Goal: Task Accomplishment & Management: Complete application form

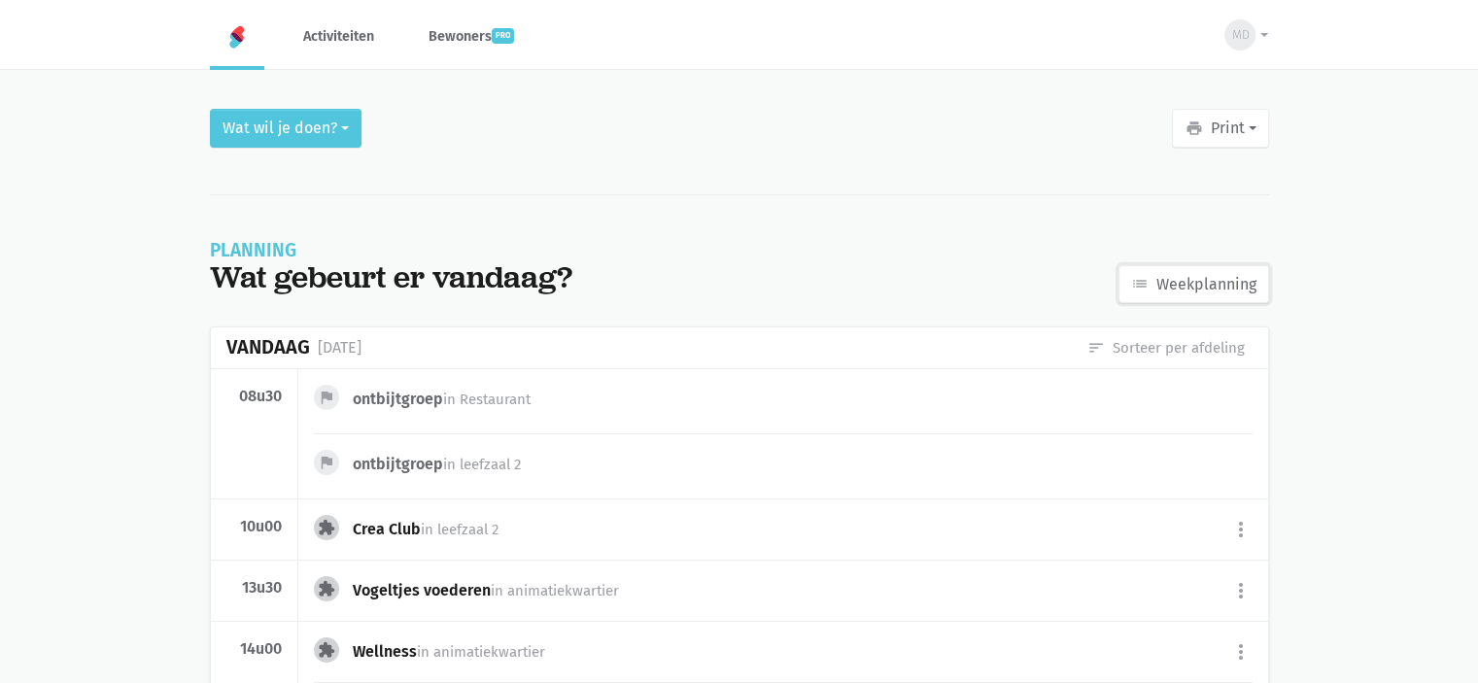
click at [1206, 277] on link "list Weekplanning" at bounding box center [1193, 284] width 151 height 39
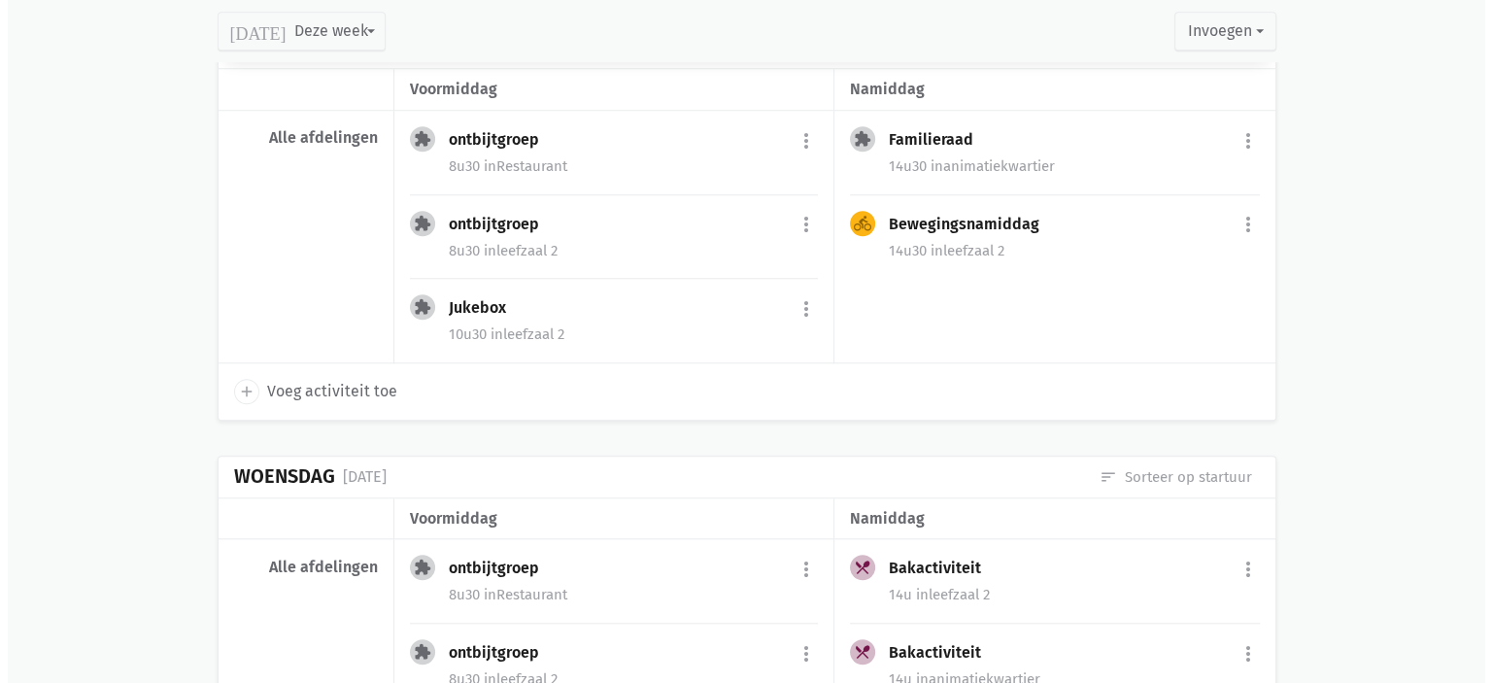
scroll to position [1627, 0]
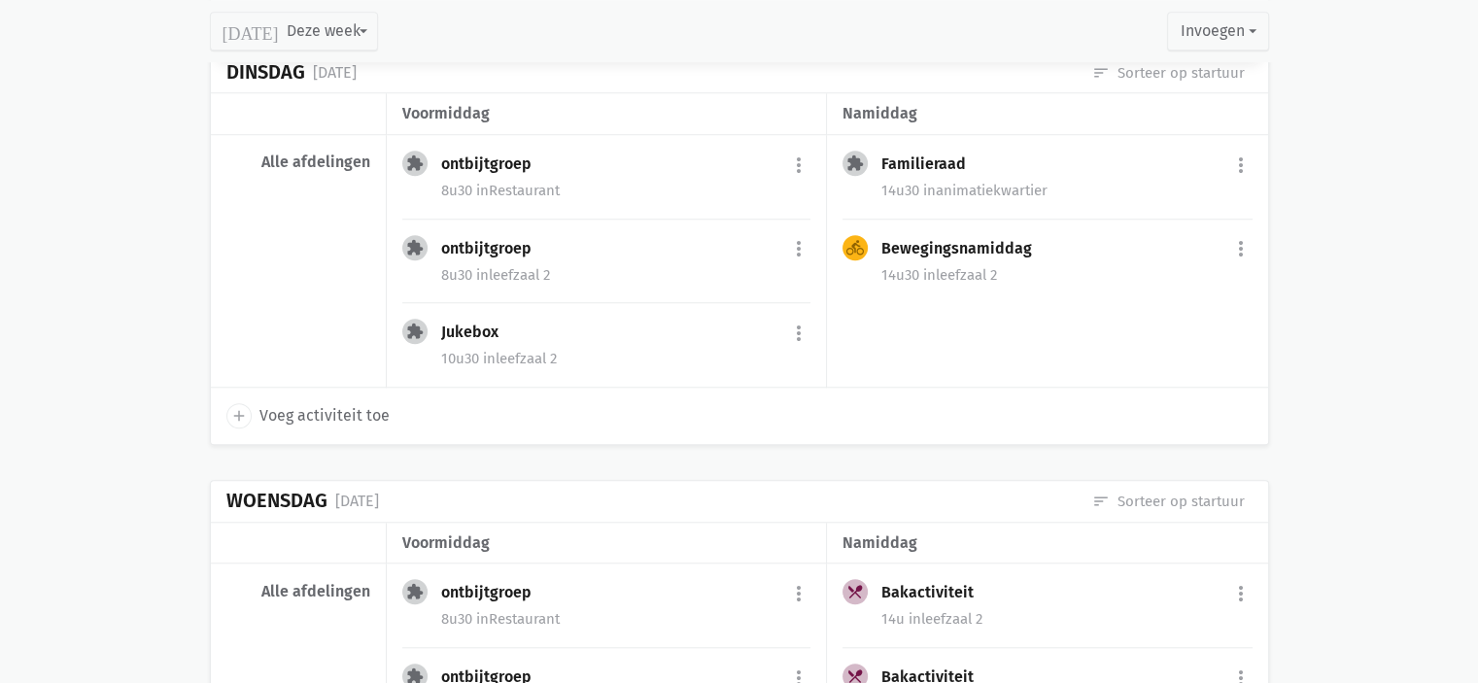
click at [342, 416] on span "Voeg activiteit toe" at bounding box center [324, 415] width 130 height 25
select select "14:00"
select select "15:00"
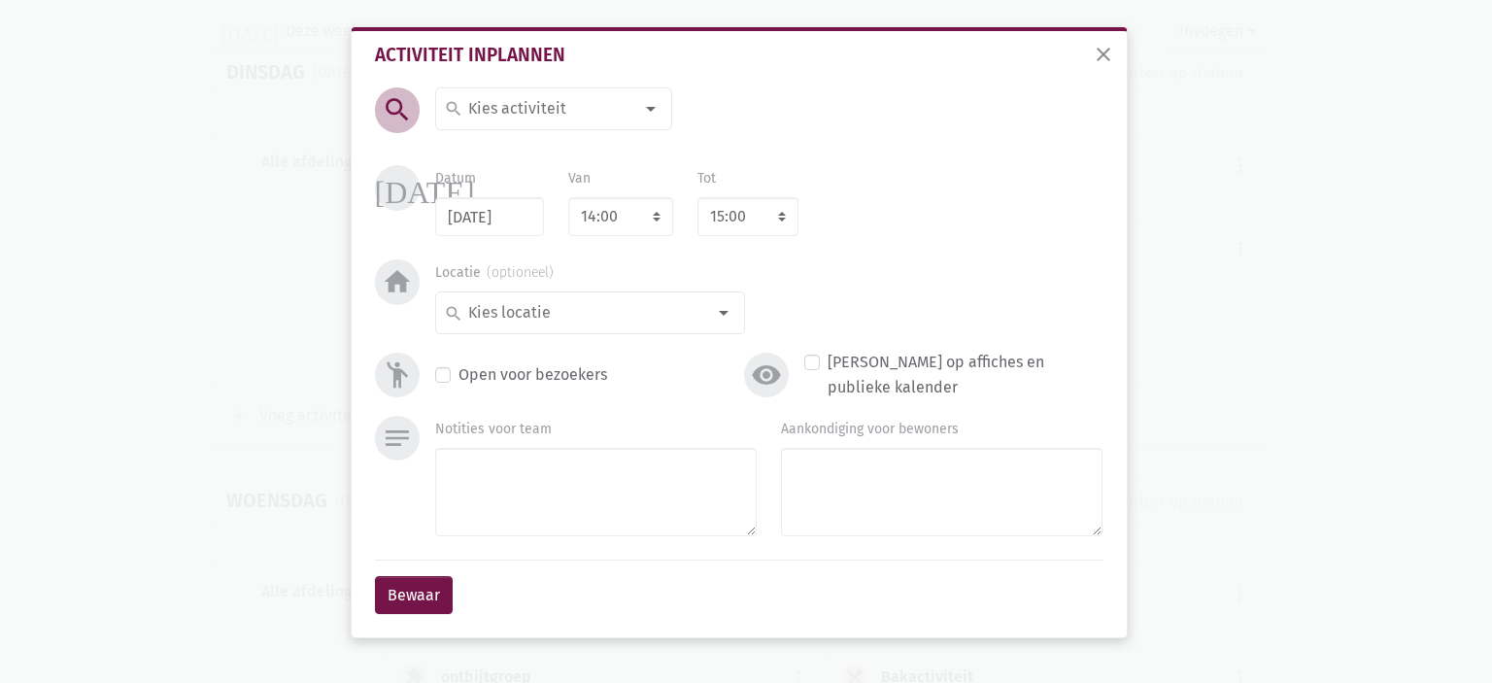
click at [521, 118] on input at bounding box center [549, 108] width 168 height 25
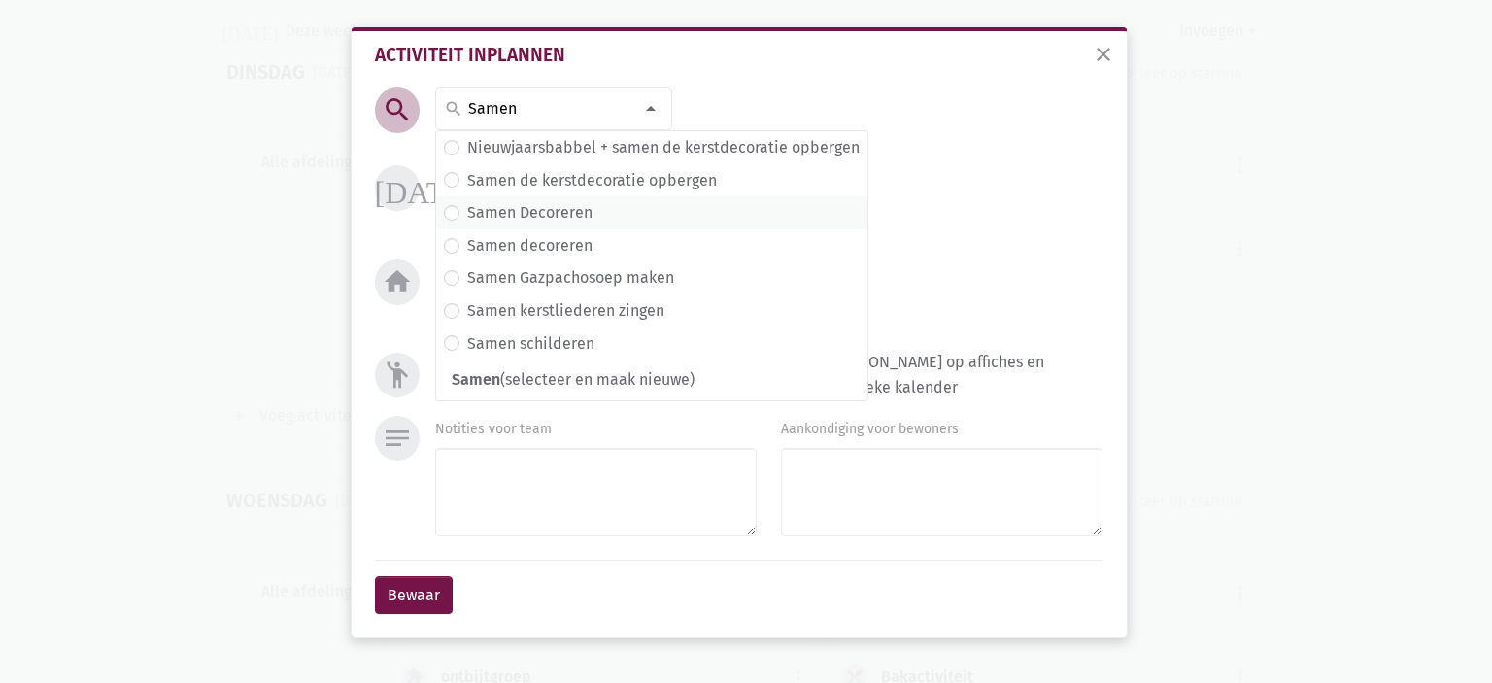
type input "Samen"
click at [582, 218] on label "Samen Decoreren" at bounding box center [529, 212] width 125 height 25
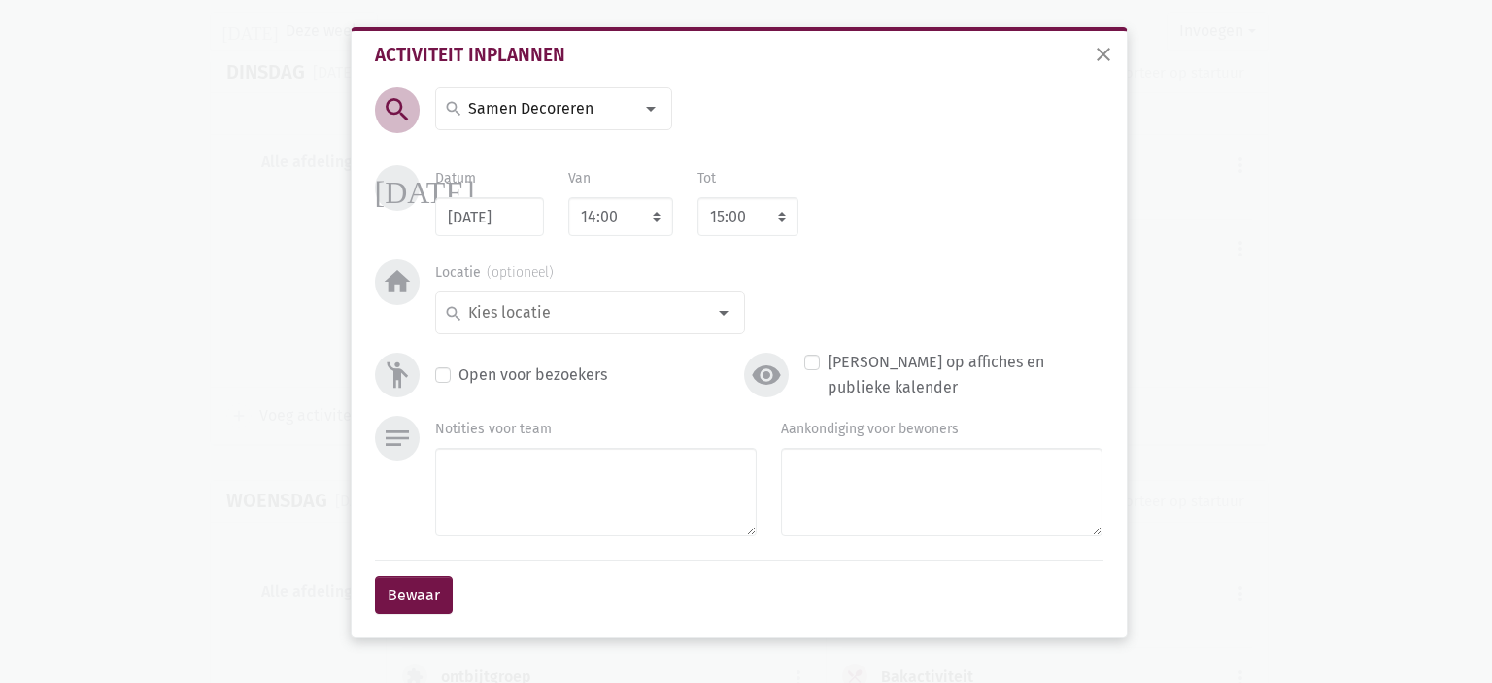
click at [691, 209] on div "Tot 8:00 8:15 8:30 8:45 9:00 9:15 9:30 9:45 10:00 10:15 10:30 10:45 11:00 11:15…" at bounding box center [748, 200] width 125 height 71
click at [736, 216] on select "8:00 8:15 8:30 8:45 9:00 9:15 9:30 9:45 10:00 10:15 10:30 10:45 11:00 11:15 11:…" at bounding box center [748, 216] width 101 height 39
select select "16:00"
click at [698, 197] on select "8:00 8:15 8:30 8:45 9:00 9:15 9:30 9:45 10:00 10:15 10:30 10:45 11:00 11:15 11:…" at bounding box center [748, 216] width 101 height 39
click at [807, 461] on textarea "Aankondiging voor bewoners" at bounding box center [942, 492] width 322 height 88
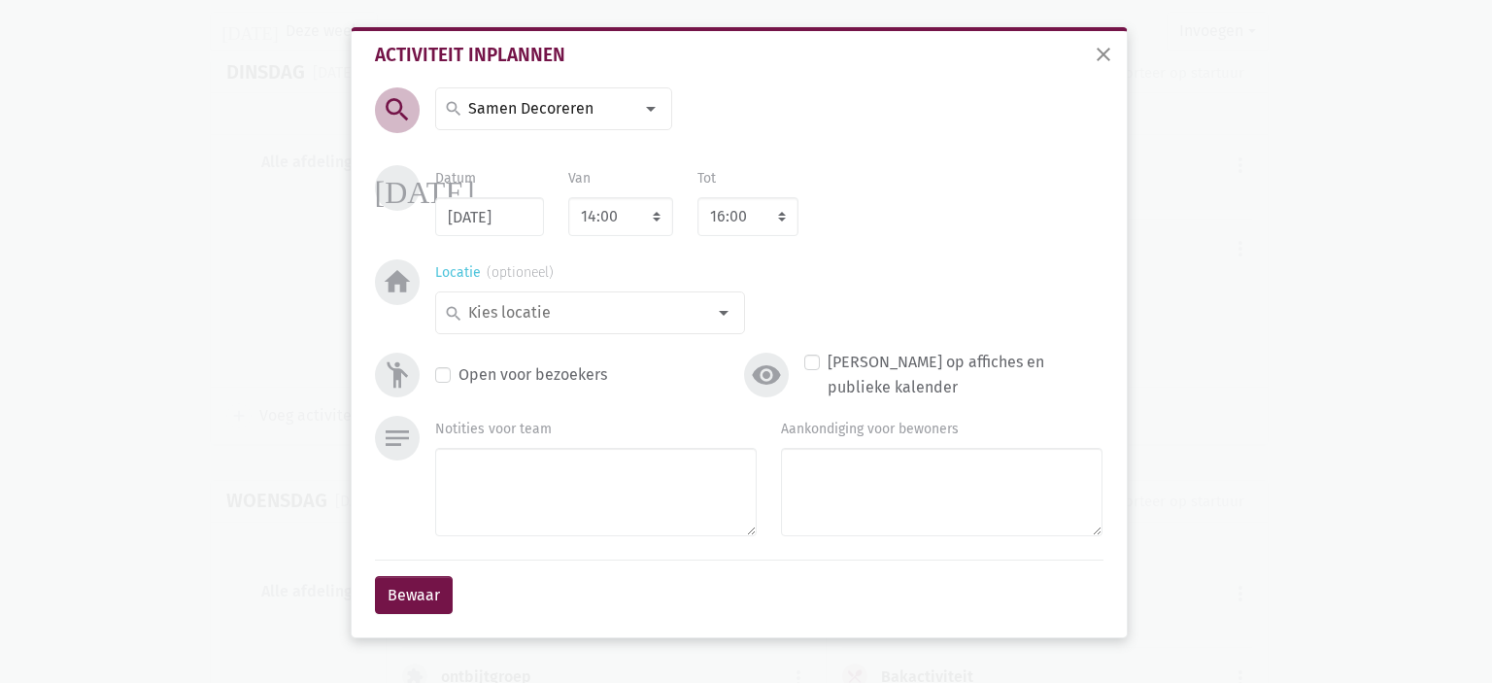
click at [630, 301] on input at bounding box center [585, 312] width 240 height 25
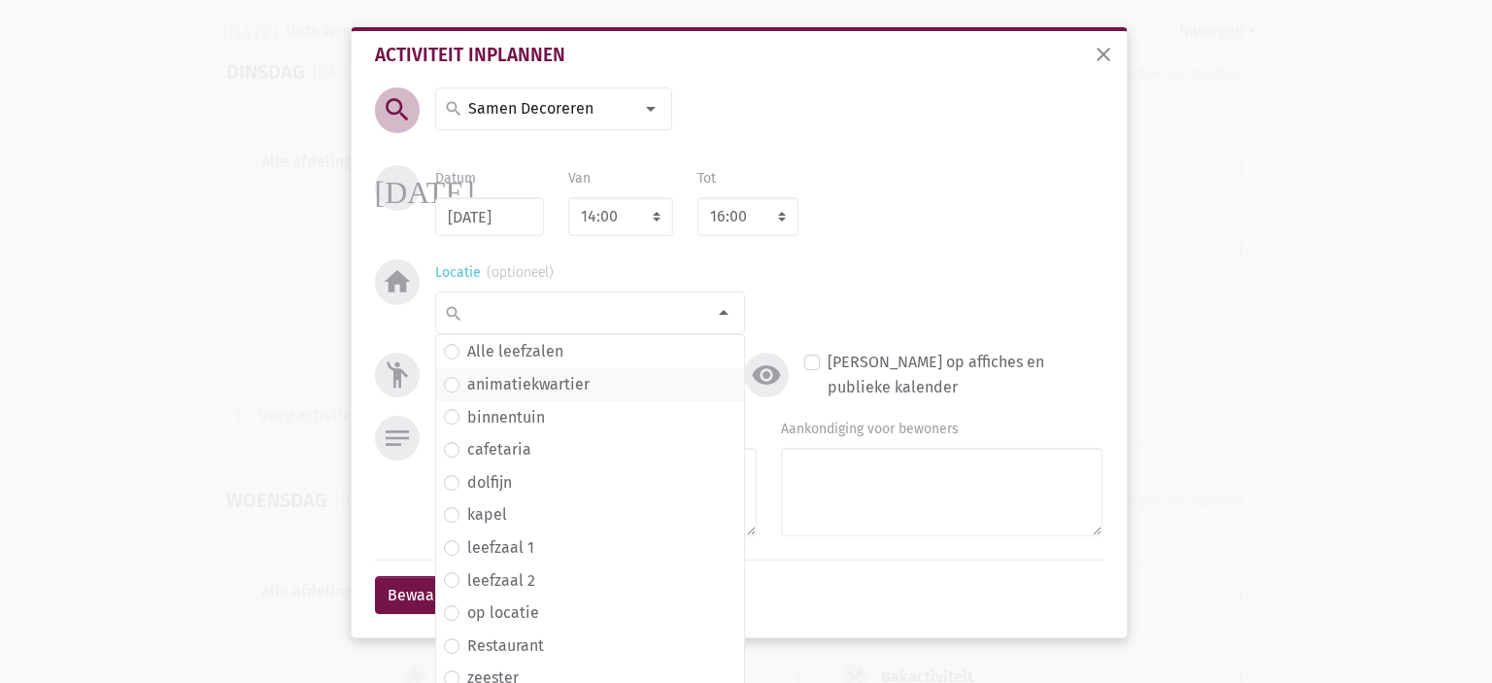
click at [528, 396] on span "animatiekwartier" at bounding box center [590, 384] width 308 height 33
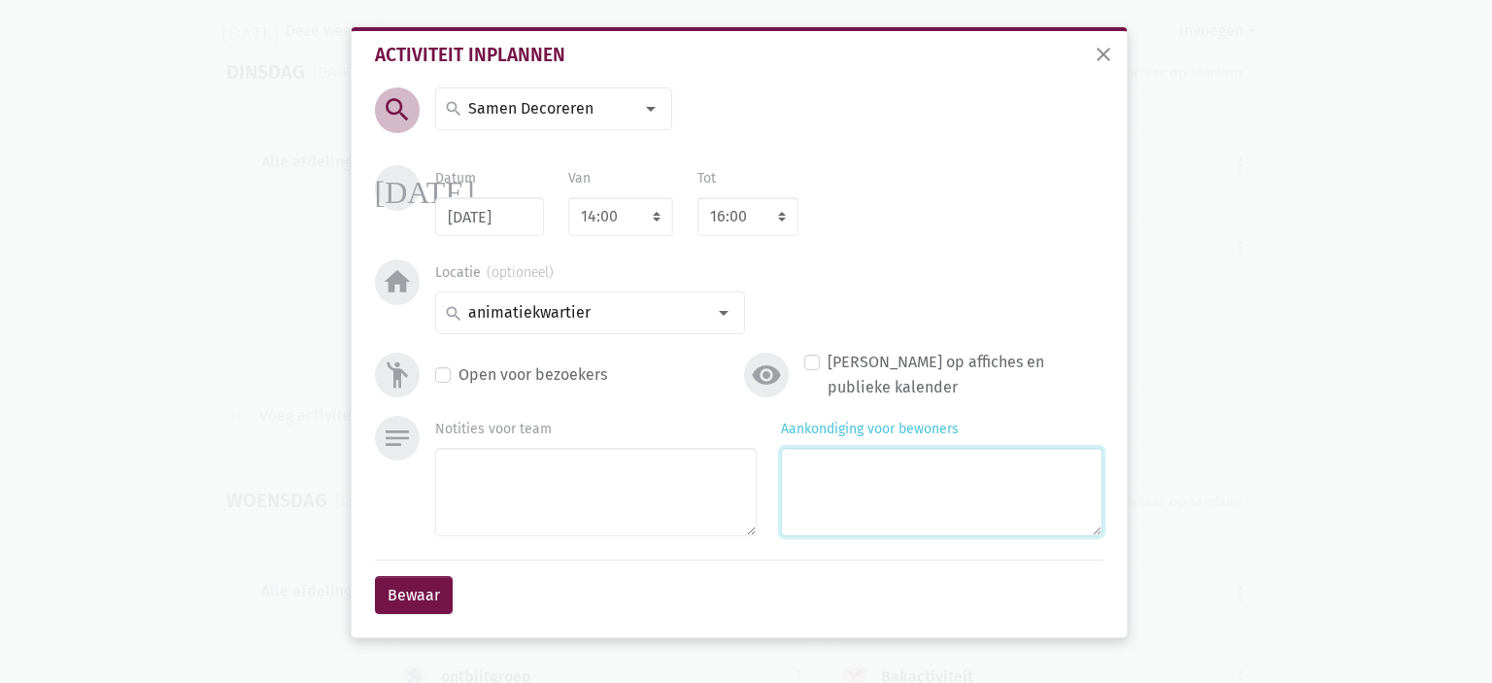
click at [887, 458] on textarea "Aankondiging voor bewoners" at bounding box center [942, 492] width 322 height 88
type textarea "Thema Herfst Met [PERSON_NAME]"
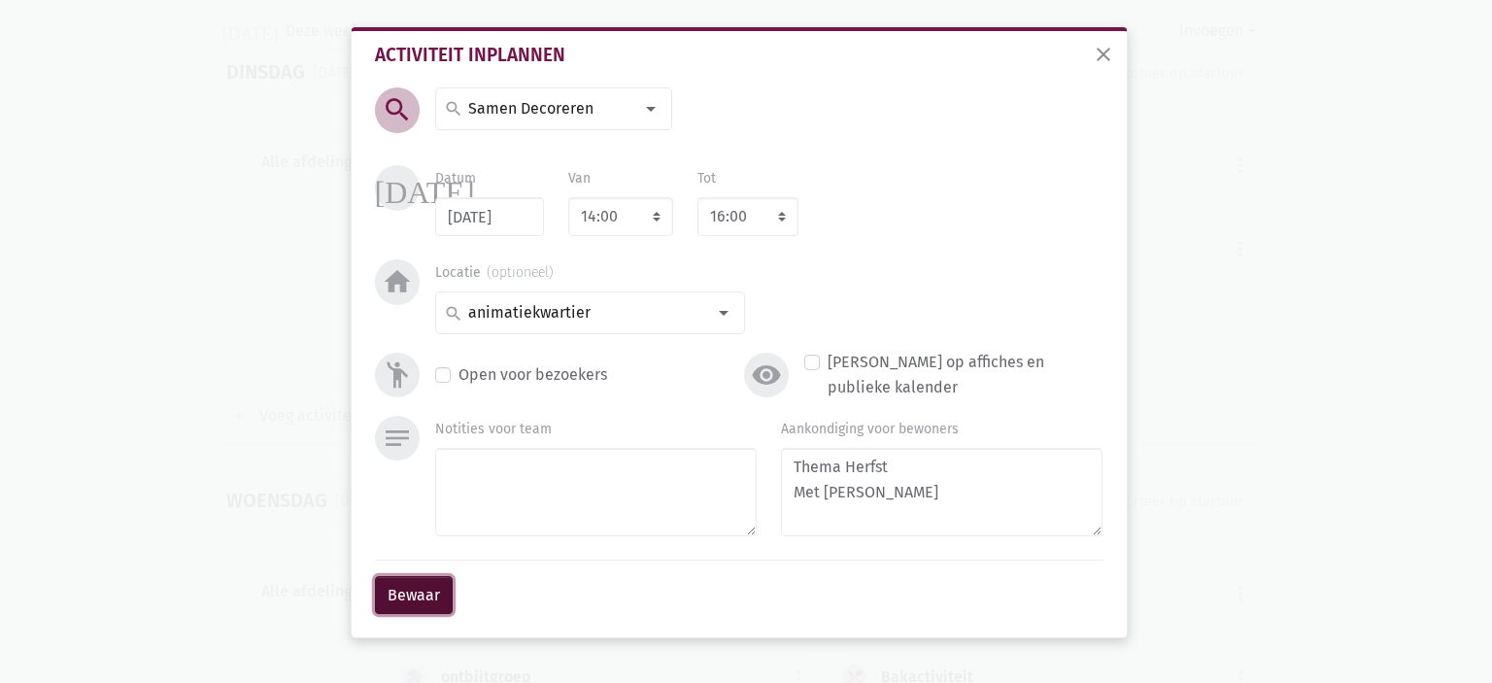
click at [399, 582] on button "Bewaar" at bounding box center [414, 595] width 78 height 39
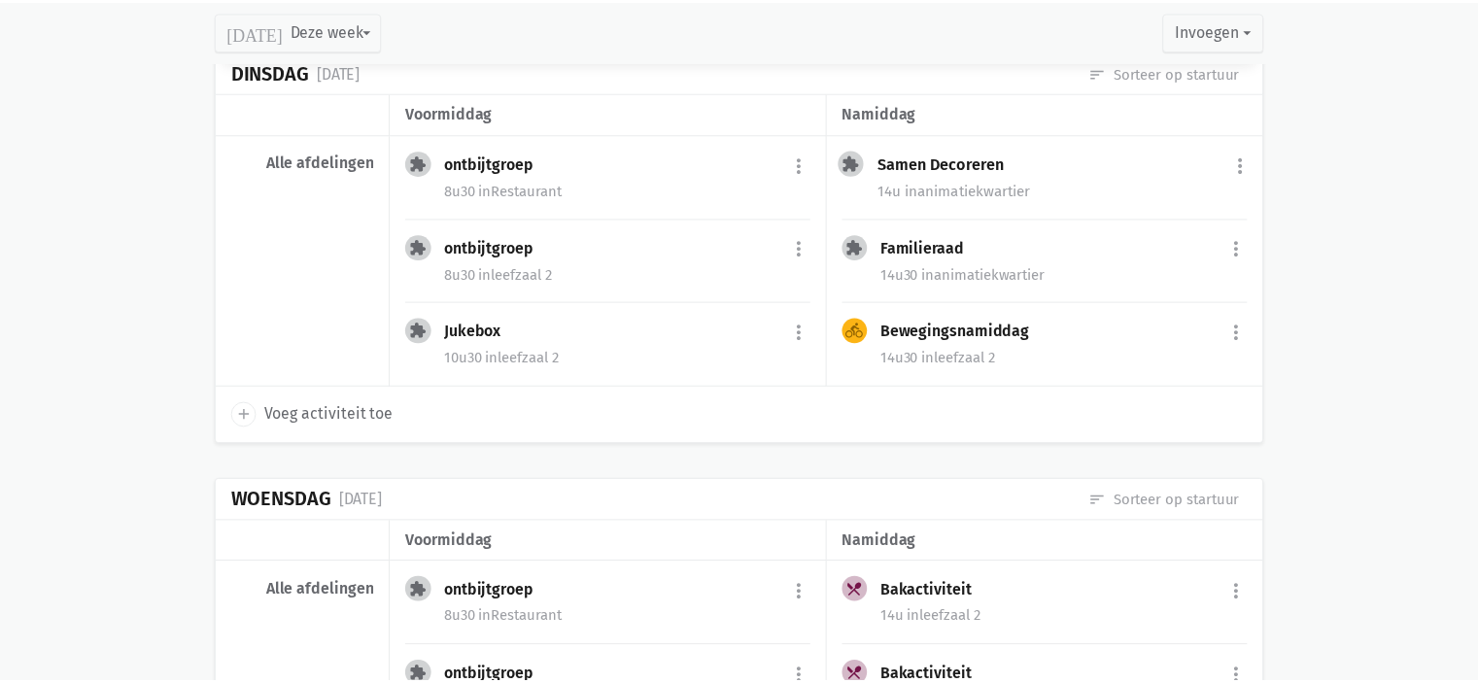
scroll to position [1481, 0]
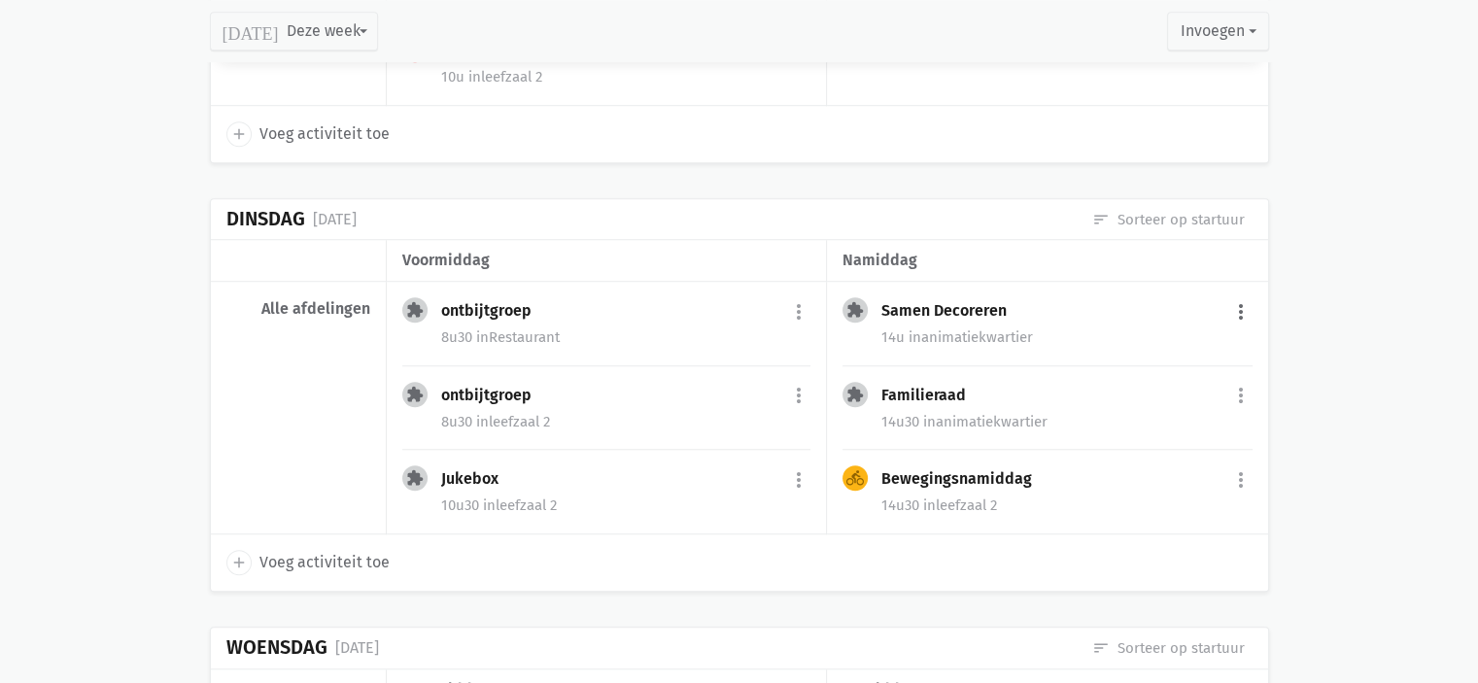
click at [1235, 313] on button "more_vert" at bounding box center [1240, 311] width 23 height 37
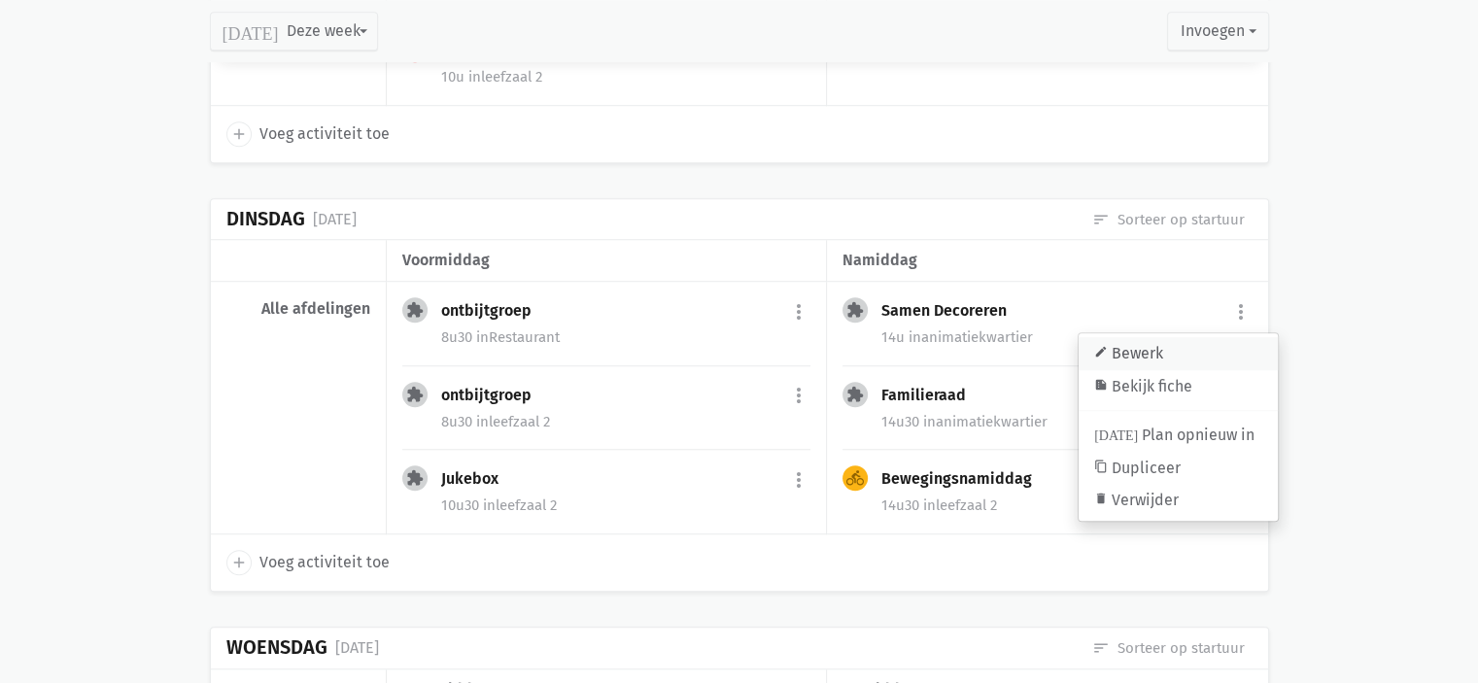
click at [1185, 347] on link "edit Bewerk" at bounding box center [1177, 353] width 199 height 33
select select "14:00"
select select "16:00"
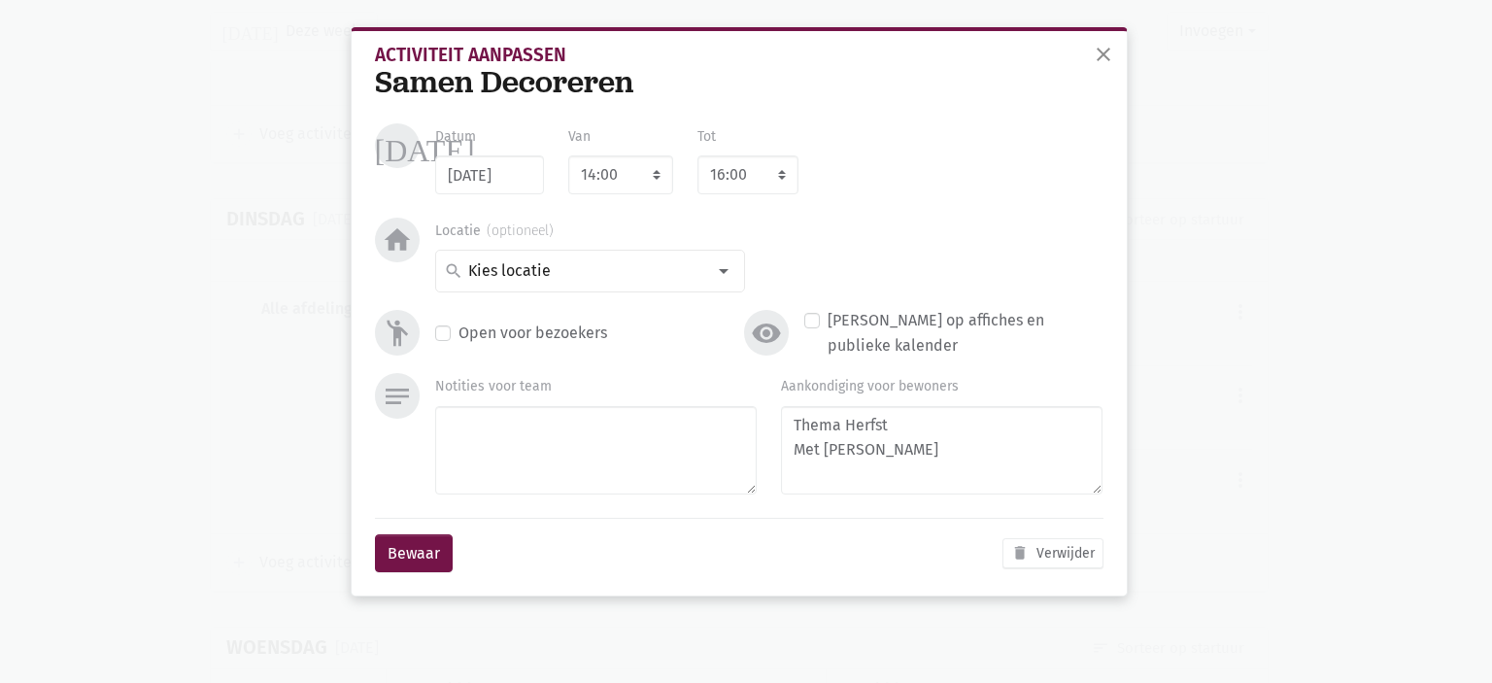
click at [578, 236] on div "Locatie search Alle leefzalen animatiekwartier binnentuin cafetaria dolfijn kap…" at bounding box center [590, 255] width 310 height 75
click at [583, 268] on input at bounding box center [585, 270] width 240 height 25
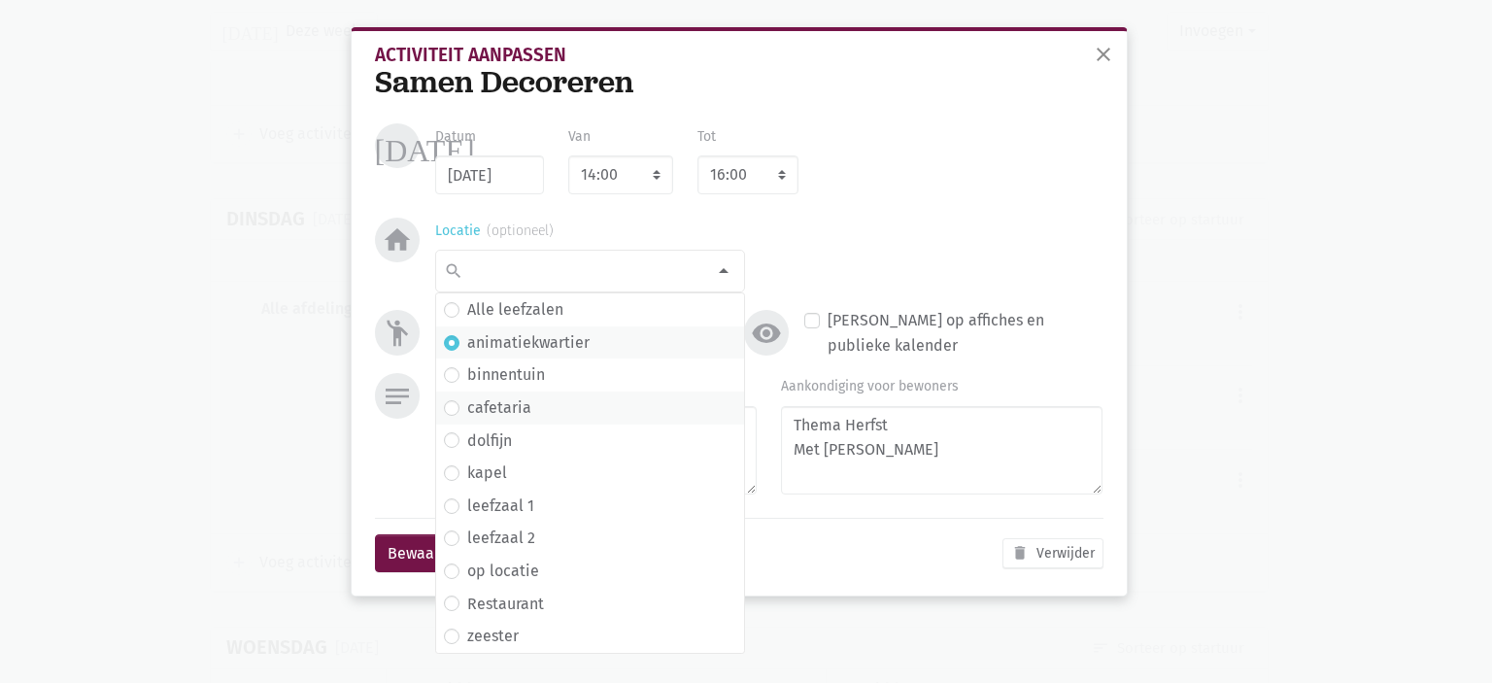
click at [487, 414] on label "cafetaria" at bounding box center [499, 407] width 64 height 25
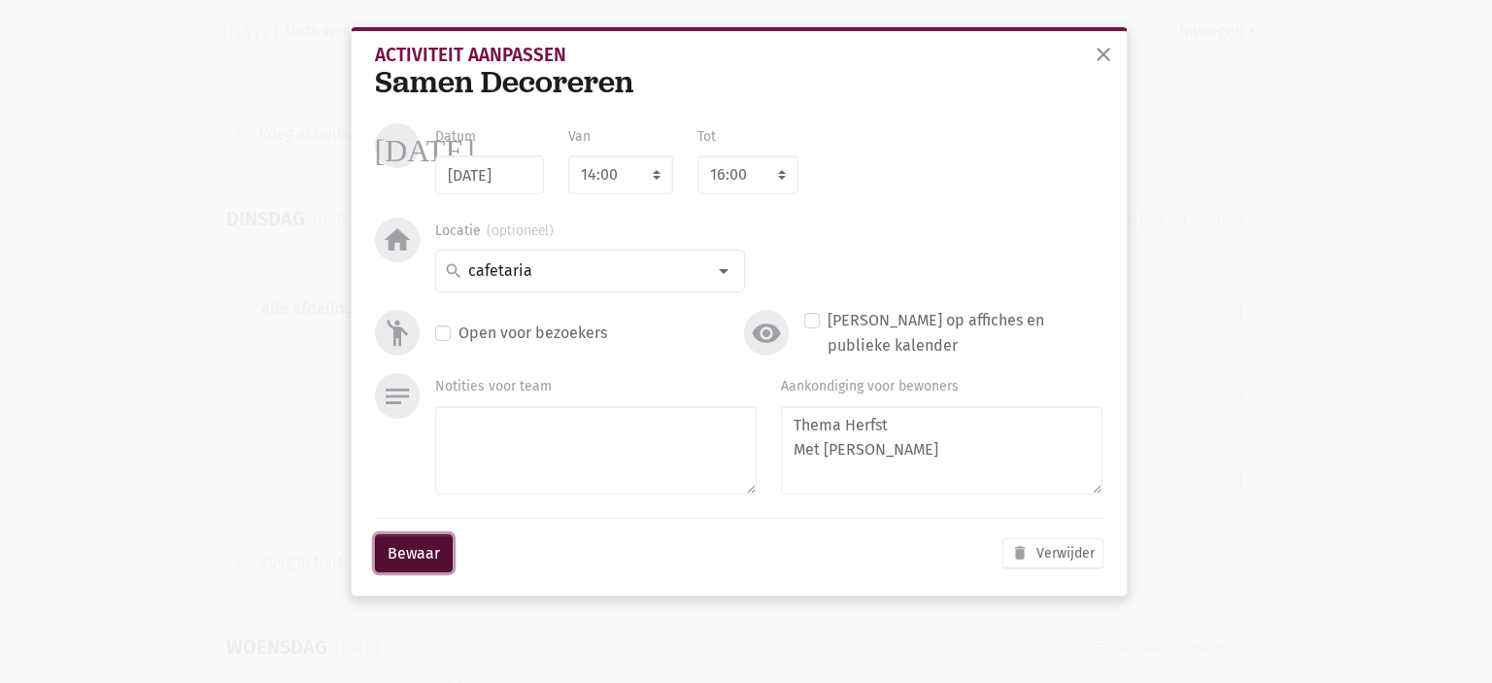
click at [416, 549] on button "Bewaar" at bounding box center [414, 553] width 78 height 39
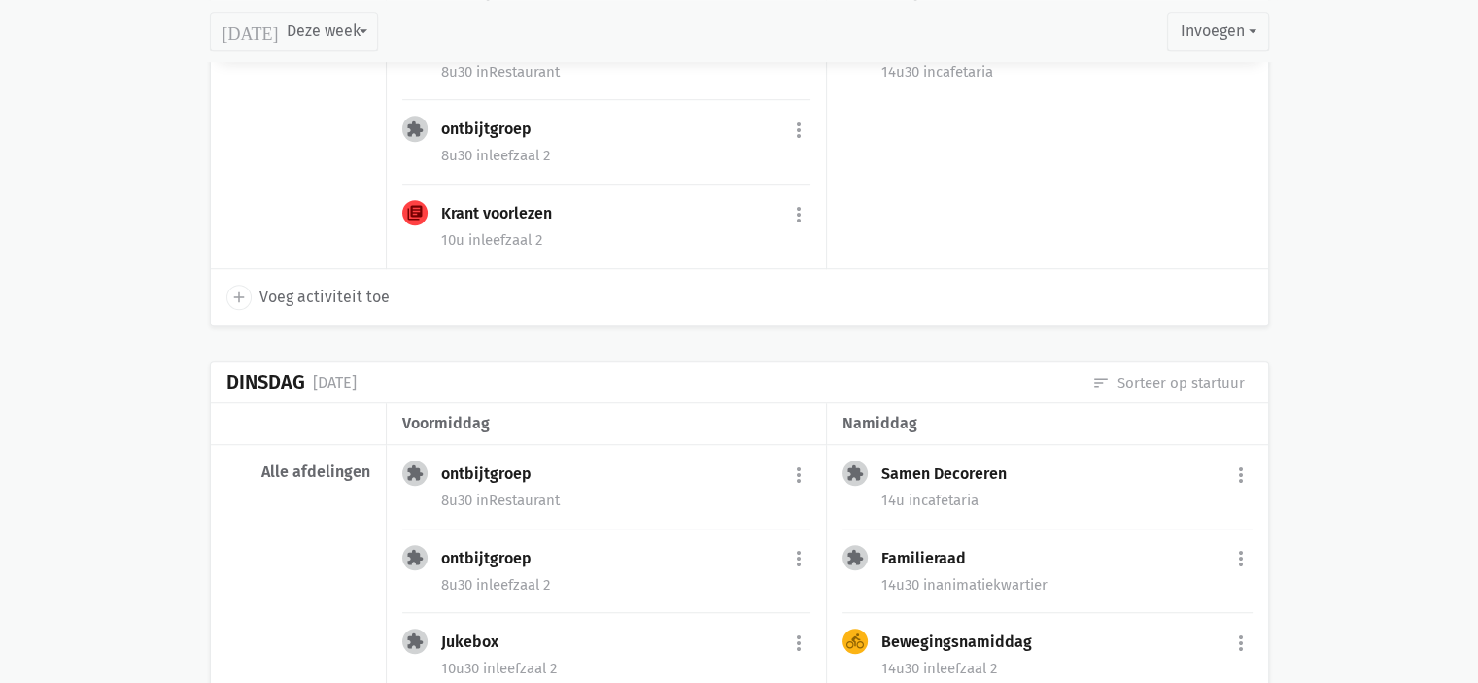
scroll to position [1464, 0]
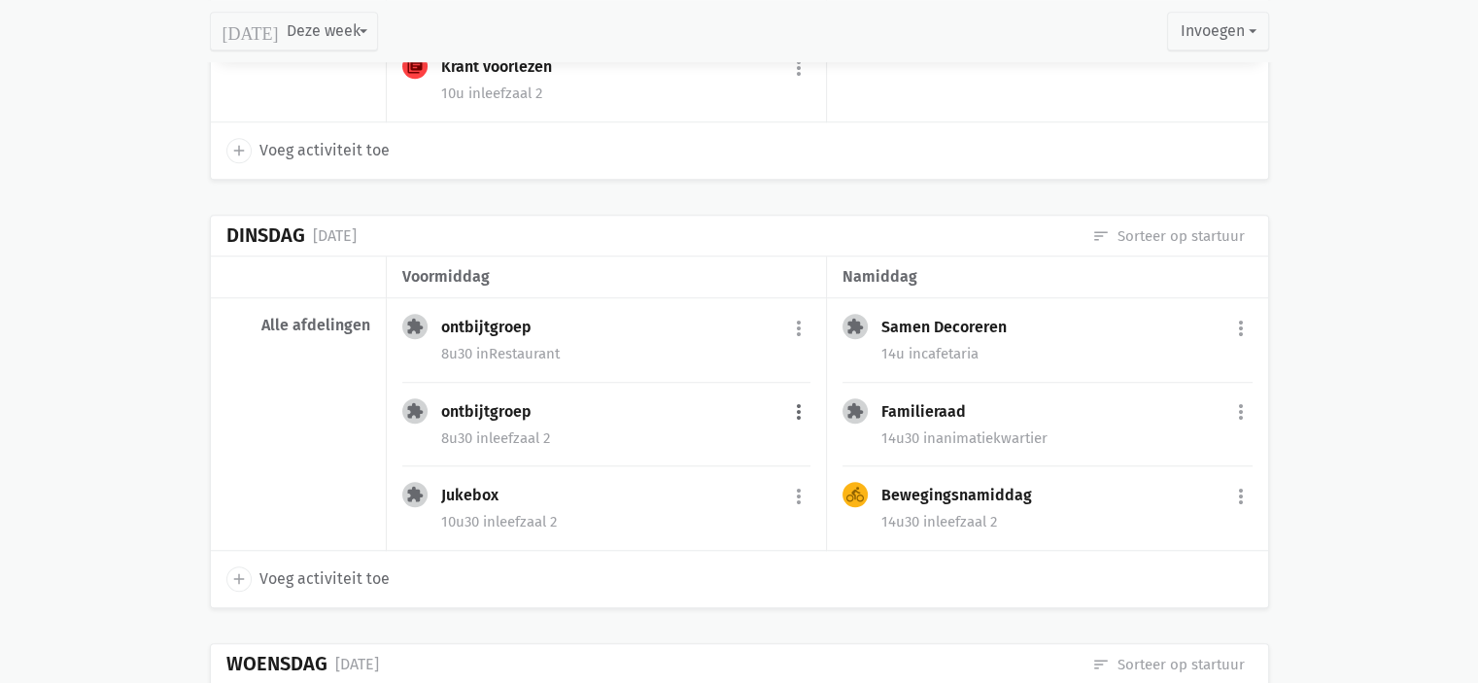
click at [789, 399] on button "more_vert" at bounding box center [798, 412] width 23 height 37
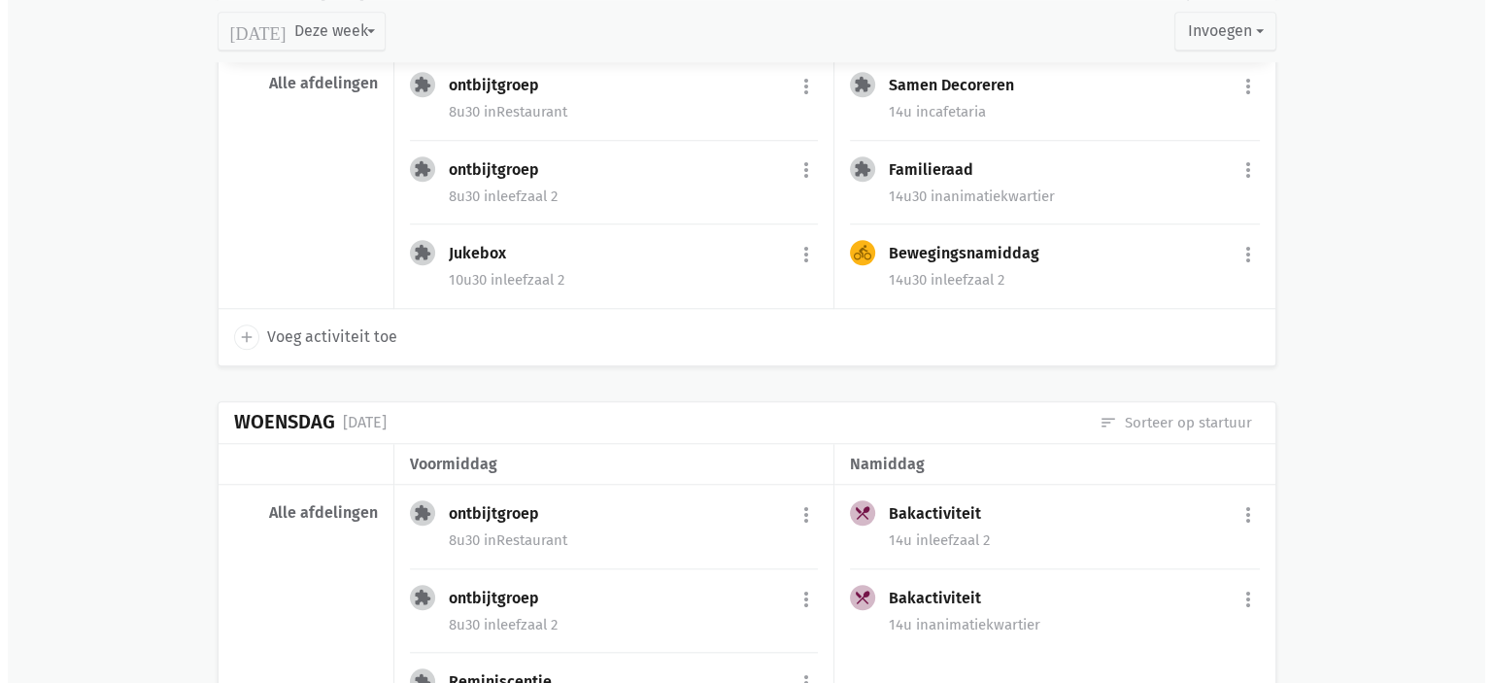
scroll to position [1803, 0]
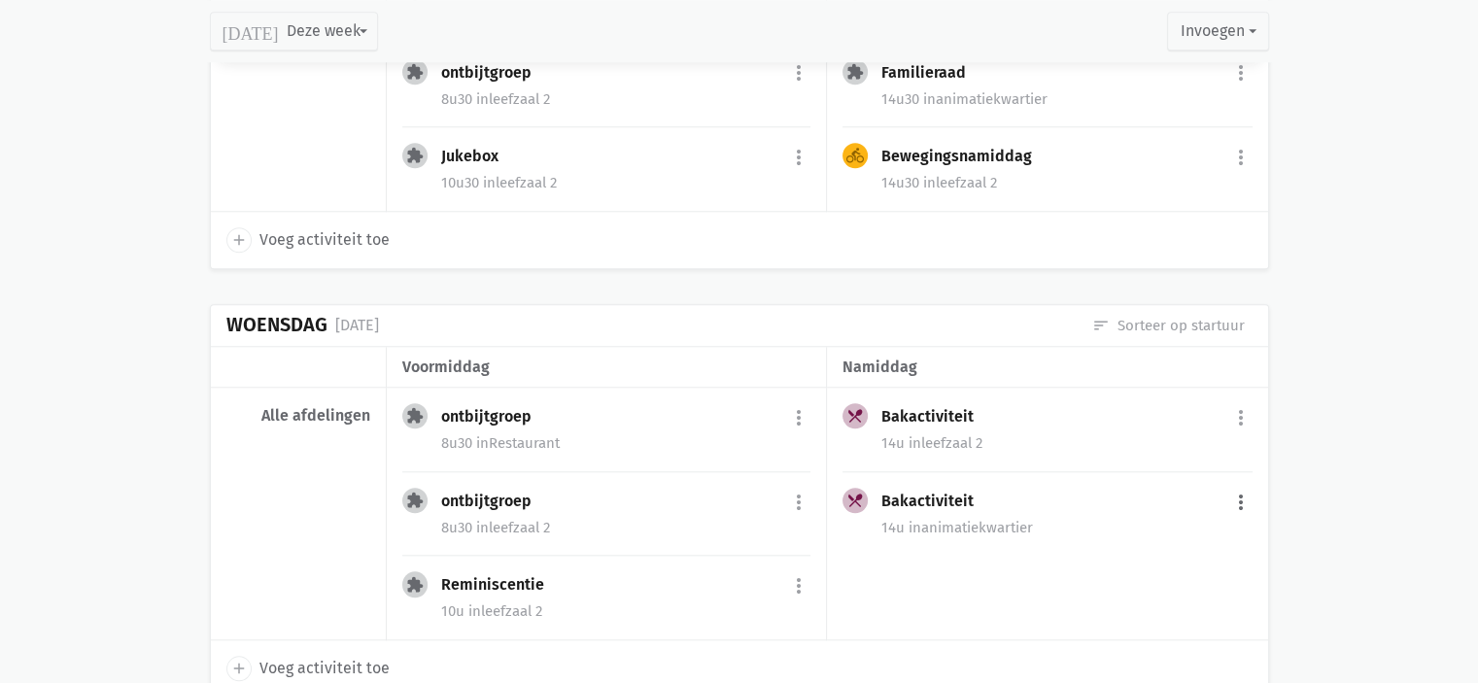
click at [1241, 502] on button "more_vert" at bounding box center [1240, 502] width 23 height 37
click at [1168, 314] on link "edit Bewerk" at bounding box center [1177, 316] width 199 height 33
select select "14:00"
select select "16:00"
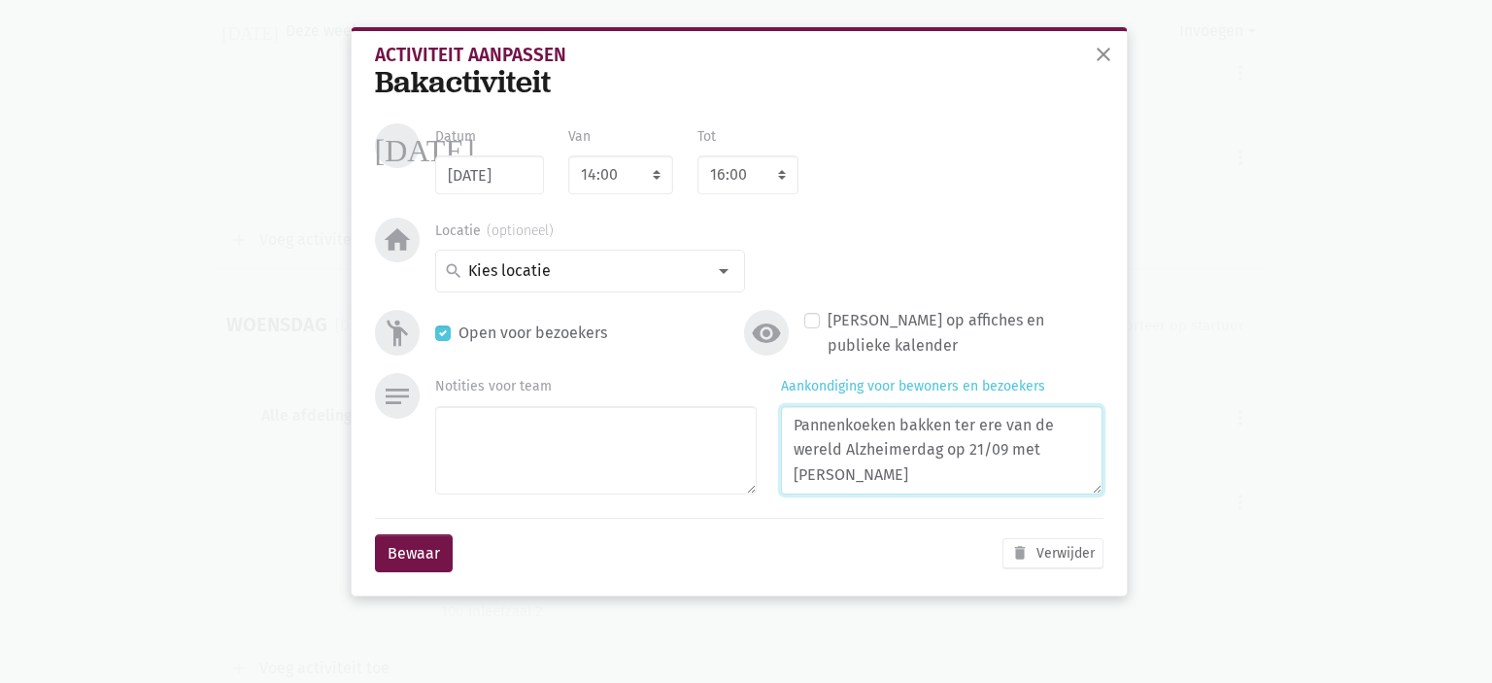
click at [792, 426] on textarea "Pannenkoeken bakken ter ere van de wereld Alzheimerdag op 21/09 met Pia" at bounding box center [942, 450] width 322 height 88
type textarea "Grote Pannenkoeken bakken ter ere van de wereld Alzheimerdag op 21/09 met [PERS…"
click at [419, 559] on button "Bewaar" at bounding box center [414, 553] width 78 height 39
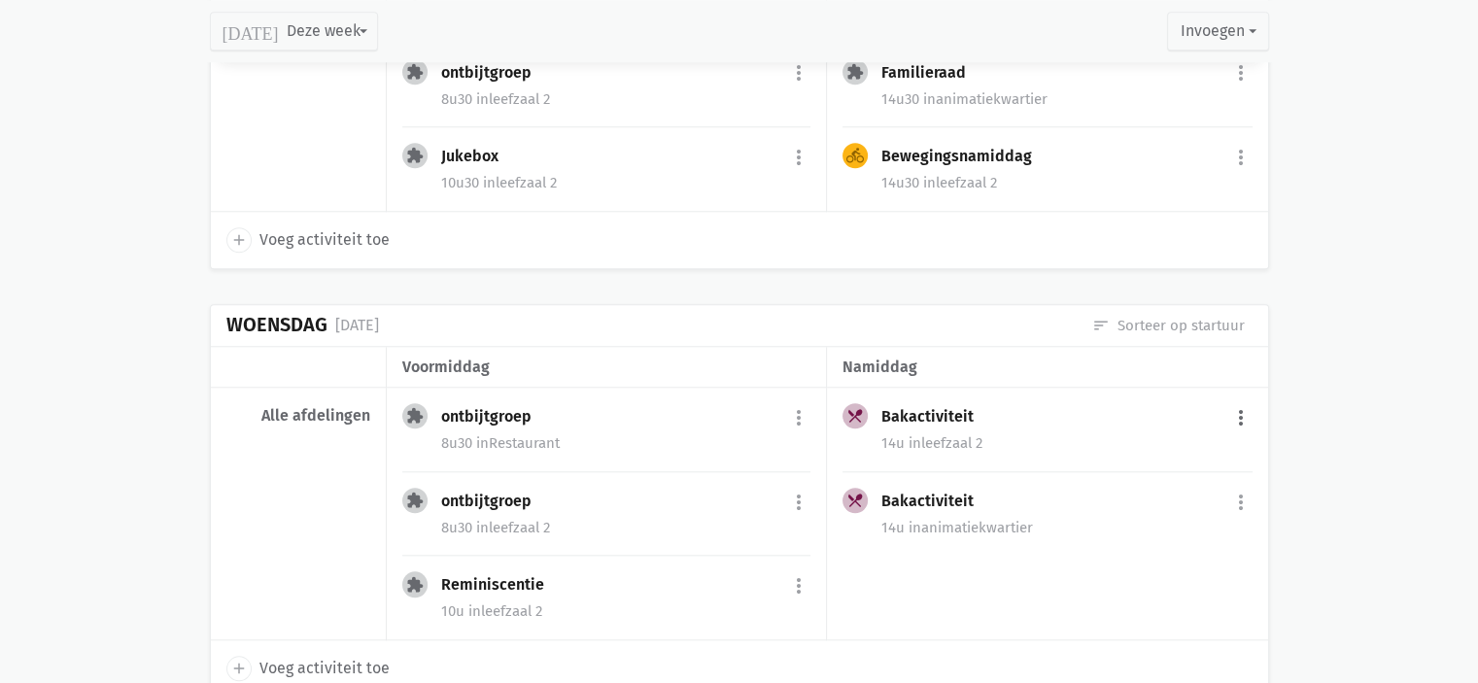
click at [1249, 400] on div "local_dining Bakactiviteit more_vert edit Bewerk summarize Bekijk fiche today P…" at bounding box center [1047, 514] width 440 height 253
click at [1240, 414] on button "more_vert" at bounding box center [1240, 417] width 23 height 37
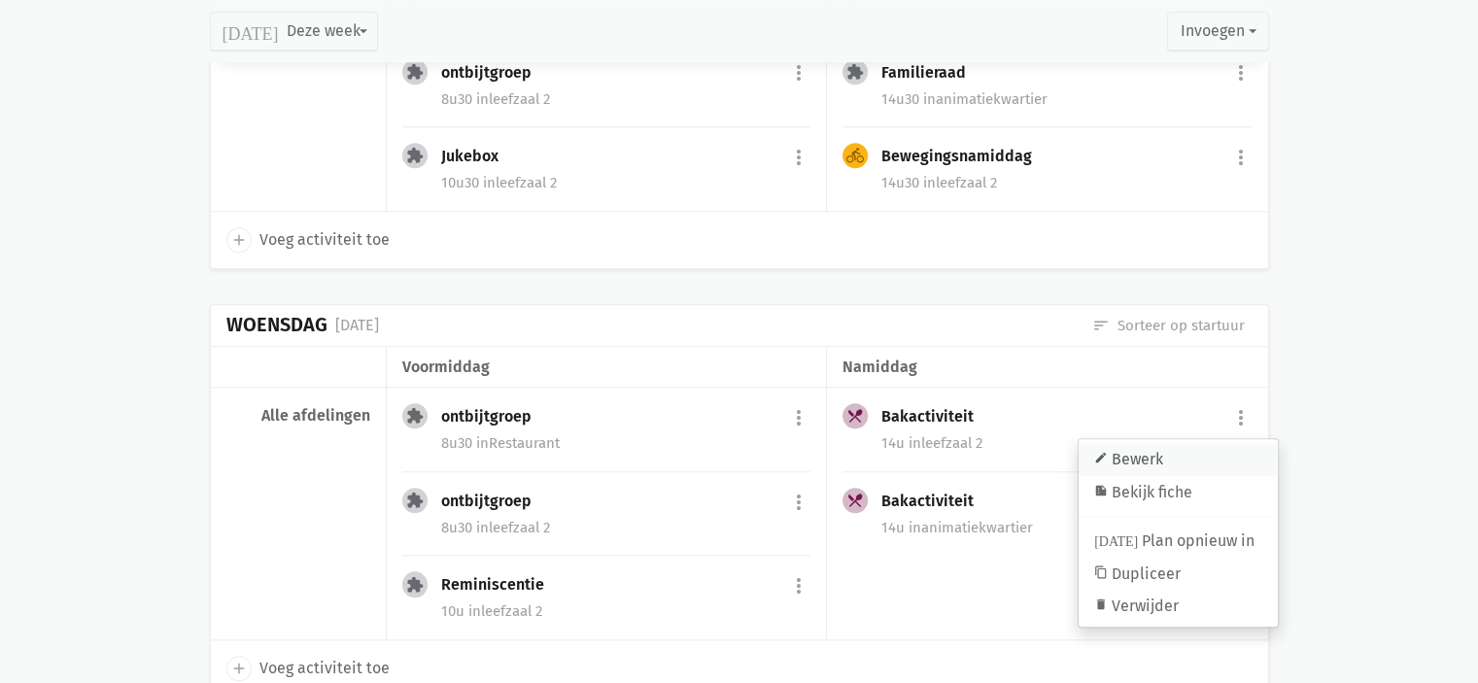
click at [1180, 455] on link "edit Bewerk" at bounding box center [1177, 459] width 199 height 33
select select "14:00"
select select "16:00"
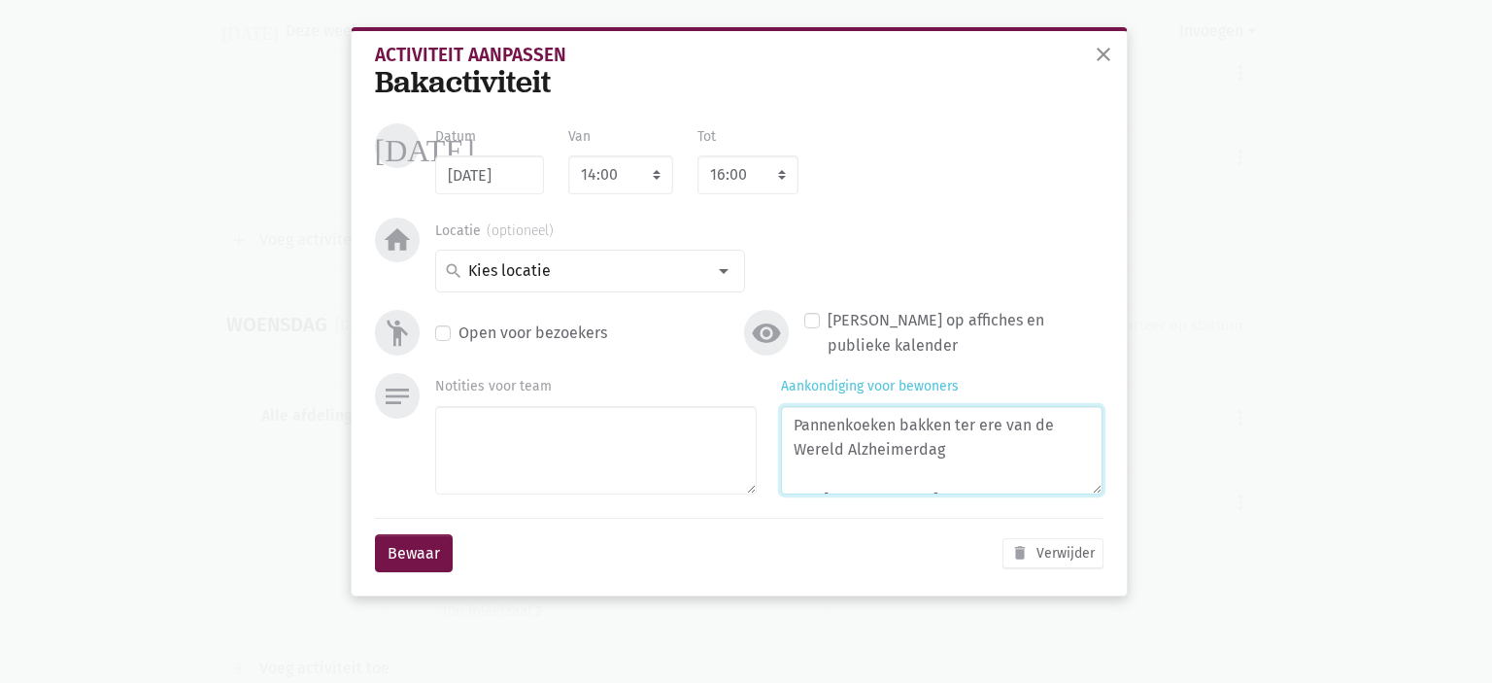
click at [786, 435] on textarea "Pannenkoeken bakken ter ere van de Wereld Alzheimerdag Met Claire" at bounding box center [942, 450] width 322 height 88
click at [1041, 460] on textarea "Kleine Pannenkoeken bakken ter ere van de Wereld Alzheimerdag Met Claire" at bounding box center [942, 450] width 322 height 88
click at [886, 480] on textarea "Kleine Pannenkoeken bakken ter ere van de Wereld Alzheimerdag met Claire Met Cl…" at bounding box center [942, 450] width 322 height 88
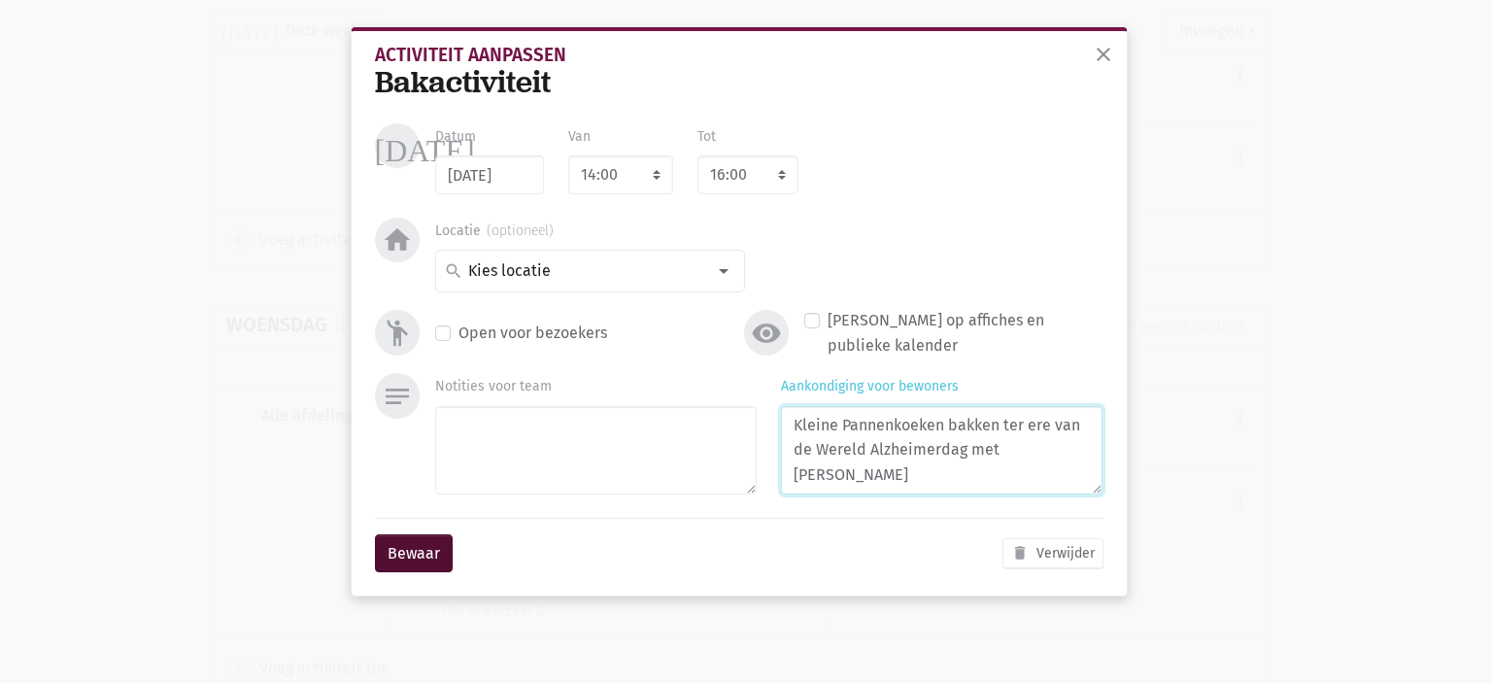
type textarea "Kleine Pannenkoeken bakken ter ere van de Wereld Alzheimerdag met [PERSON_NAME]"
click at [400, 552] on button "Bewaar" at bounding box center [414, 553] width 78 height 39
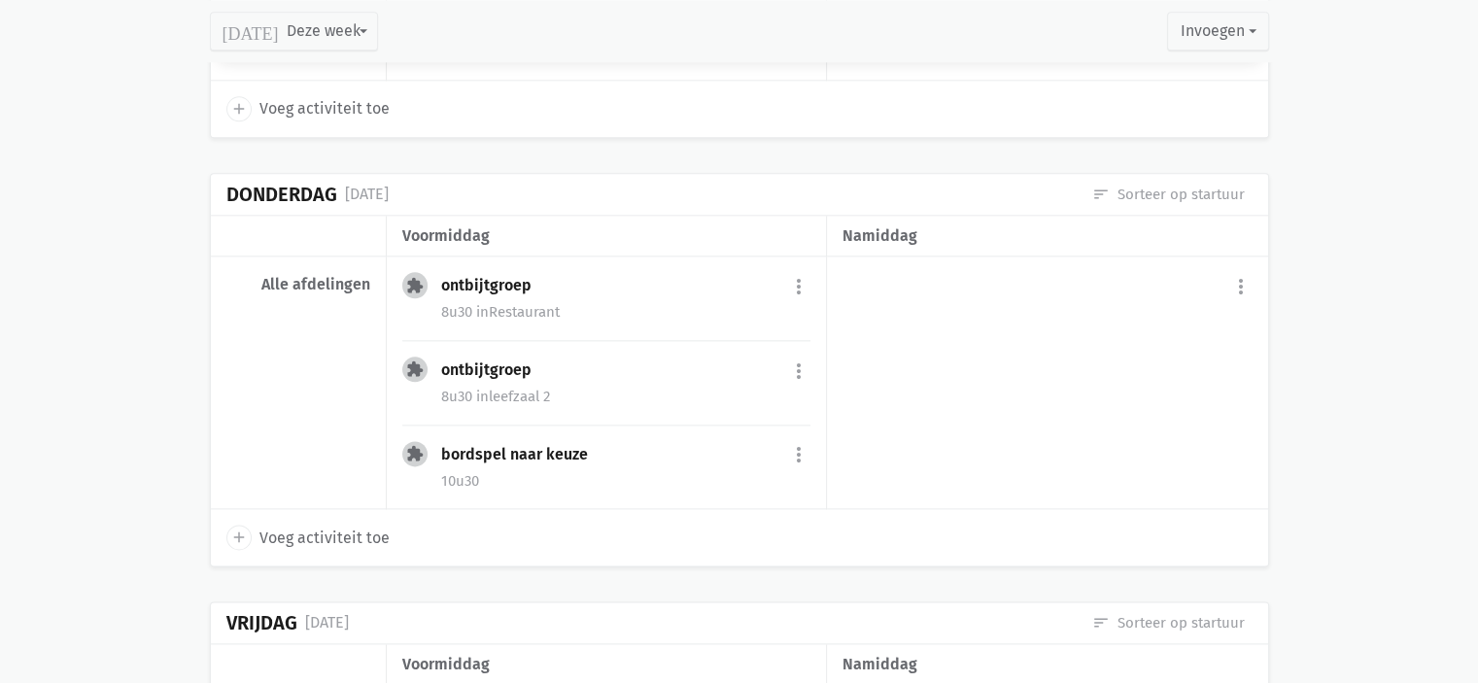
scroll to position [2606, 0]
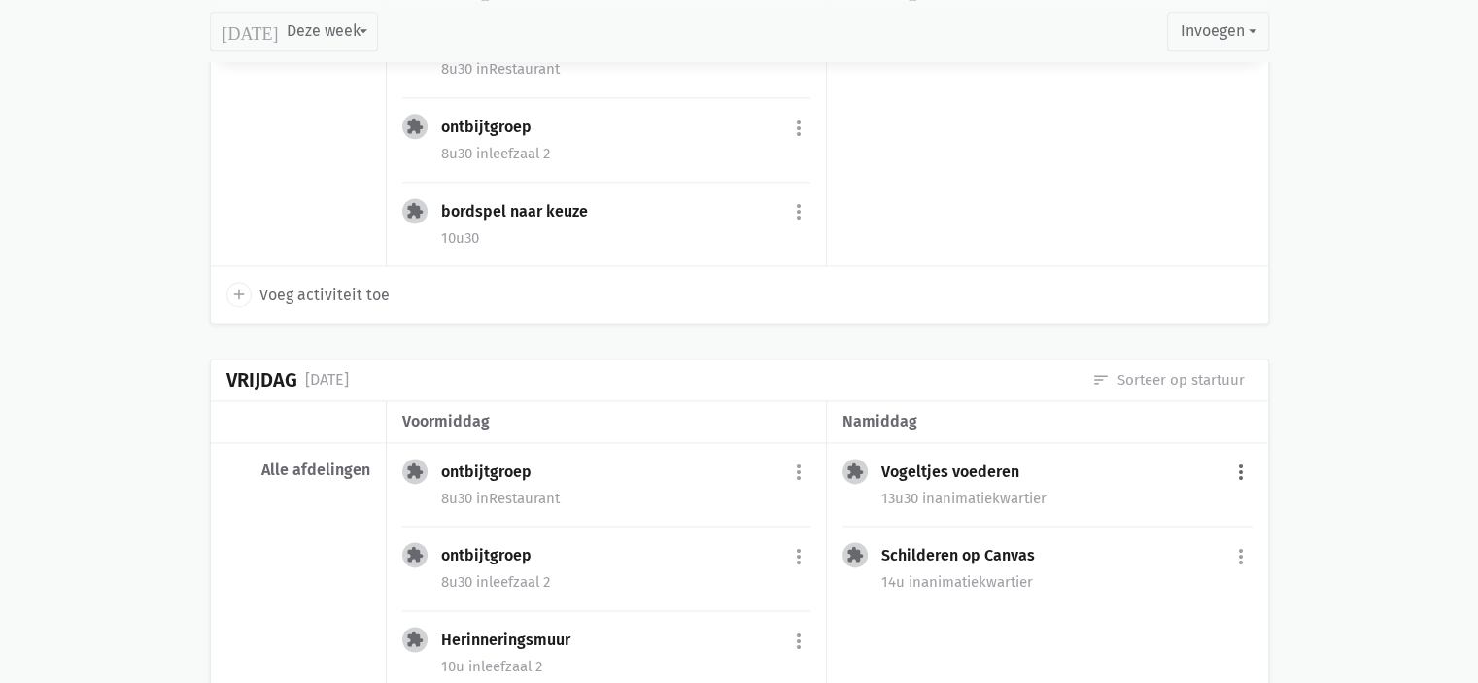
click at [1232, 464] on button "more_vert" at bounding box center [1240, 473] width 23 height 37
click at [1194, 498] on link "edit Bewerk" at bounding box center [1177, 514] width 199 height 33
select select "13:30"
select select "14:00"
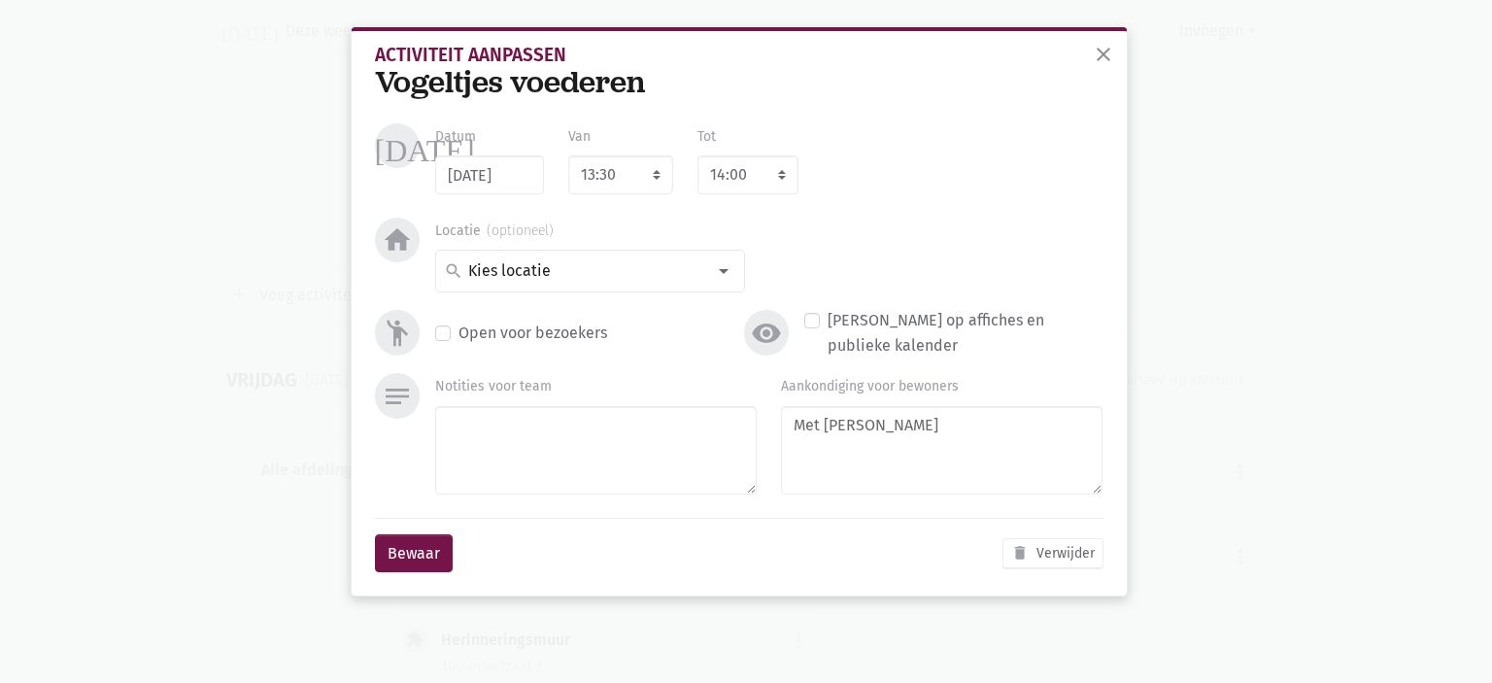
click at [438, 576] on div "Bewaar delete Verwijder" at bounding box center [739, 553] width 729 height 71
click at [420, 567] on button "Bewaar" at bounding box center [414, 553] width 78 height 39
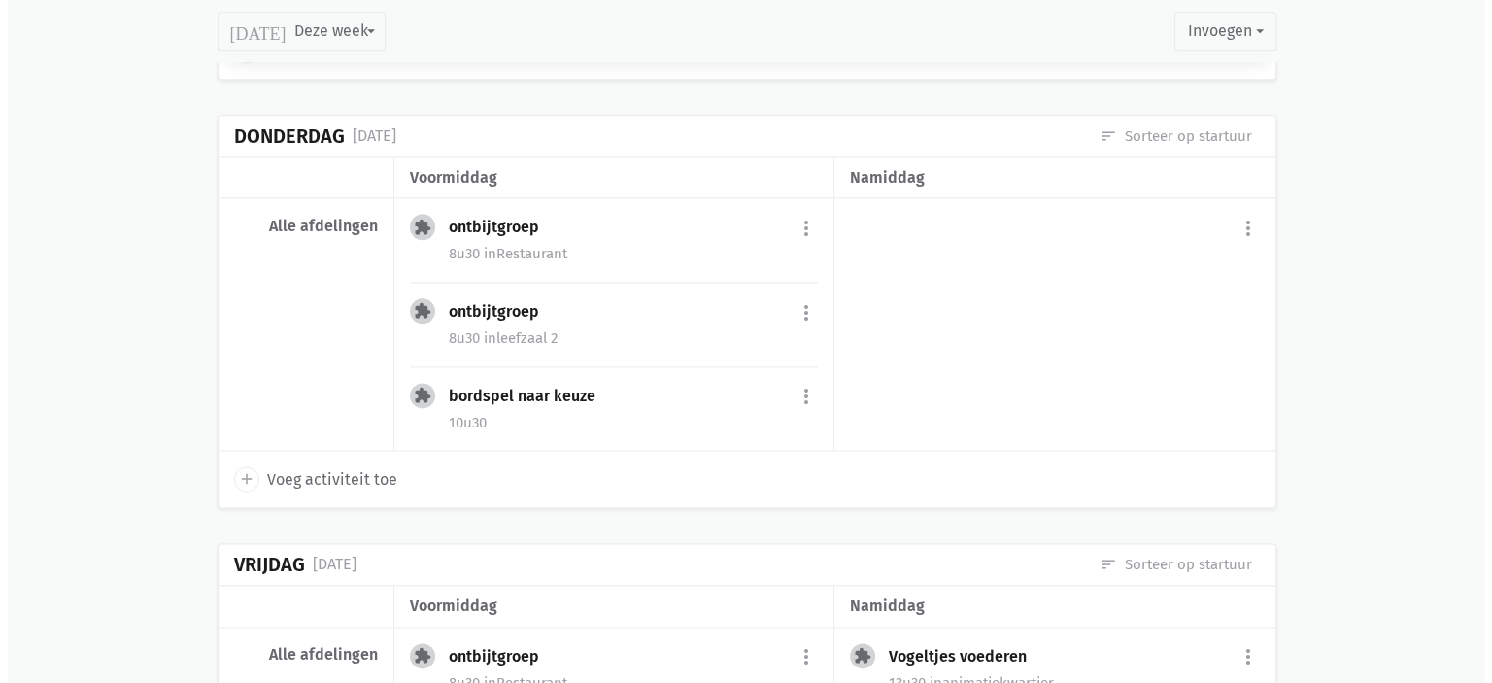
scroll to position [2397, 0]
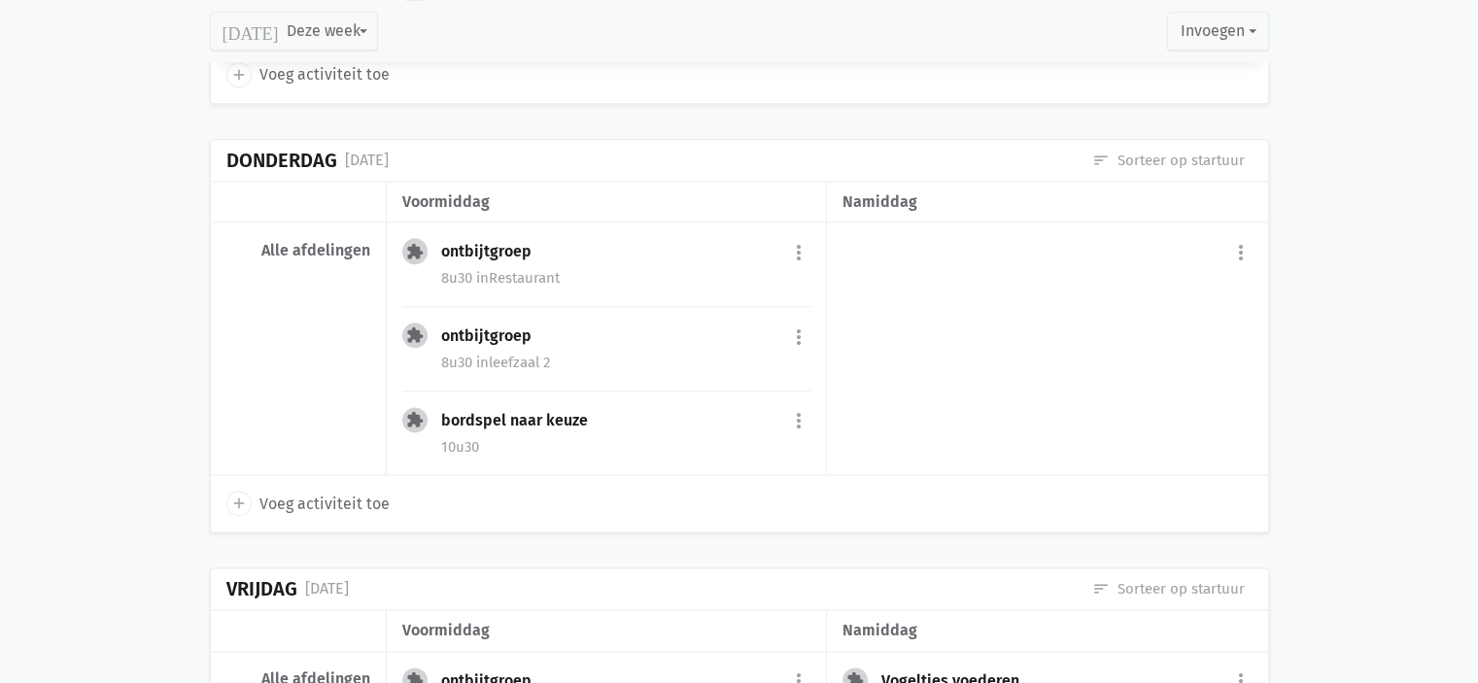
click at [291, 492] on span "Voeg activiteit toe" at bounding box center [324, 504] width 130 height 25
select select "14:00"
select select "15:00"
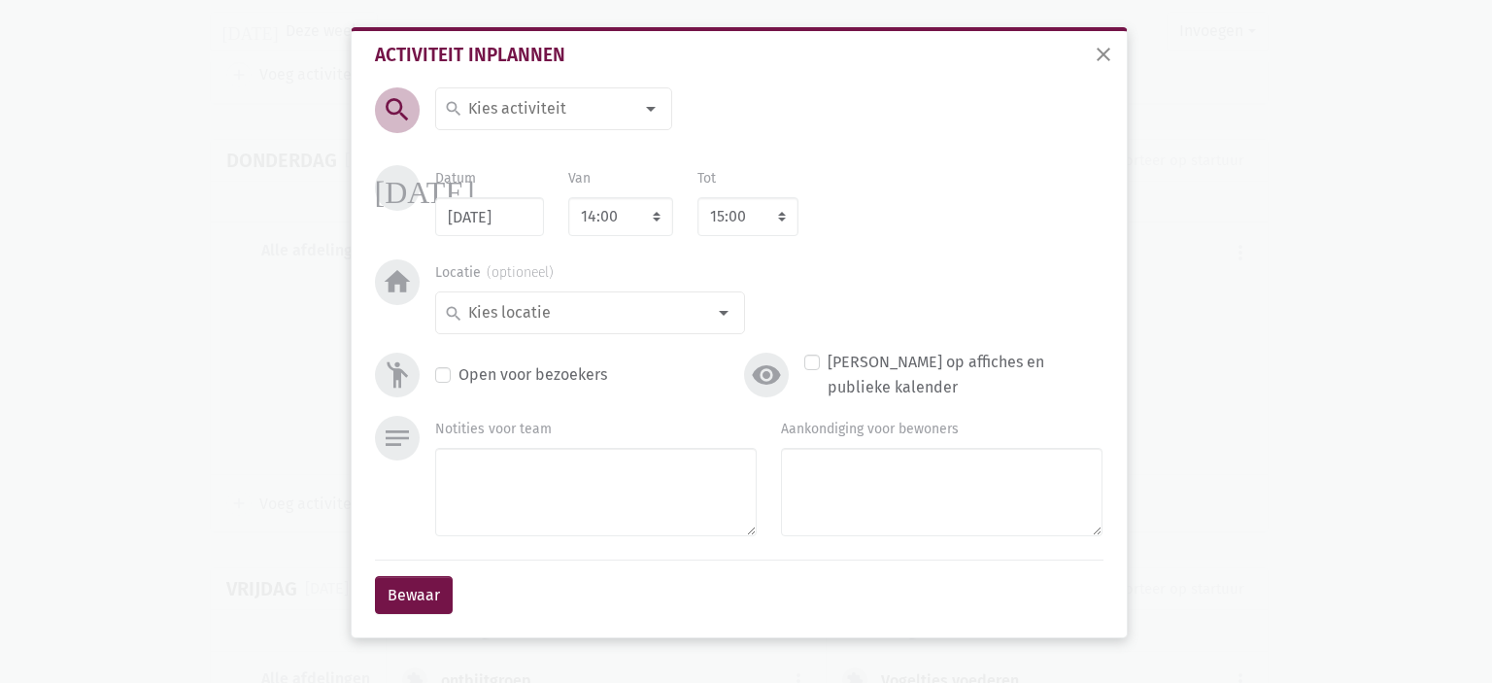
click at [555, 103] on input at bounding box center [549, 108] width 168 height 25
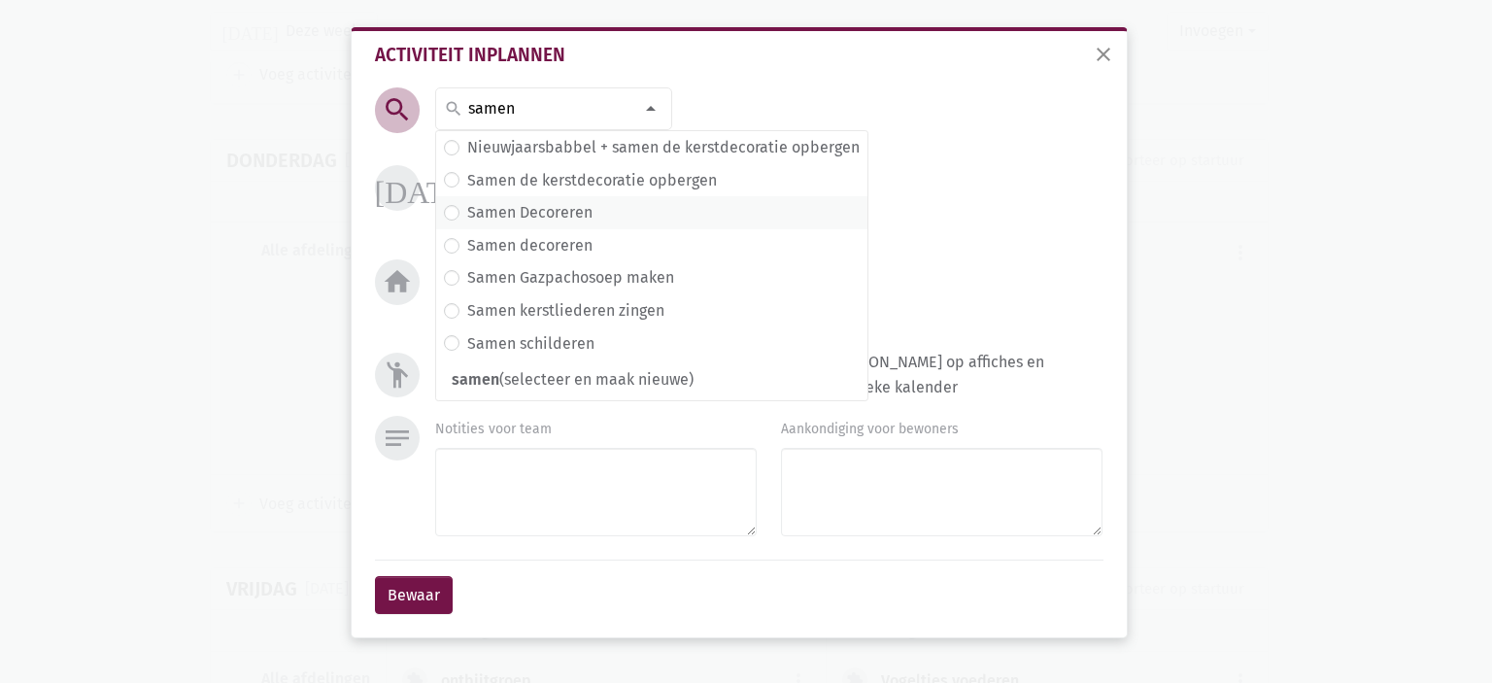
type input "samen"
click at [575, 222] on label "Samen Decoreren" at bounding box center [529, 212] width 125 height 25
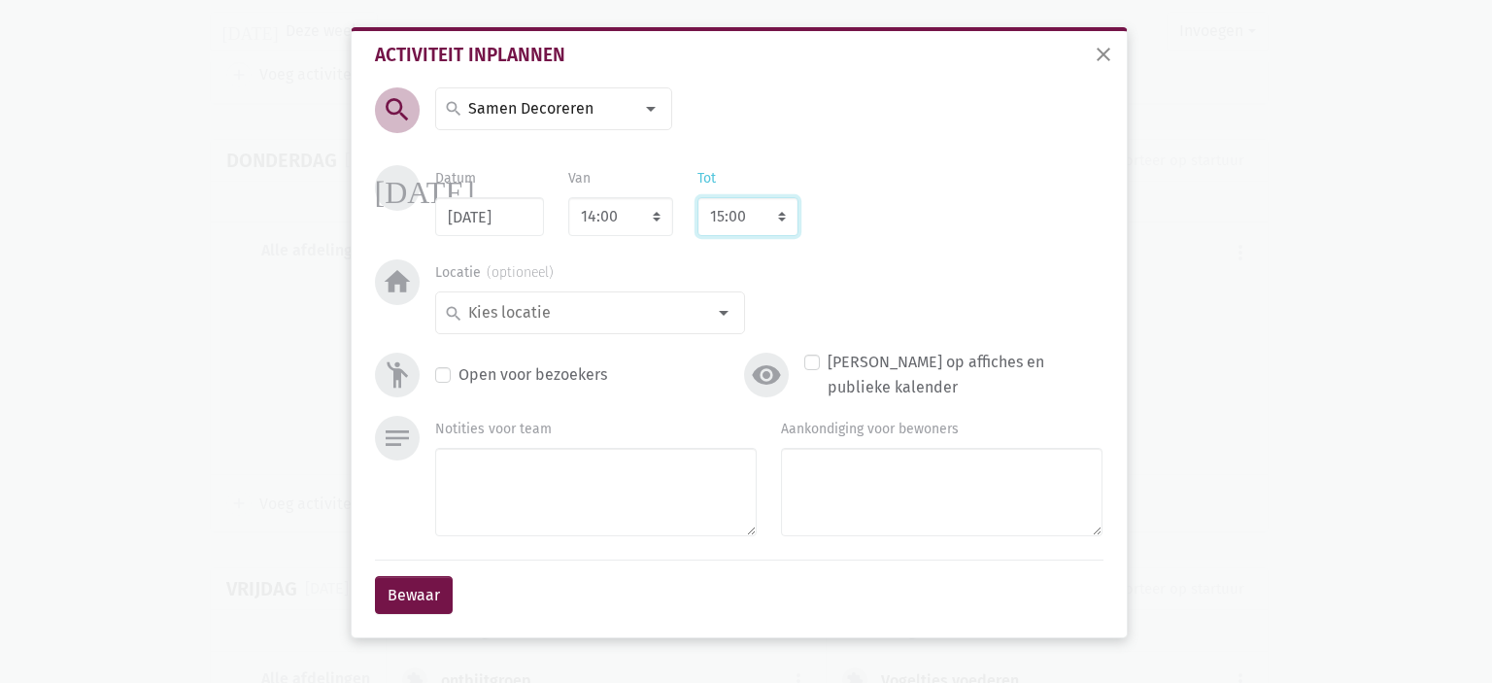
click at [754, 208] on select "8:00 8:15 8:30 8:45 9:00 9:15 9:30 9:45 10:00 10:15 10:30 10:45 11:00 11:15 11:…" at bounding box center [748, 216] width 101 height 39
select select "16:00"
click at [698, 197] on select "8:00 8:15 8:30 8:45 9:00 9:15 9:30 9:45 10:00 10:15 10:30 10:45 11:00 11:15 11:…" at bounding box center [748, 216] width 101 height 39
click at [612, 315] on input at bounding box center [585, 312] width 240 height 25
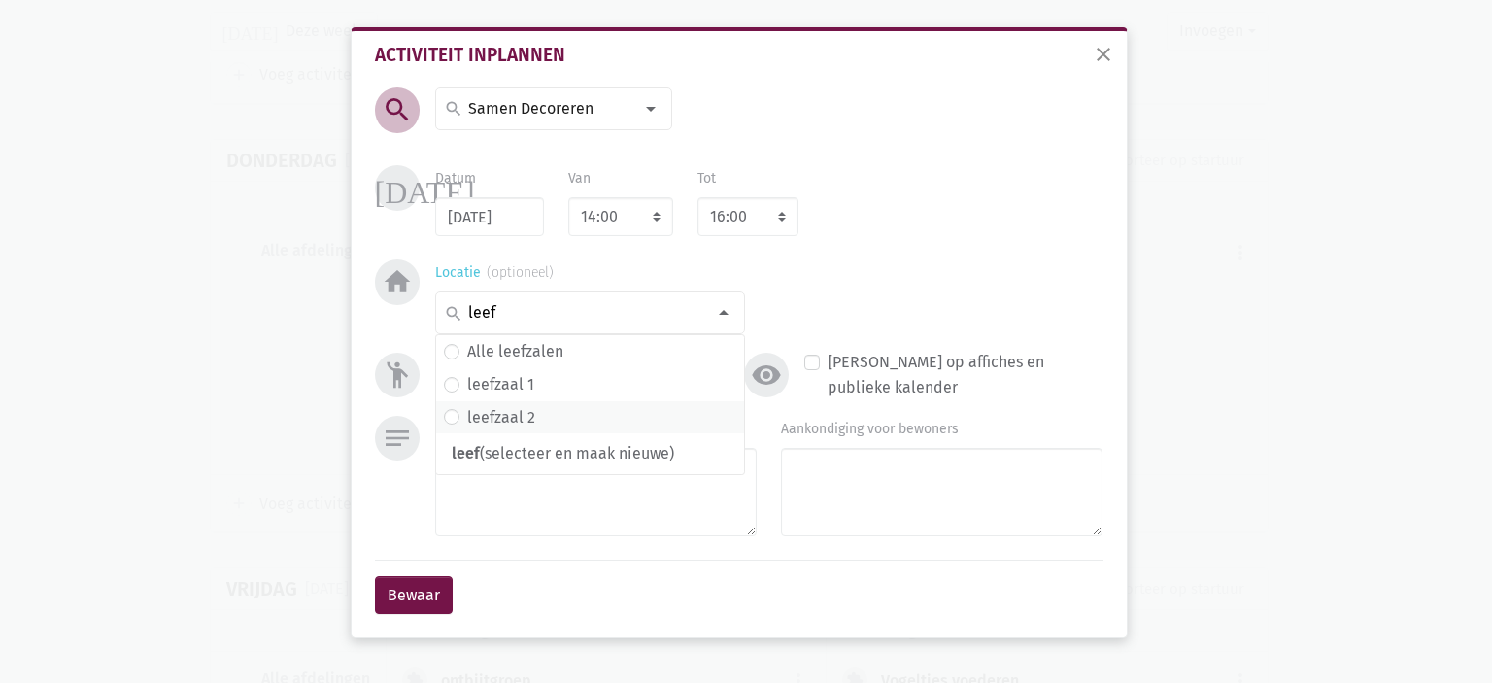
type input "leef"
click at [508, 415] on label "leefzaal 2" at bounding box center [501, 417] width 68 height 25
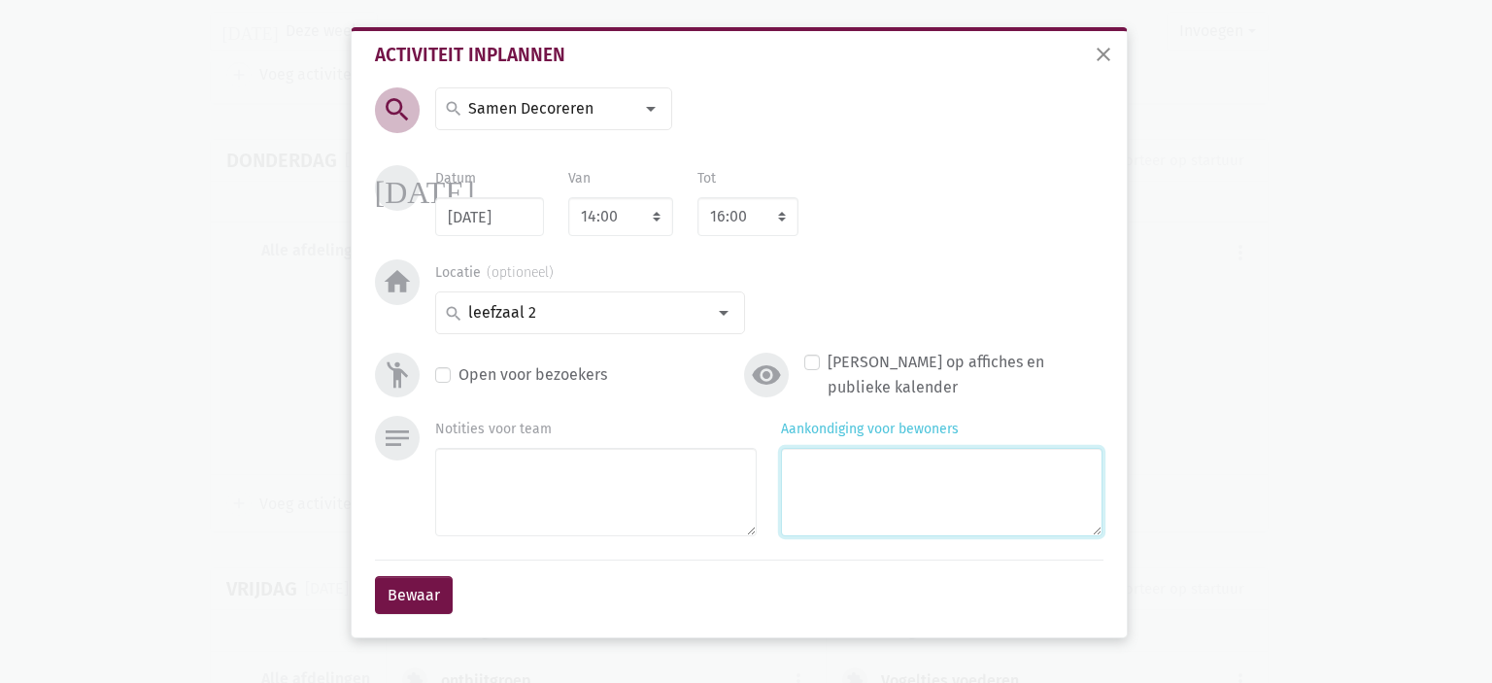
click at [890, 483] on textarea "Aankondiging voor bewoners" at bounding box center [942, 492] width 322 height 88
click at [804, 472] on textarea "thema herfst Met Claire" at bounding box center [942, 492] width 322 height 88
type textarea "Thema herfst Met [PERSON_NAME]"
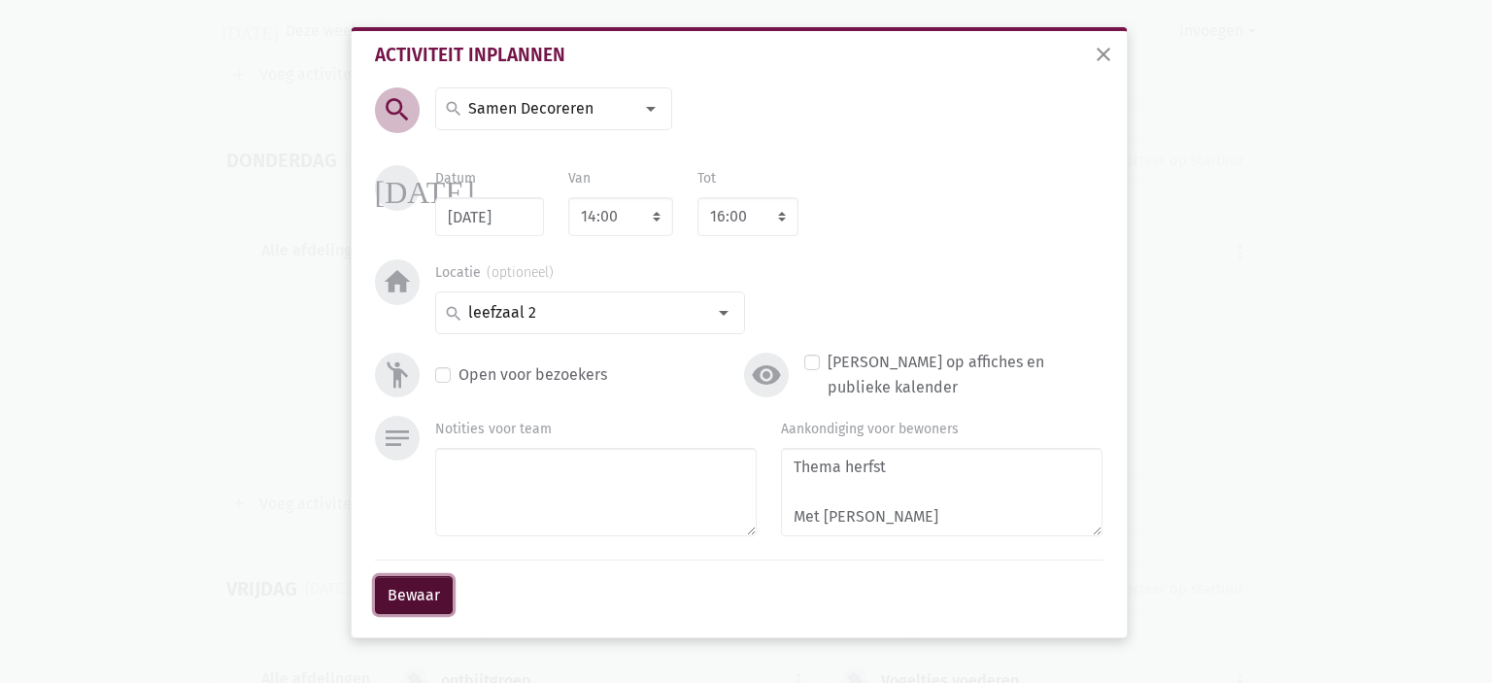
click at [417, 594] on button "Bewaar" at bounding box center [414, 595] width 78 height 39
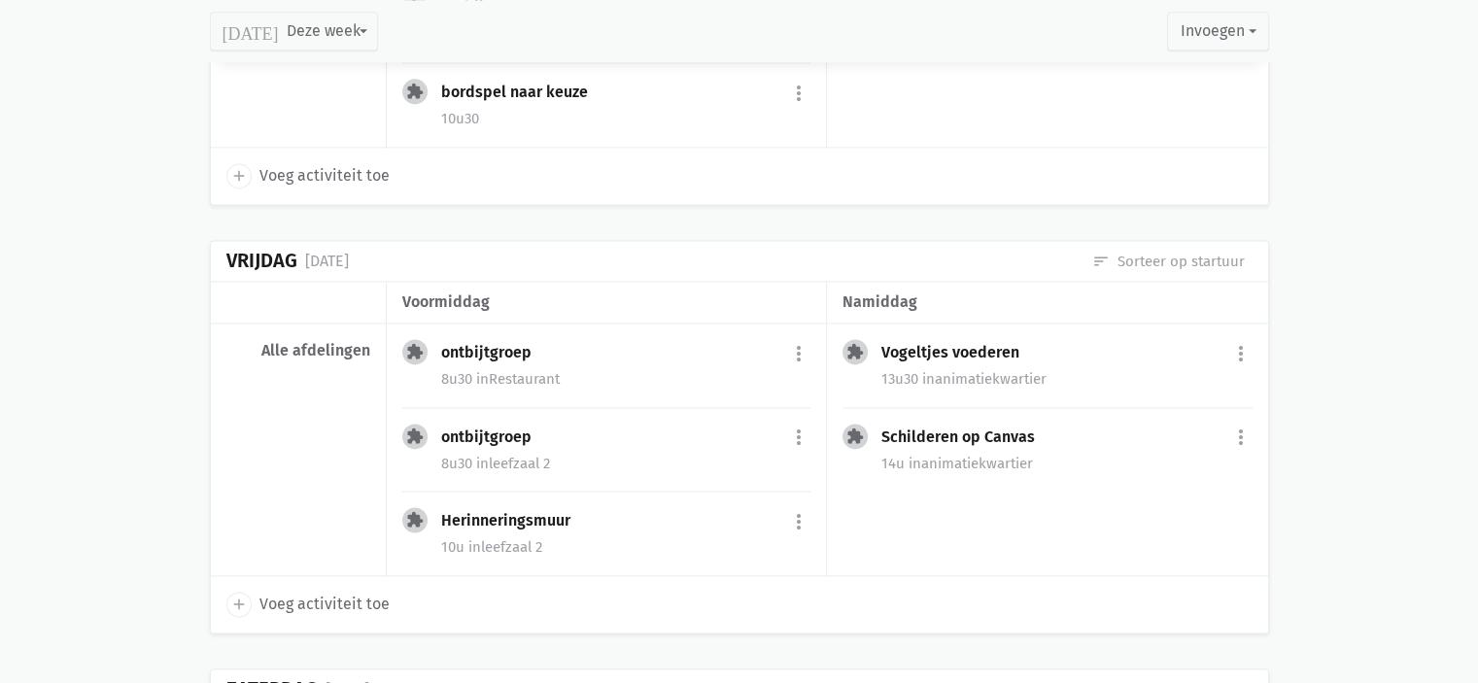
scroll to position [2705, 0]
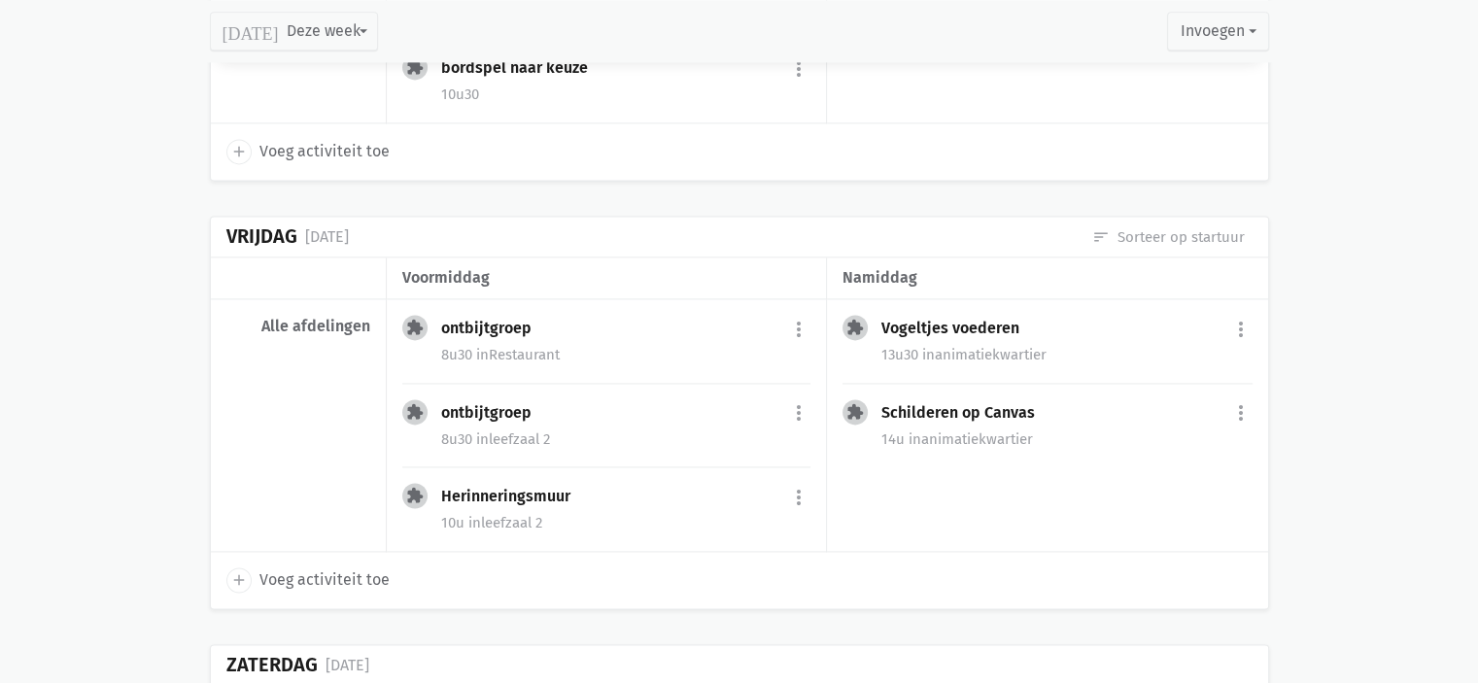
click at [943, 552] on div "add Voeg activiteit toe" at bounding box center [739, 580] width 1057 height 56
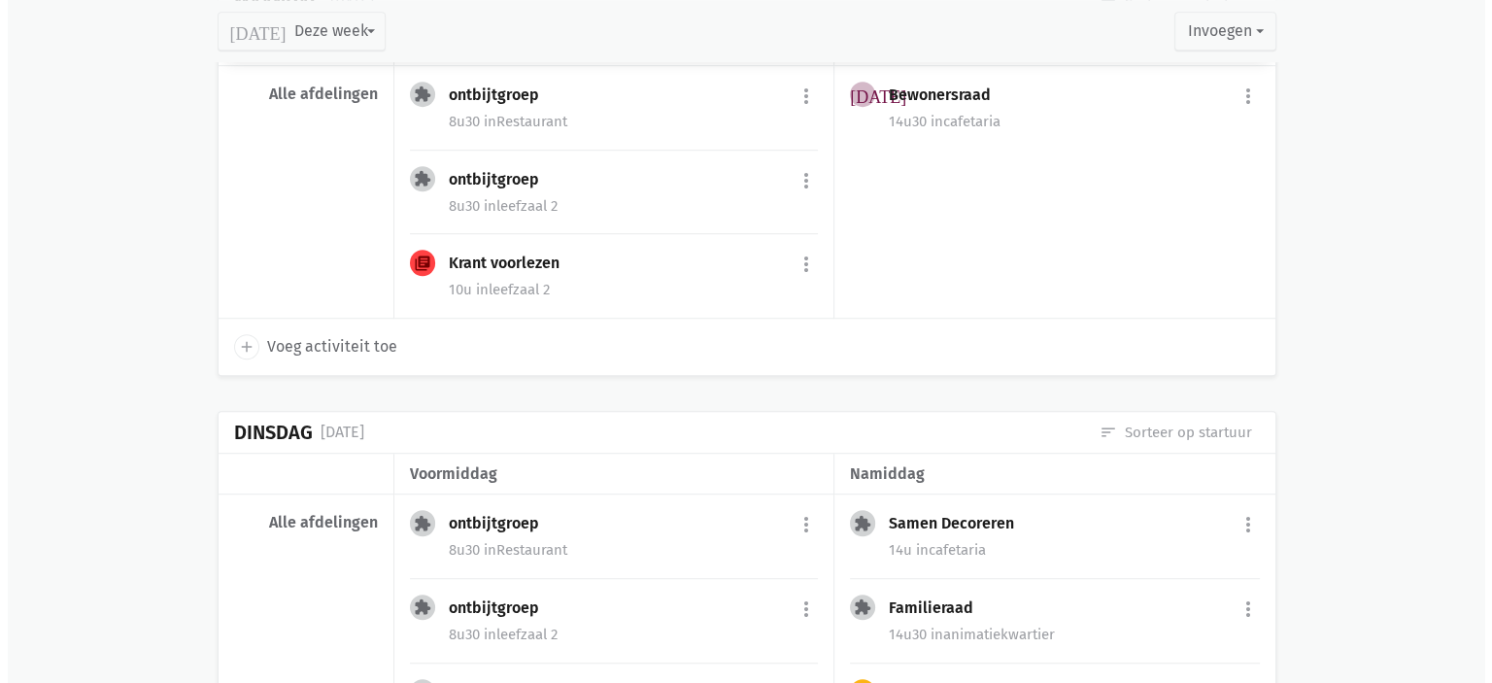
scroll to position [1053, 0]
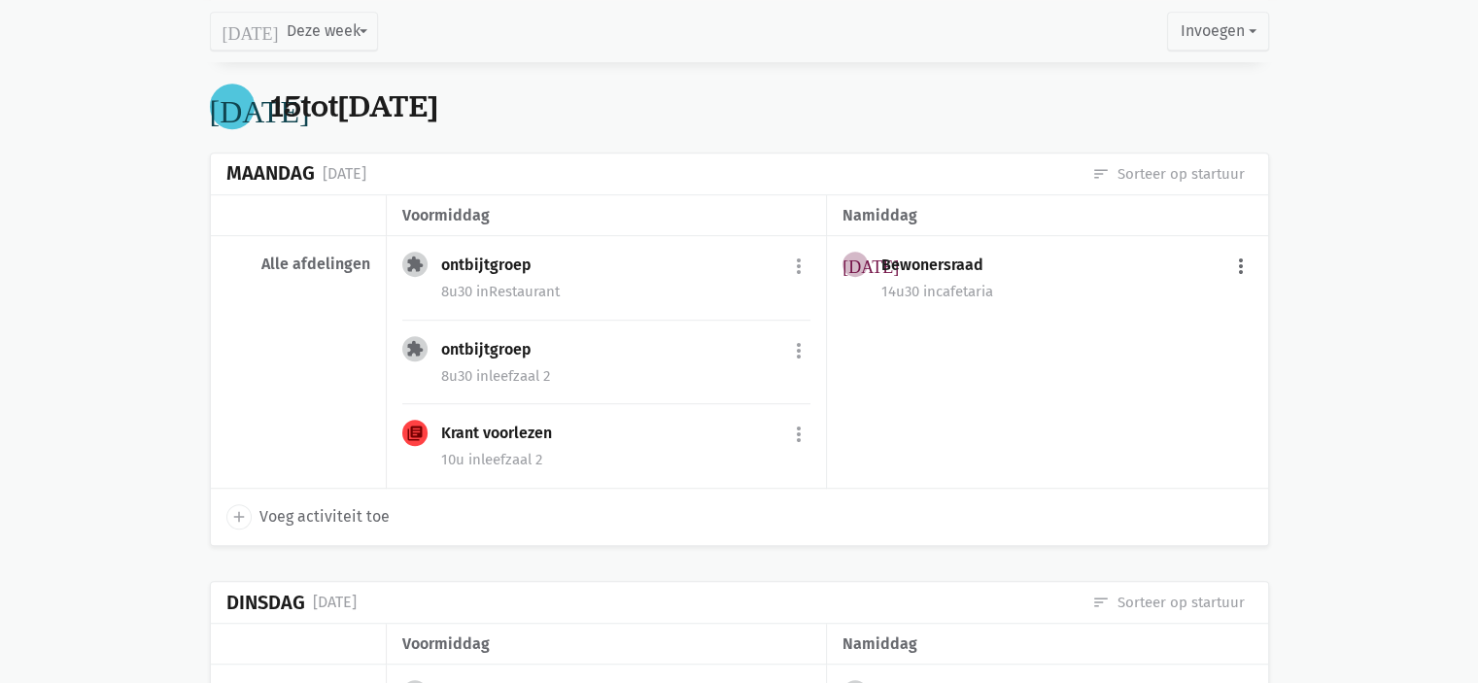
click at [1235, 264] on button "more_vert" at bounding box center [1240, 266] width 23 height 37
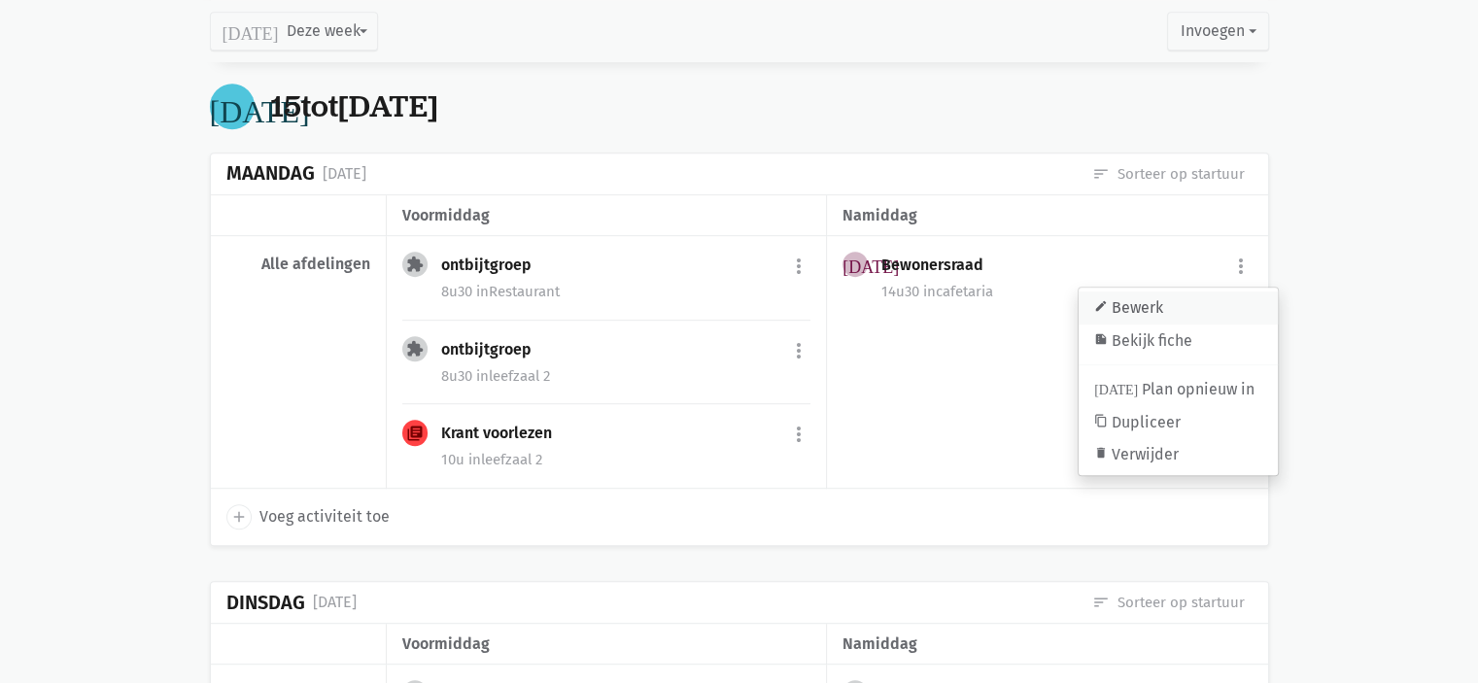
click at [1147, 300] on link "edit Bewerk" at bounding box center [1177, 307] width 199 height 33
select select "14:30"
select select "15:45"
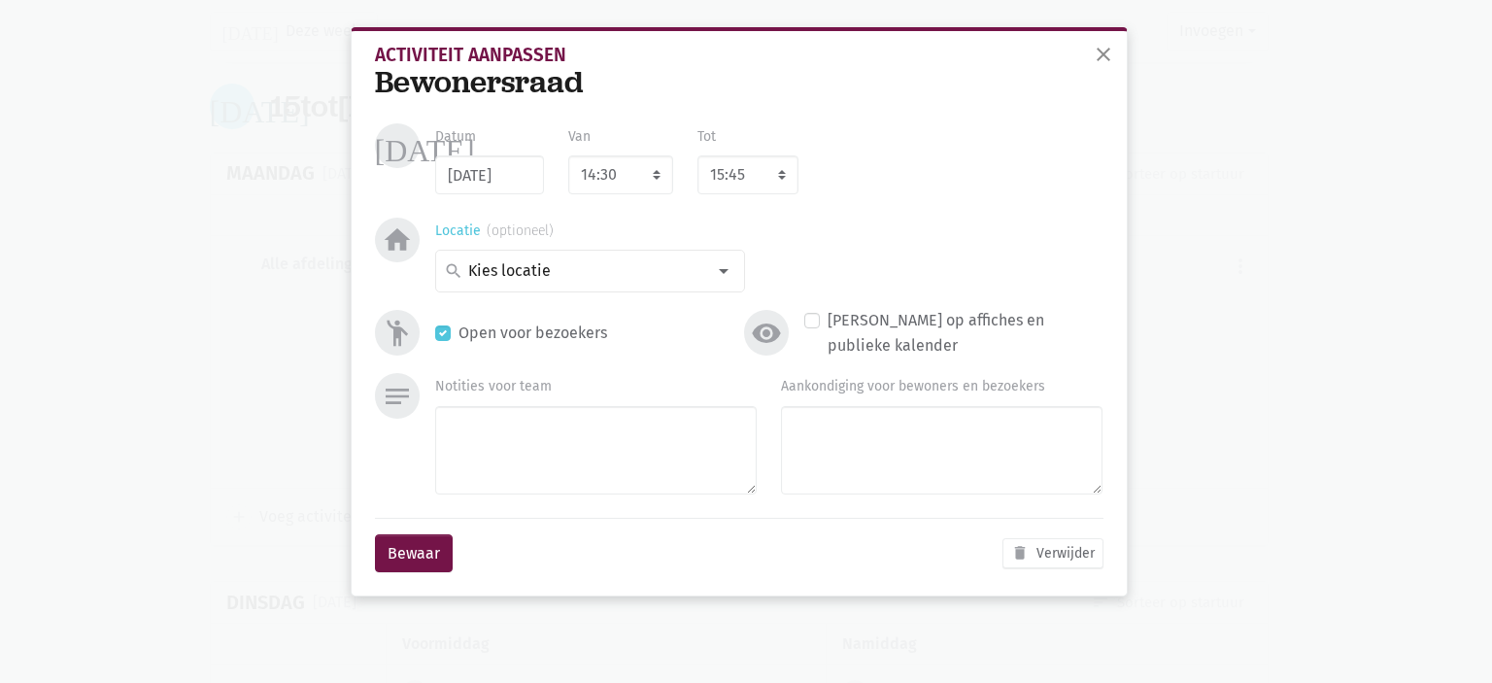
click at [723, 267] on div at bounding box center [723, 271] width 39 height 39
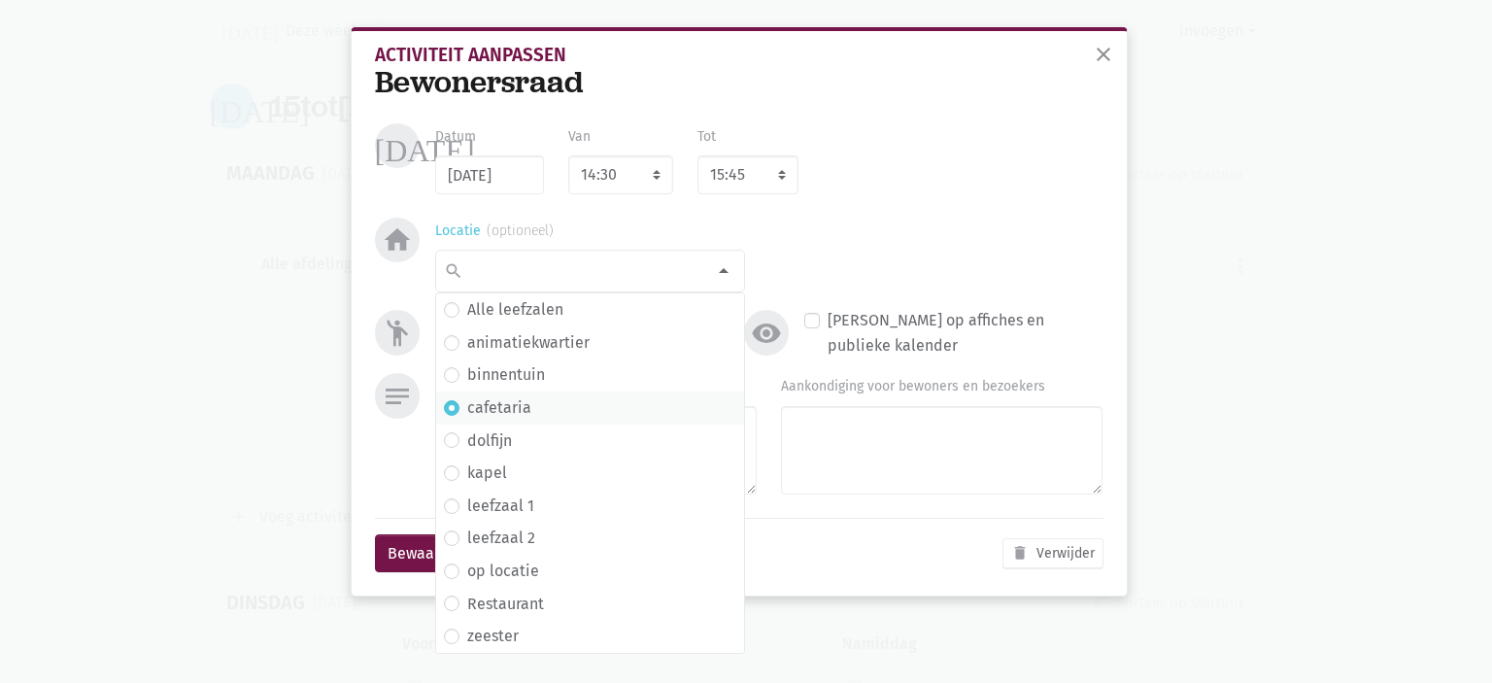
click at [723, 267] on div at bounding box center [723, 271] width 39 height 39
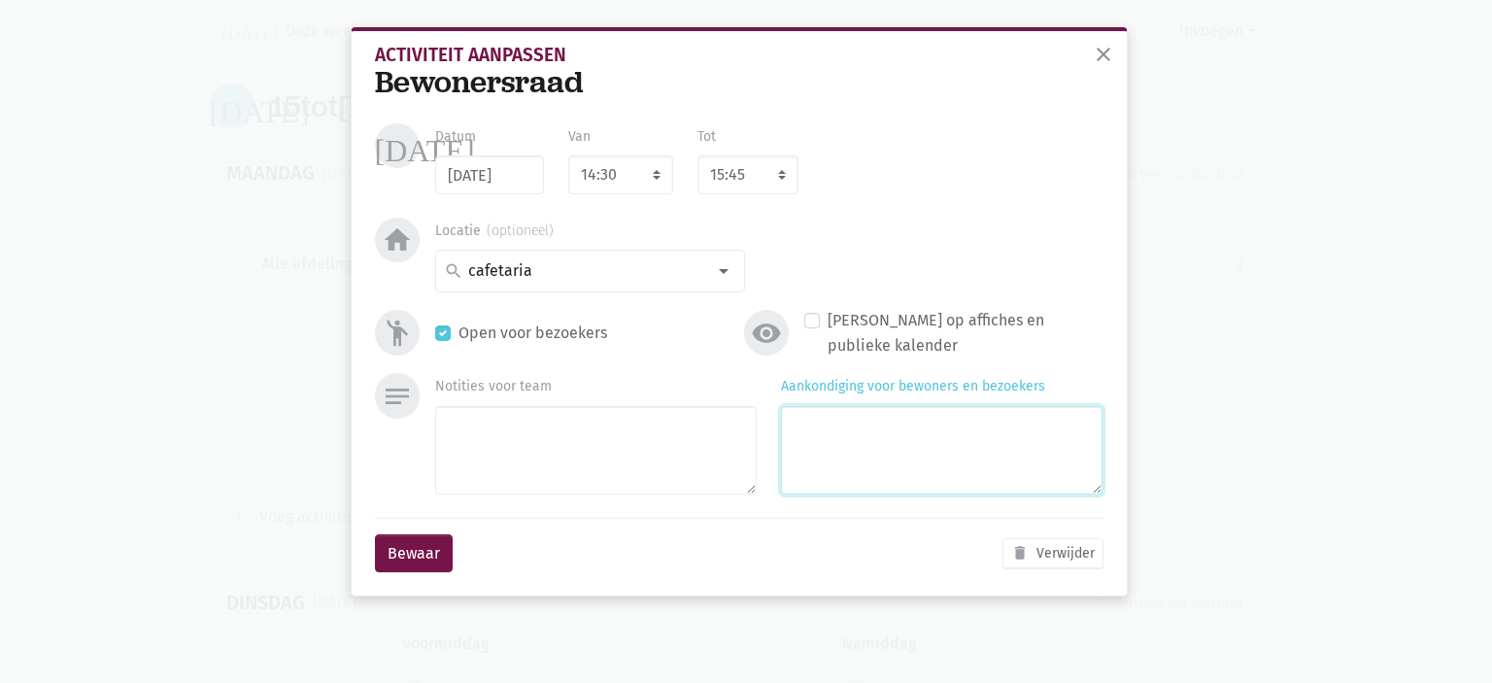
click at [889, 478] on textarea "Aankondiging voor bewoners en bezoekers" at bounding box center [942, 450] width 322 height 88
type textarea "Met Marlies en Claudia"
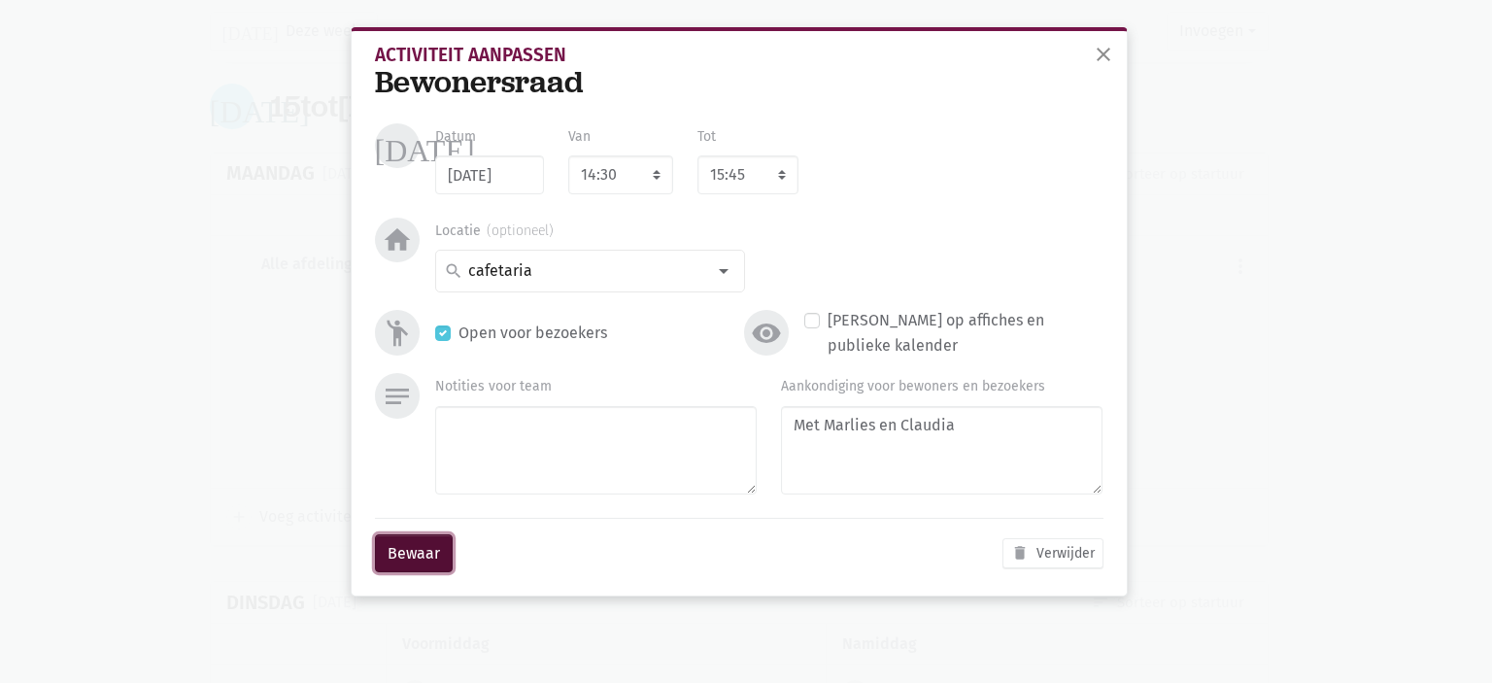
click at [407, 563] on button "Bewaar" at bounding box center [414, 553] width 78 height 39
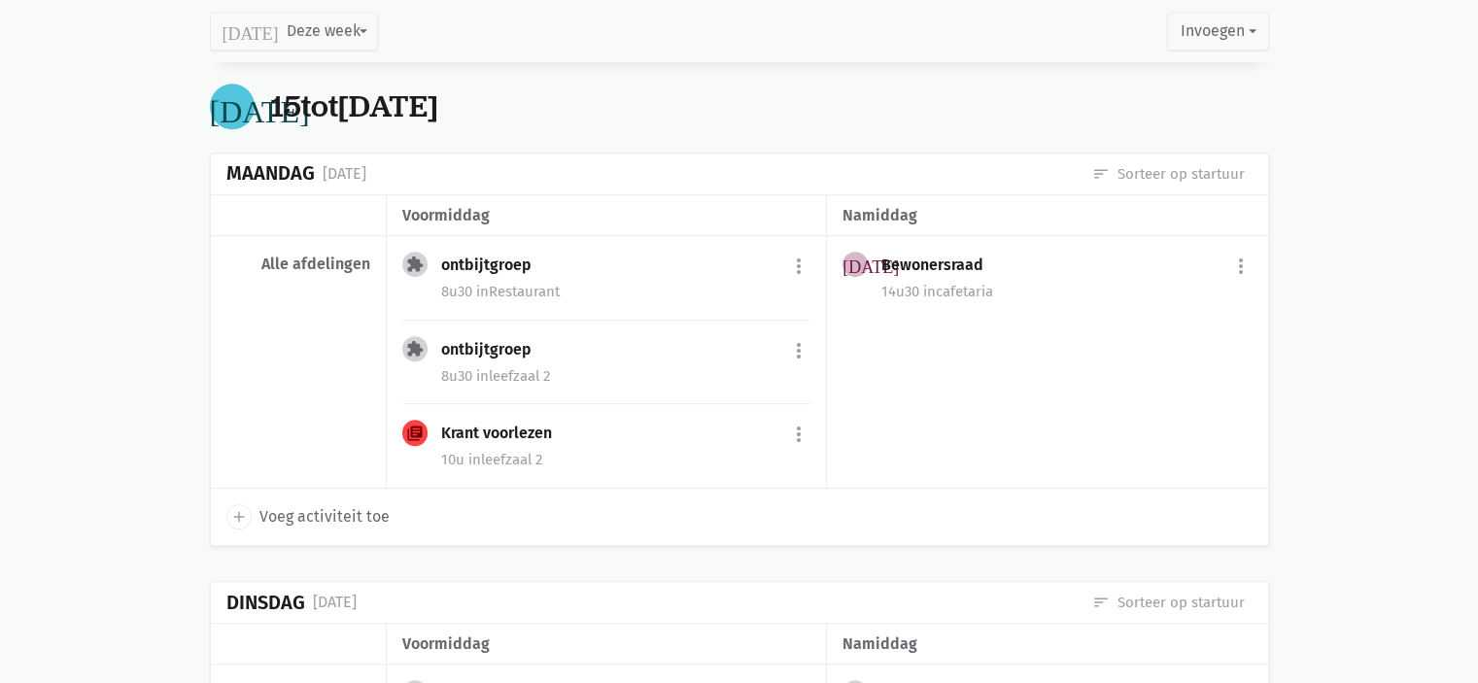
click at [290, 518] on span "Voeg activiteit toe" at bounding box center [324, 516] width 130 height 25
select select "14:00"
select select "15:00"
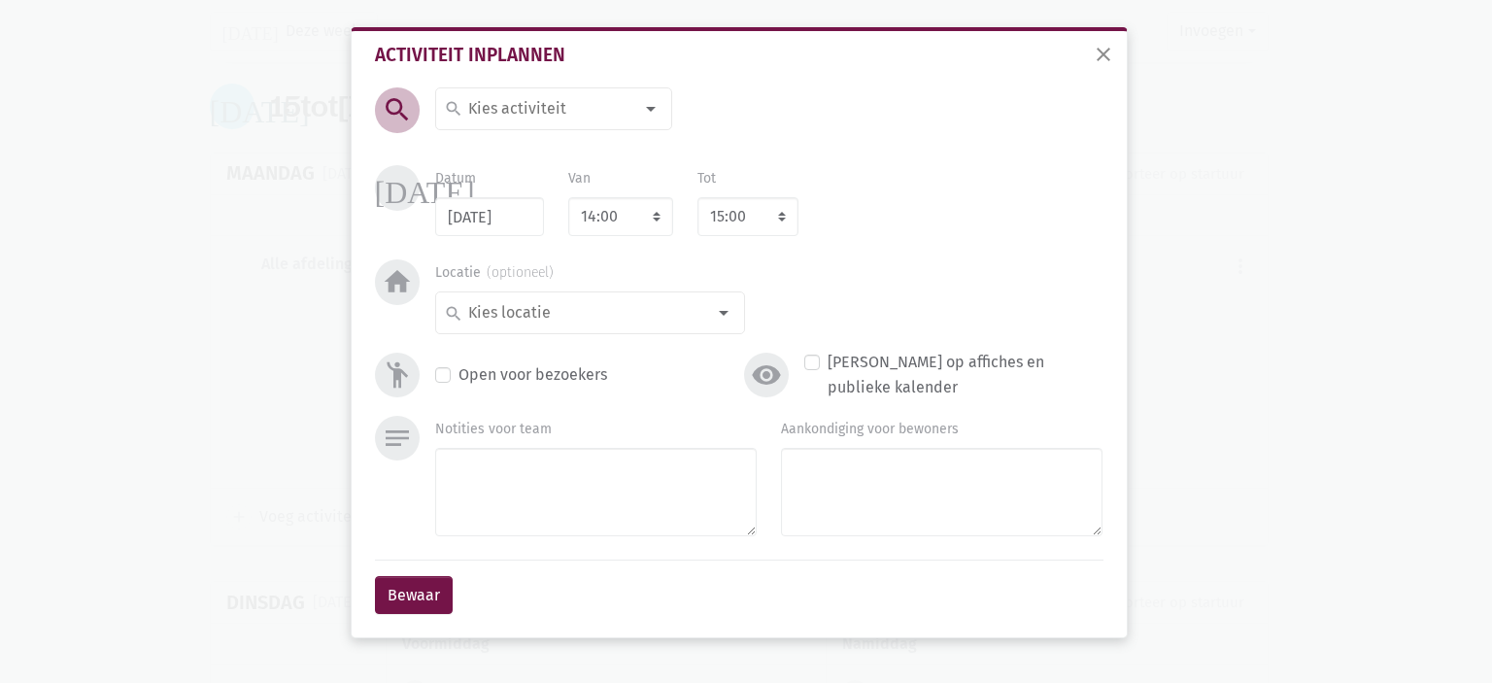
click at [512, 92] on div "search" at bounding box center [553, 108] width 237 height 43
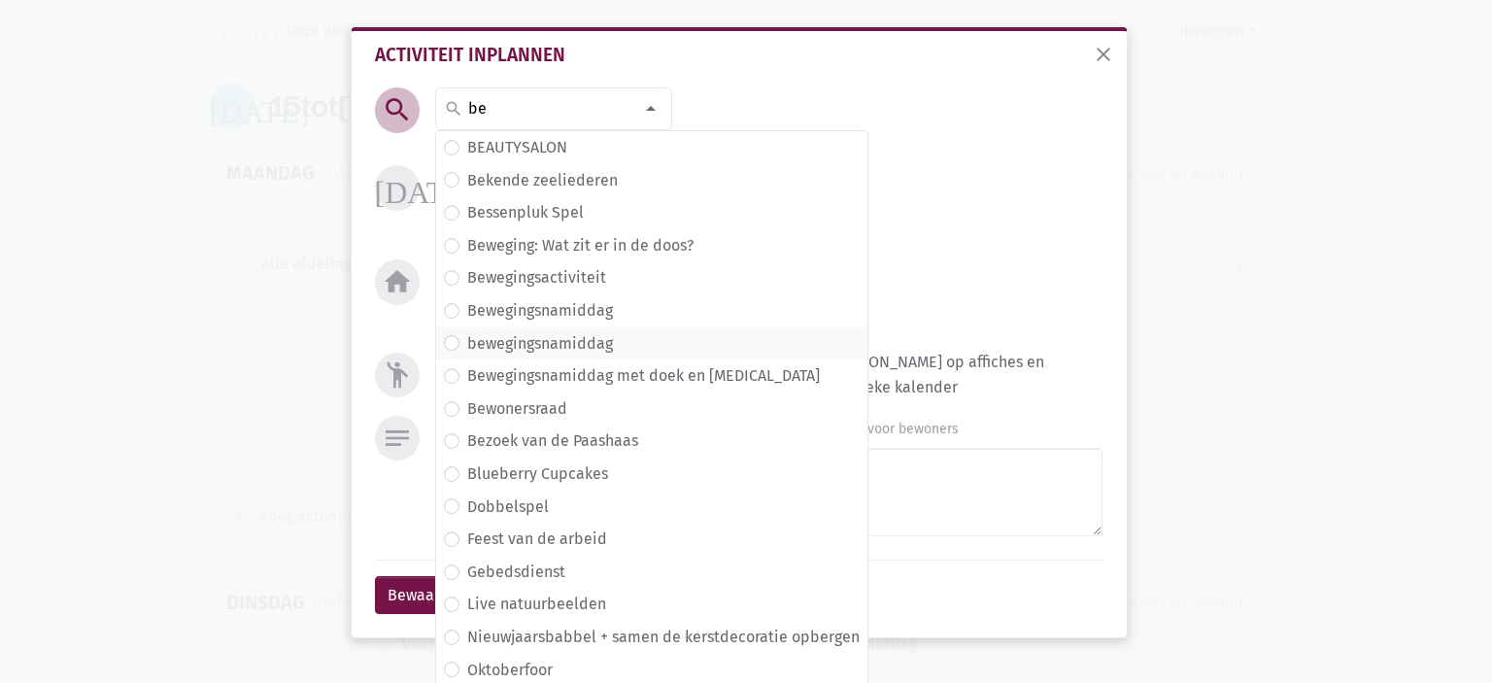
type input "be"
click at [575, 347] on label "bewegingsnamiddag" at bounding box center [540, 343] width 146 height 25
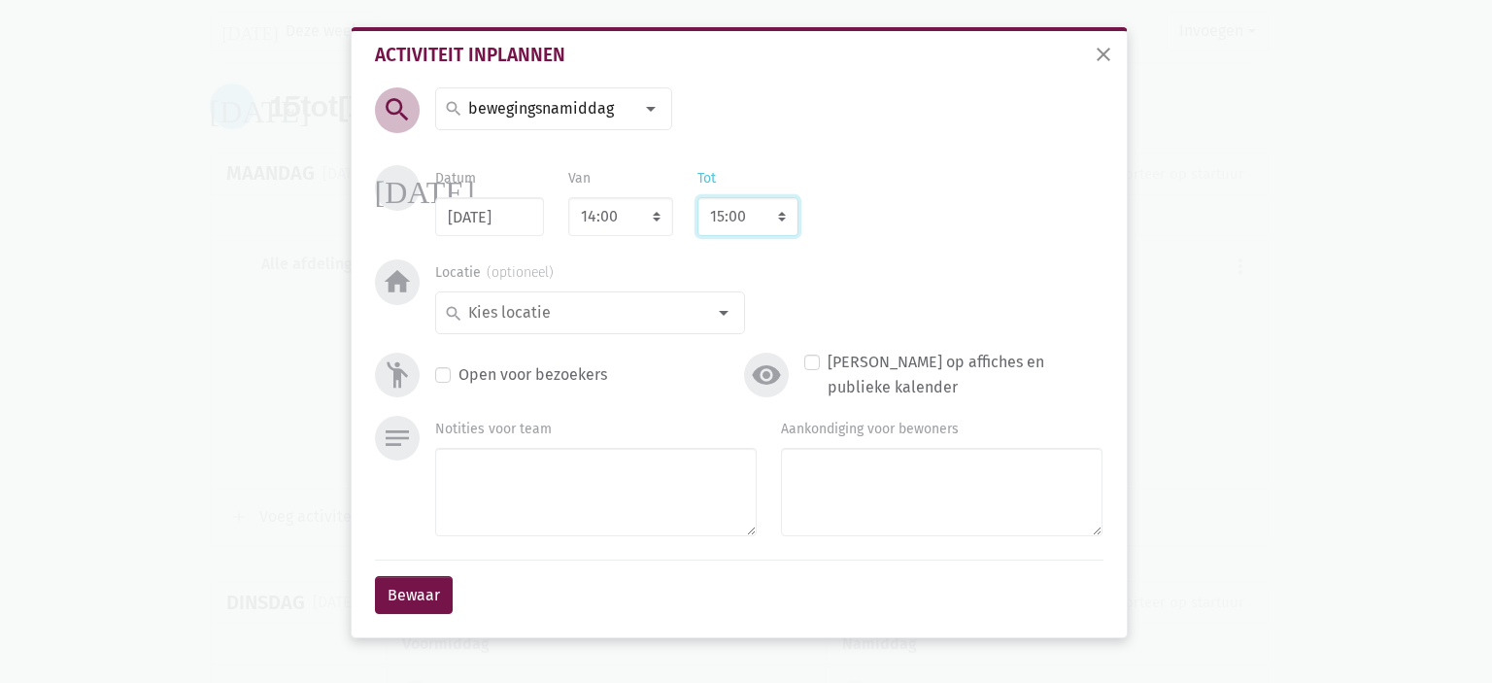
click at [723, 224] on select "8:00 8:15 8:30 8:45 9:00 9:15 9:30 9:45 10:00 10:15 10:30 10:45 11:00 11:15 11:…" at bounding box center [748, 216] width 101 height 39
select select "16:00"
click at [698, 197] on select "8:00 8:15 8:30 8:45 9:00 9:15 9:30 9:45 10:00 10:15 10:30 10:45 11:00 11:15 11:…" at bounding box center [748, 216] width 101 height 39
click at [625, 104] on input at bounding box center [549, 108] width 168 height 25
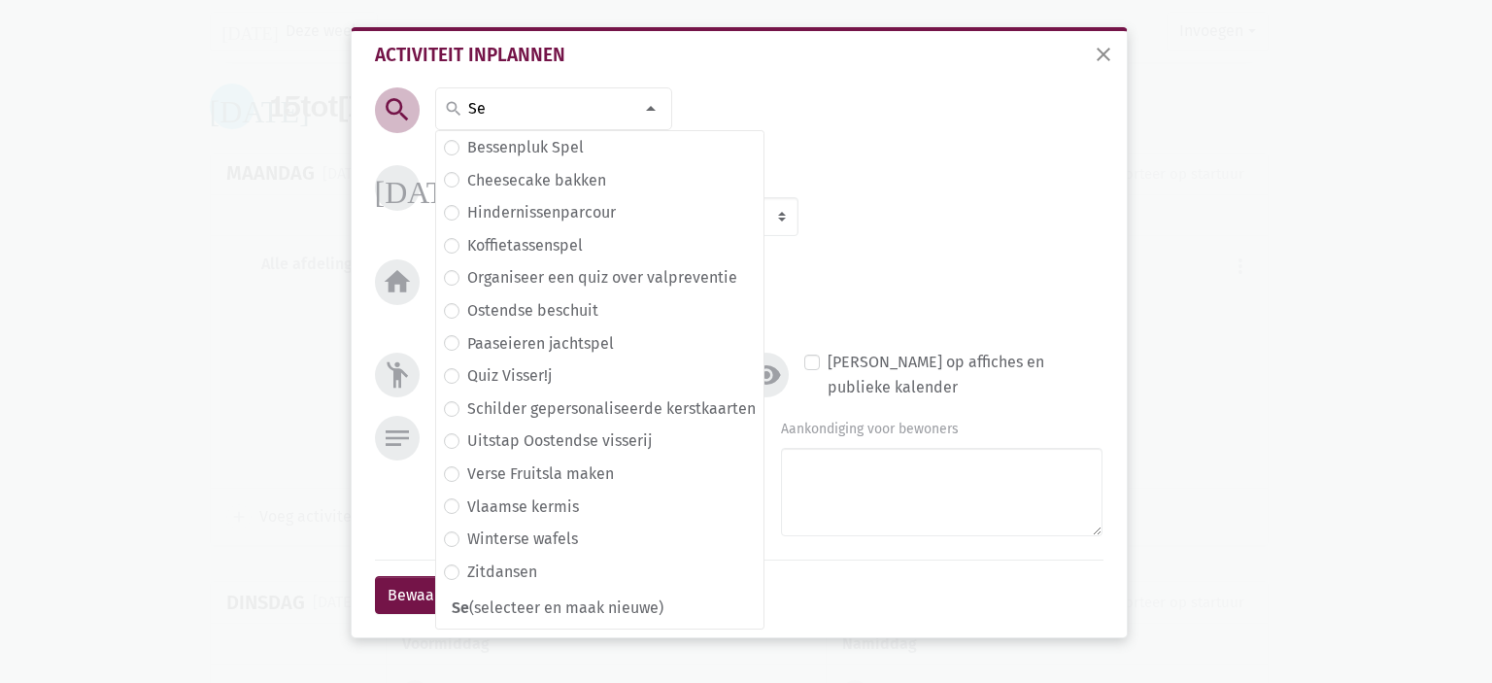
scroll to position [0, 0]
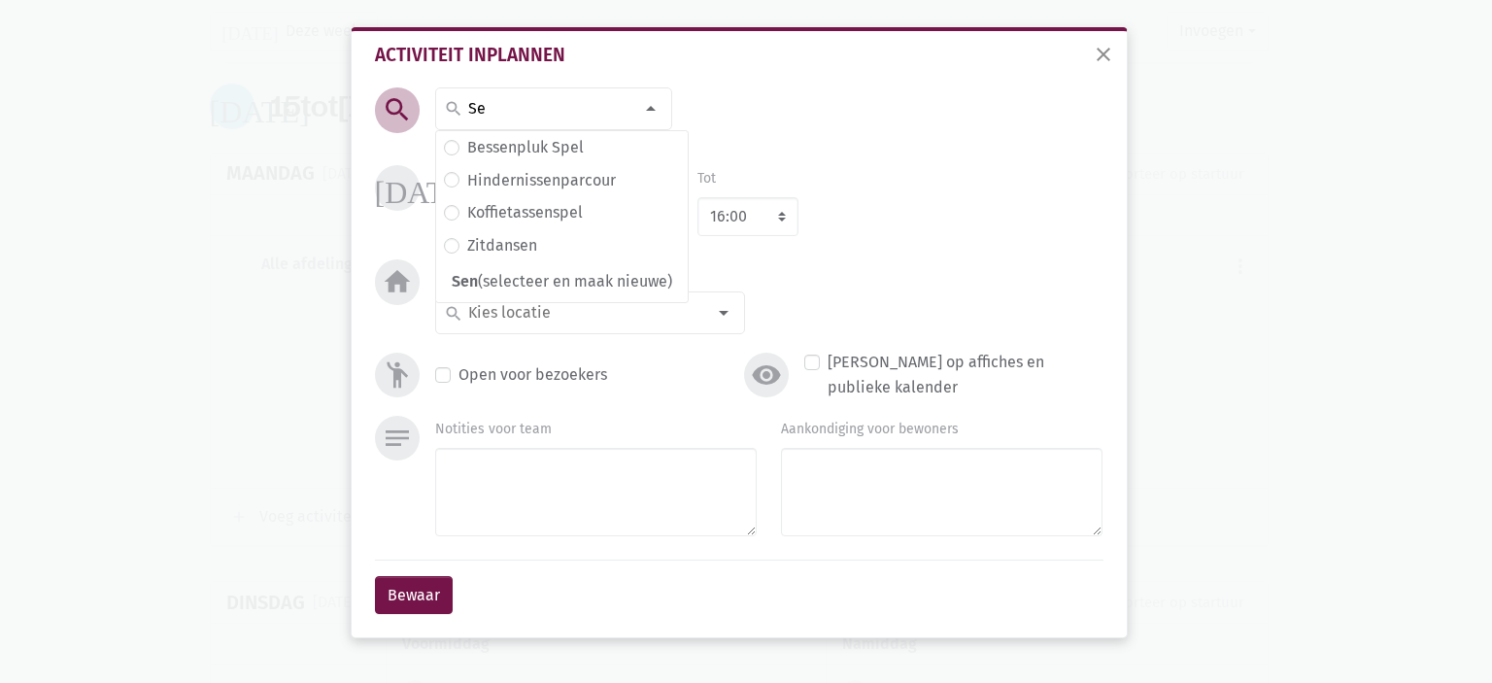
type input "S"
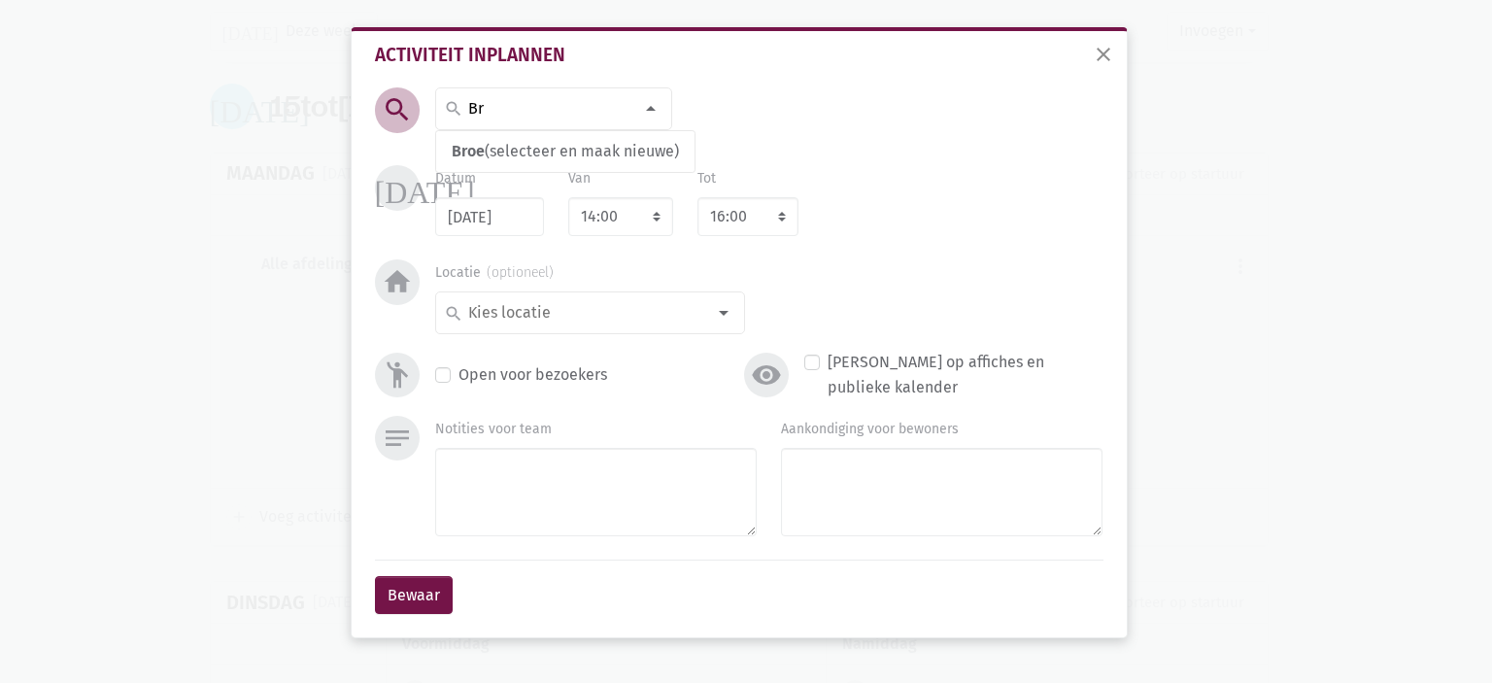
type input "B"
type input "Proef en Ruik geblinddoekt"
click at [532, 154] on span "Proef en Ruik geblinddoekt" at bounding box center [550, 151] width 197 height 18
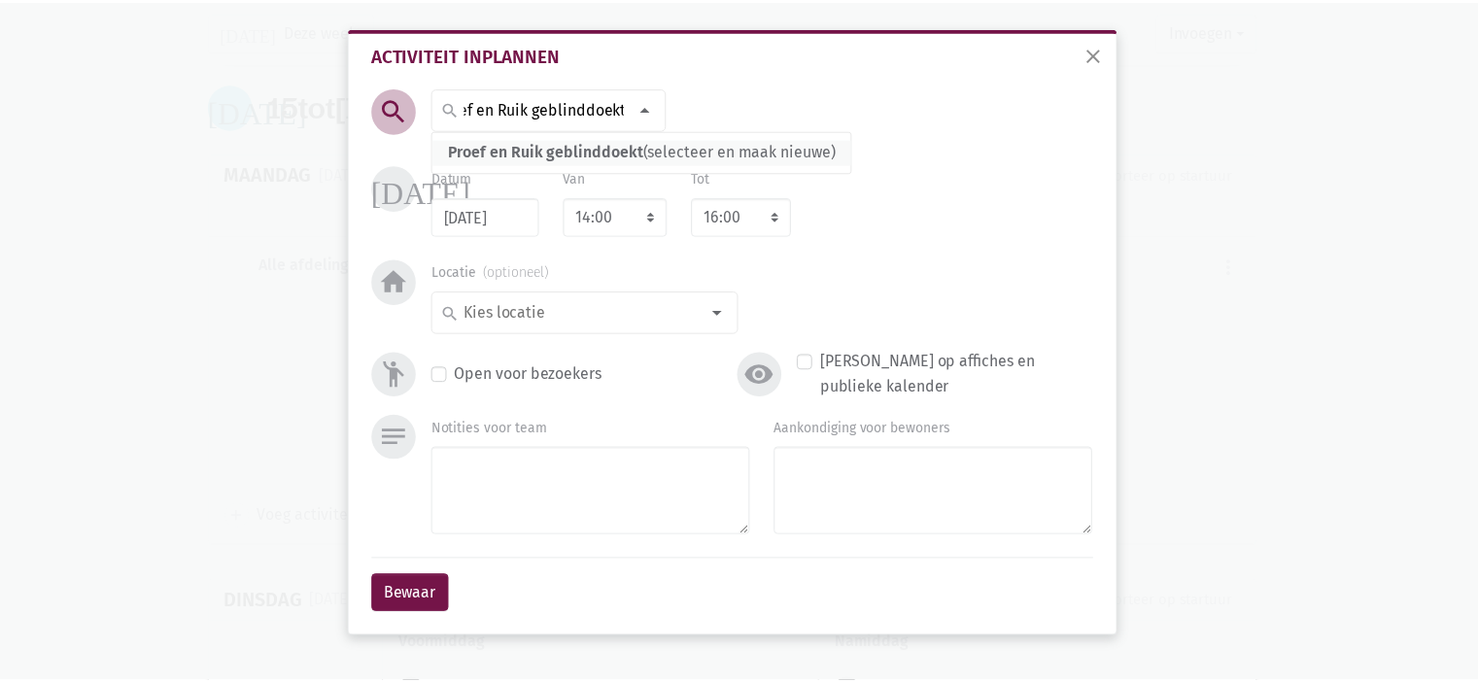
scroll to position [0, 0]
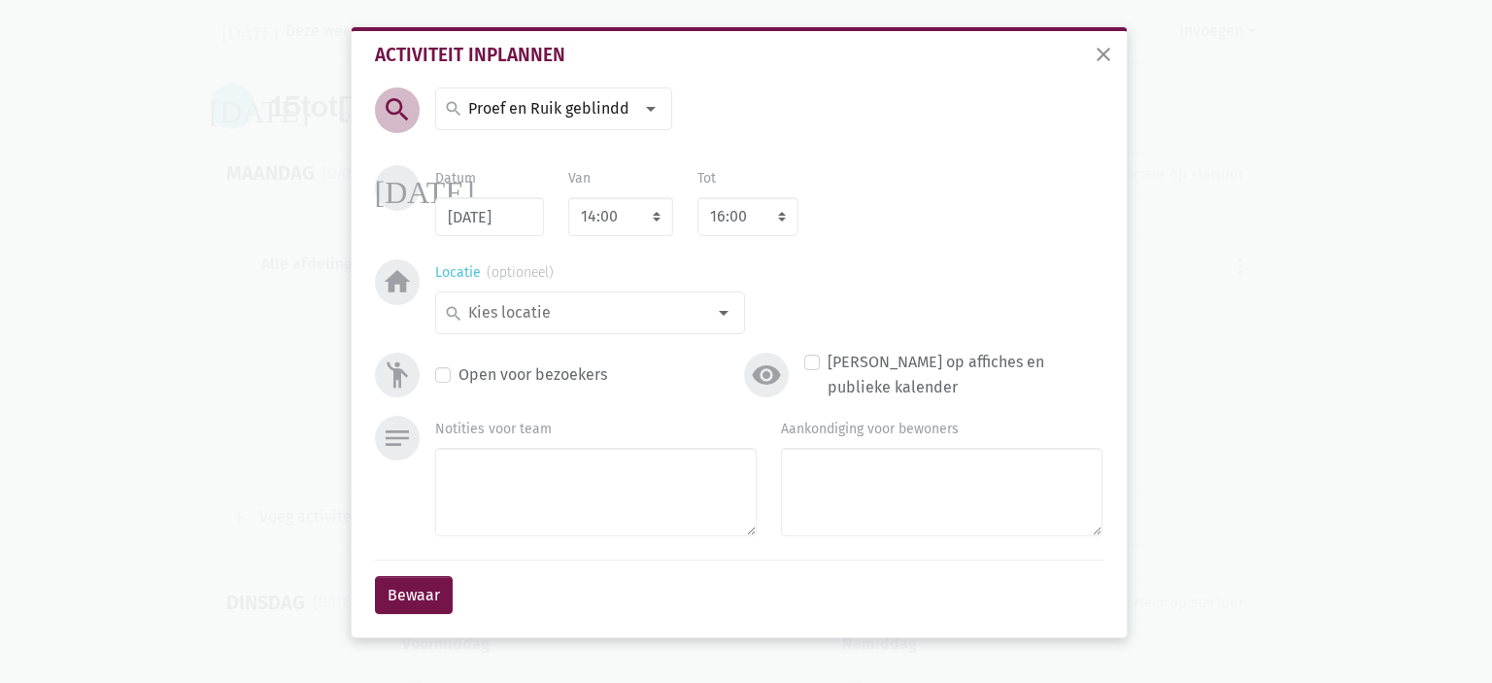
click at [618, 325] on div "search" at bounding box center [590, 312] width 310 height 43
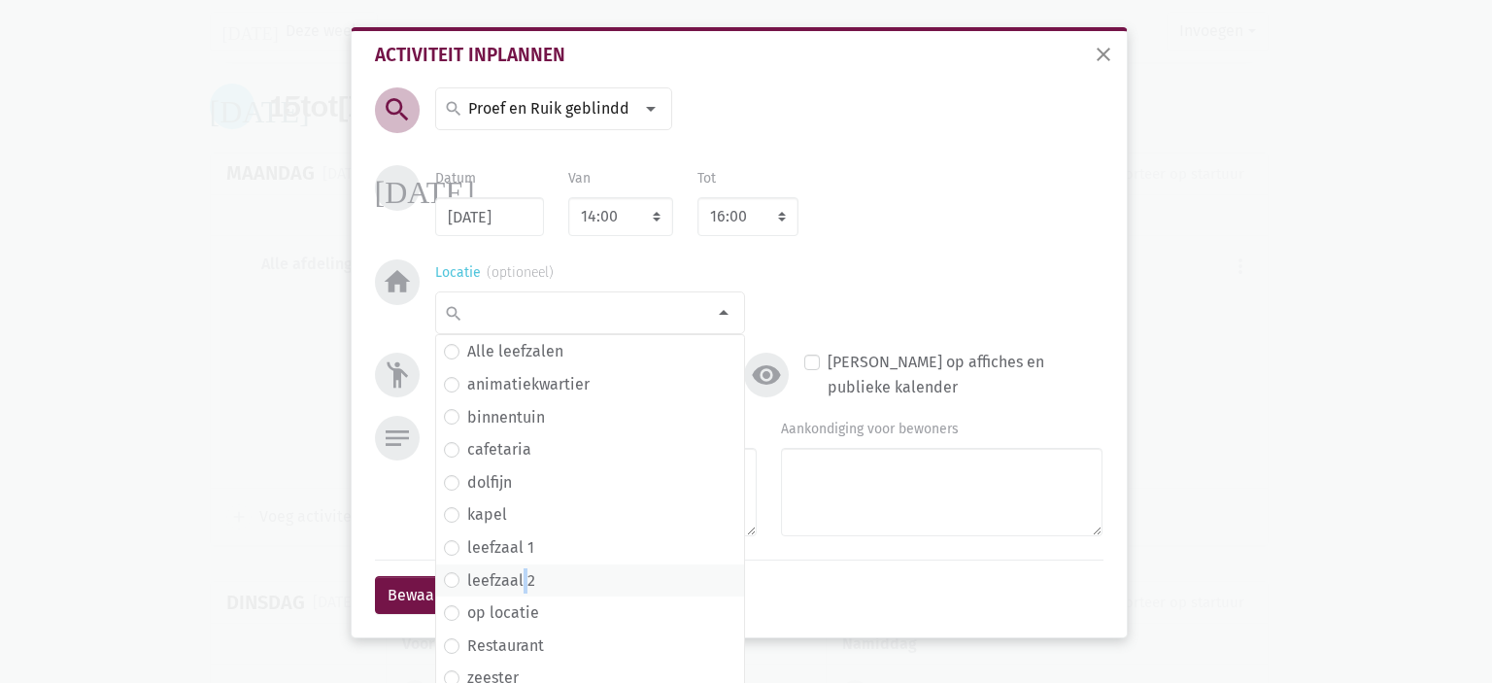
click at [513, 584] on label "leefzaal 2" at bounding box center [501, 580] width 68 height 25
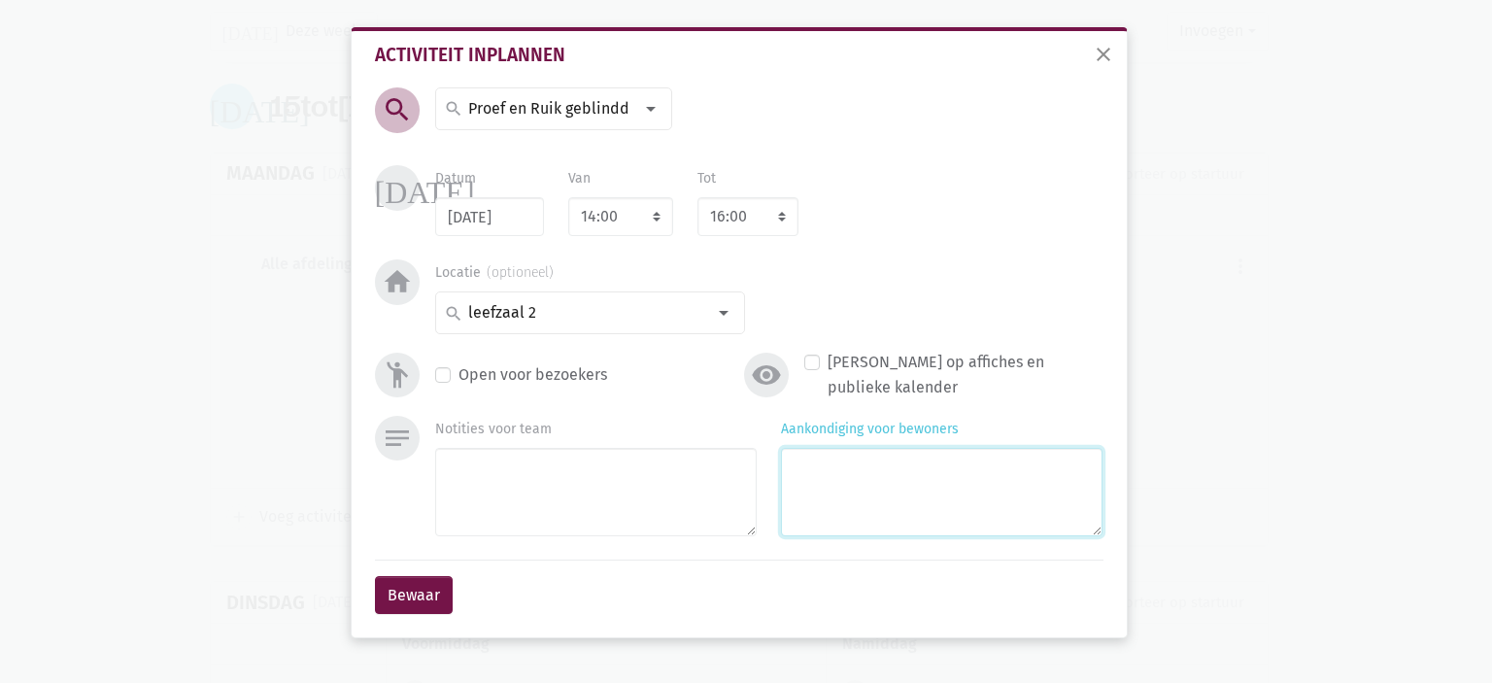
click at [906, 481] on textarea "Aankondiging voor bewoners" at bounding box center [942, 492] width 322 height 88
type textarea "Met [PERSON_NAME]"
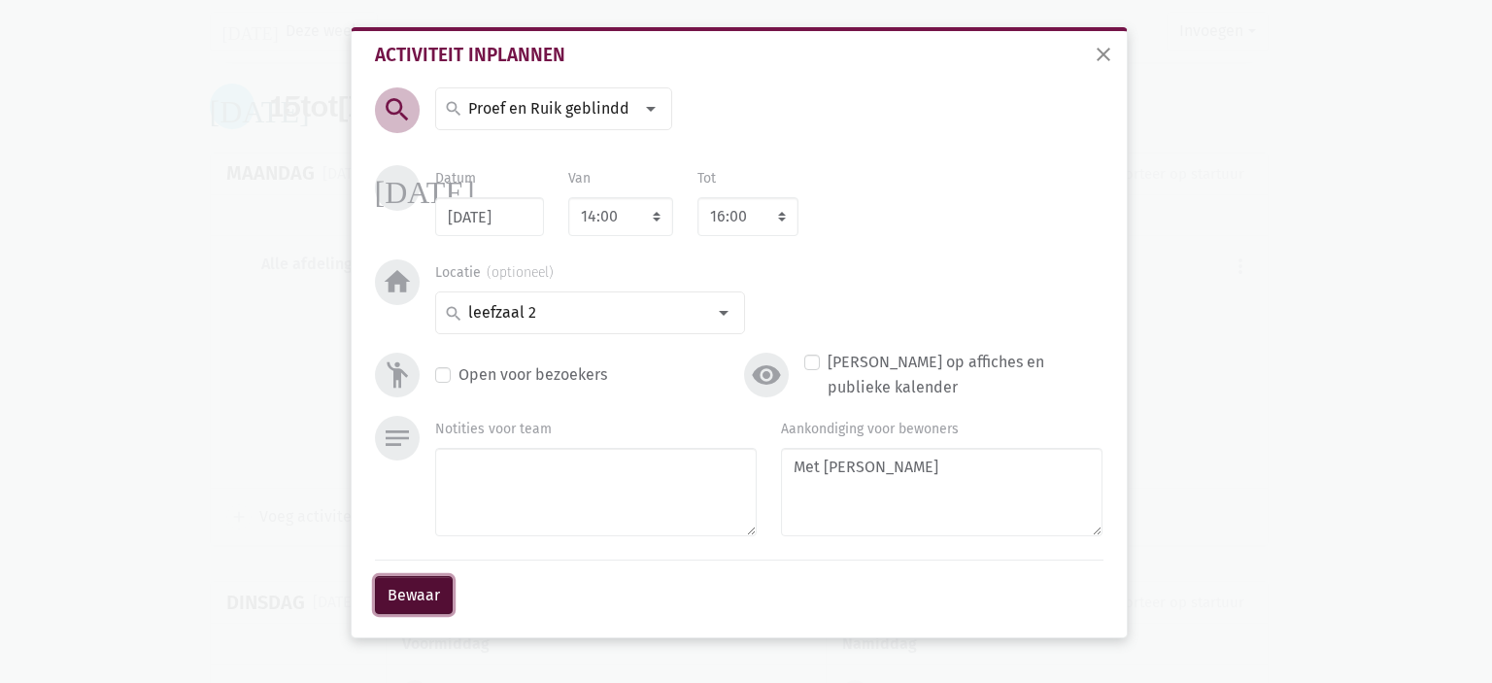
click at [412, 588] on button "Bewaar" at bounding box center [414, 595] width 78 height 39
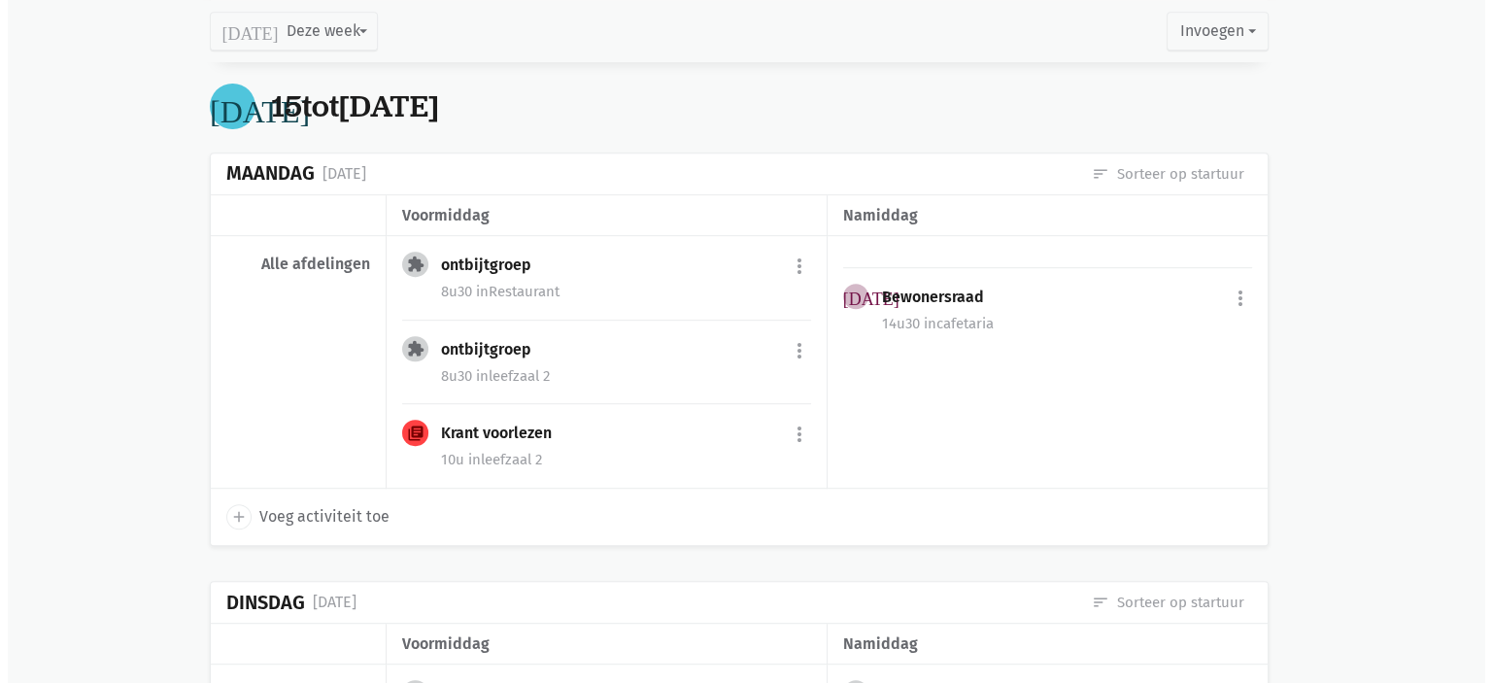
scroll to position [1009, 0]
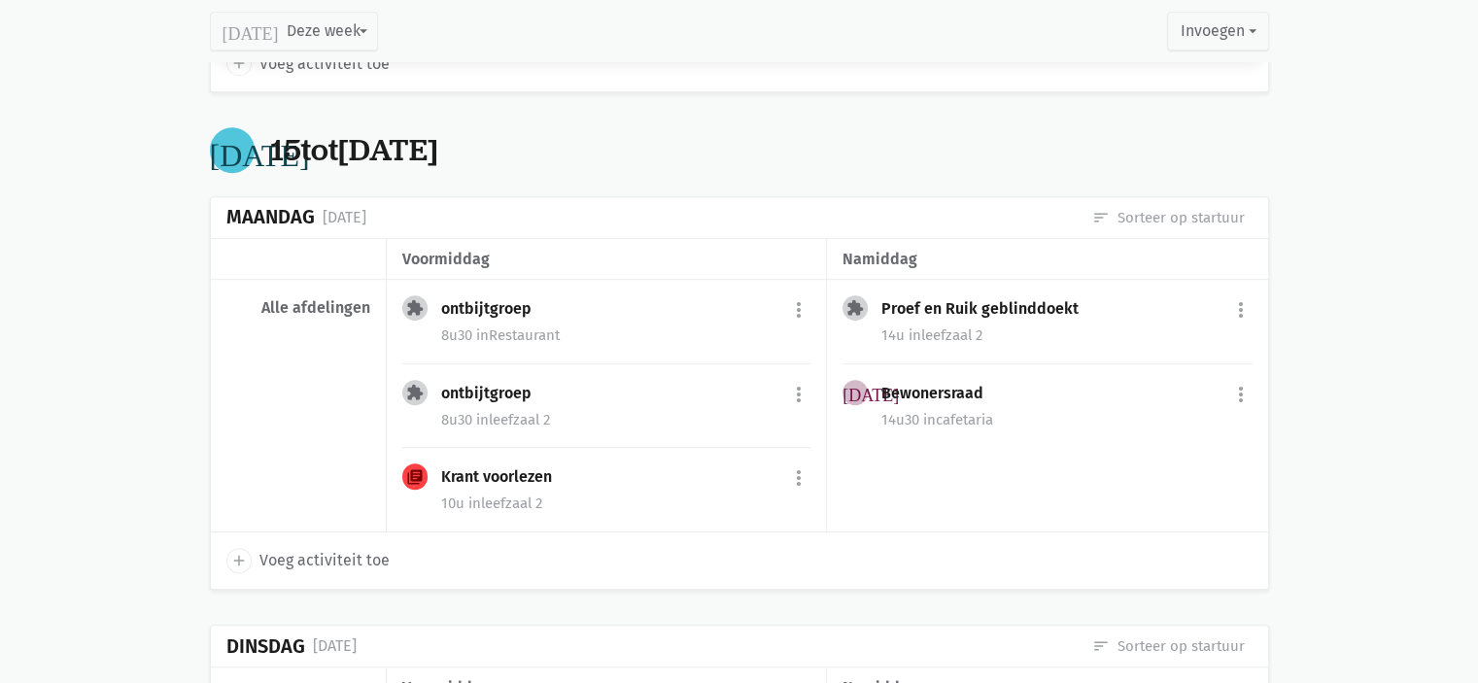
click at [346, 563] on span "Voeg activiteit toe" at bounding box center [324, 560] width 130 height 25
select select "14:00"
select select "15:00"
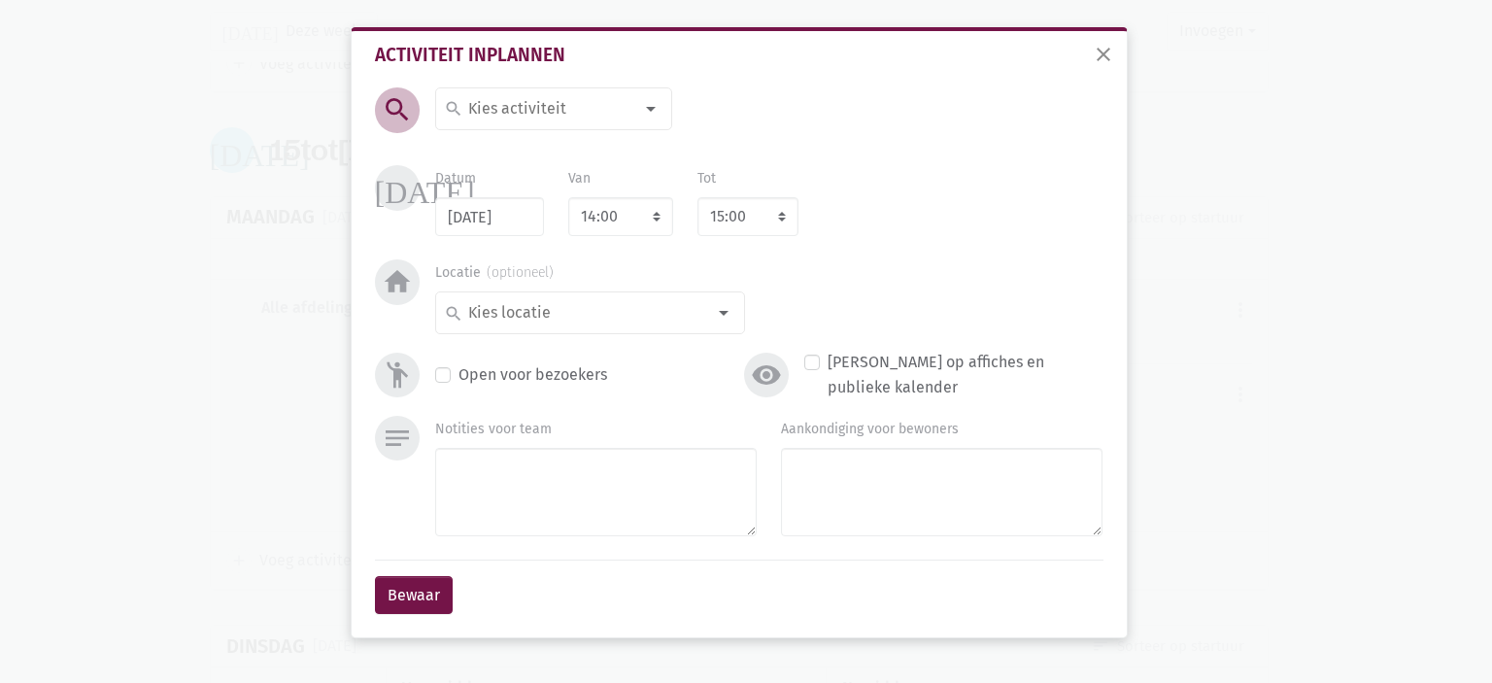
click at [828, 369] on label "Verberg op affiches en publieke kalender" at bounding box center [965, 375] width 275 height 50
click at [808, 369] on input "Verberg op affiches en publieke kalender" at bounding box center [812, 360] width 16 height 20
checkbox input "true"
click at [544, 97] on input at bounding box center [549, 108] width 168 height 25
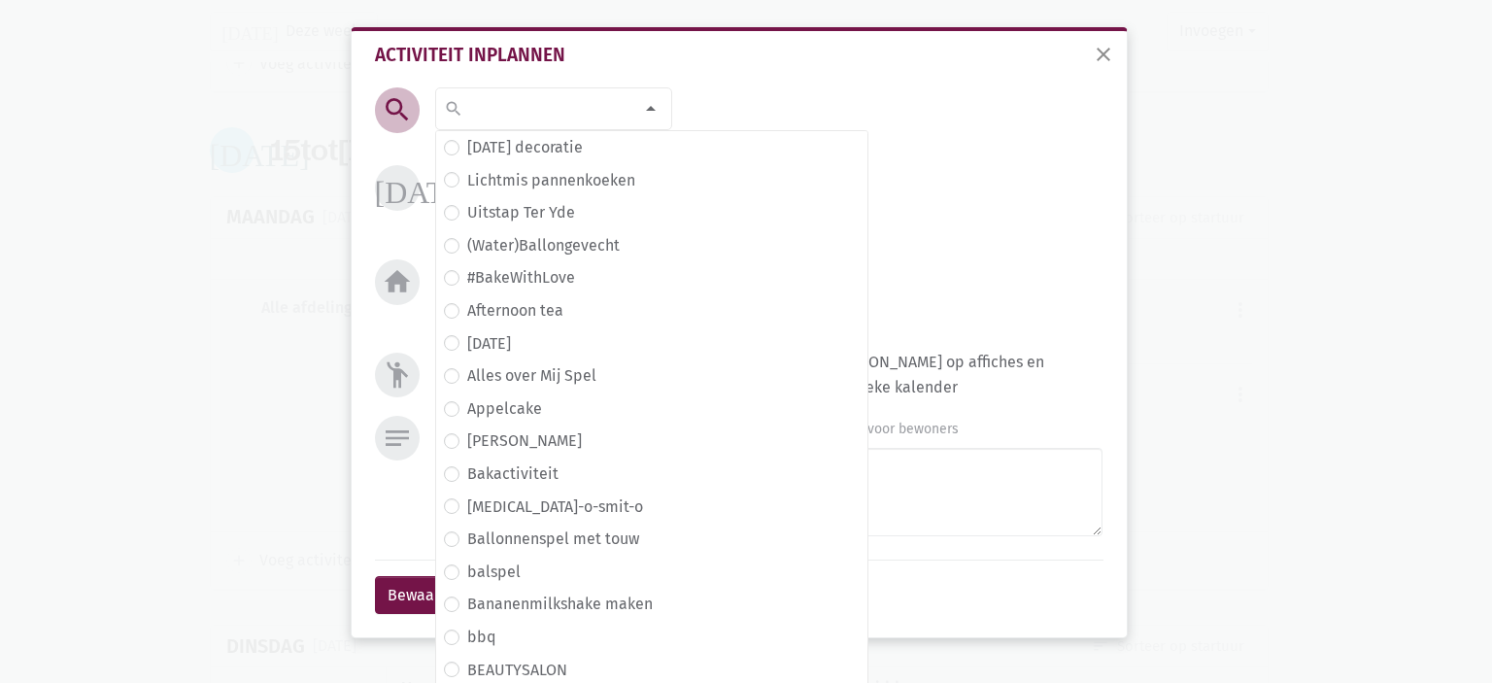
type input "v"
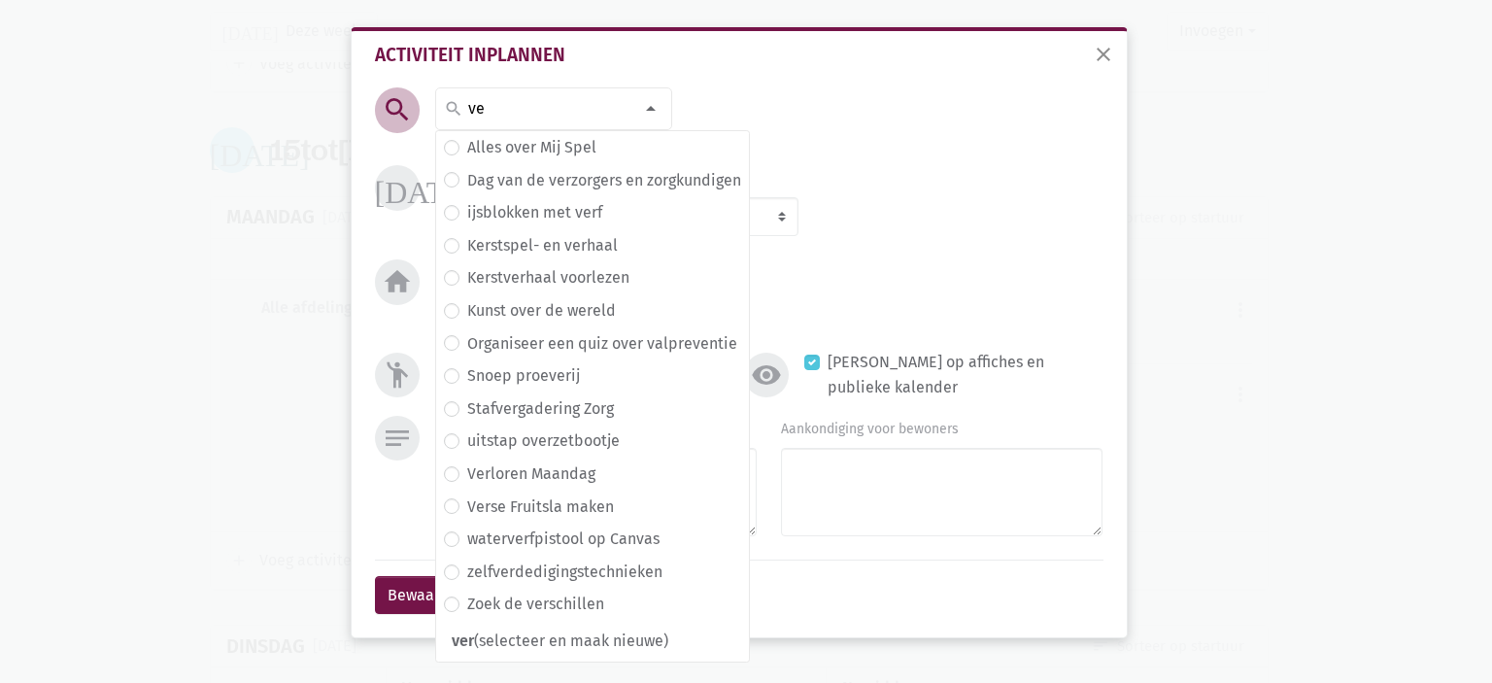
type input "v"
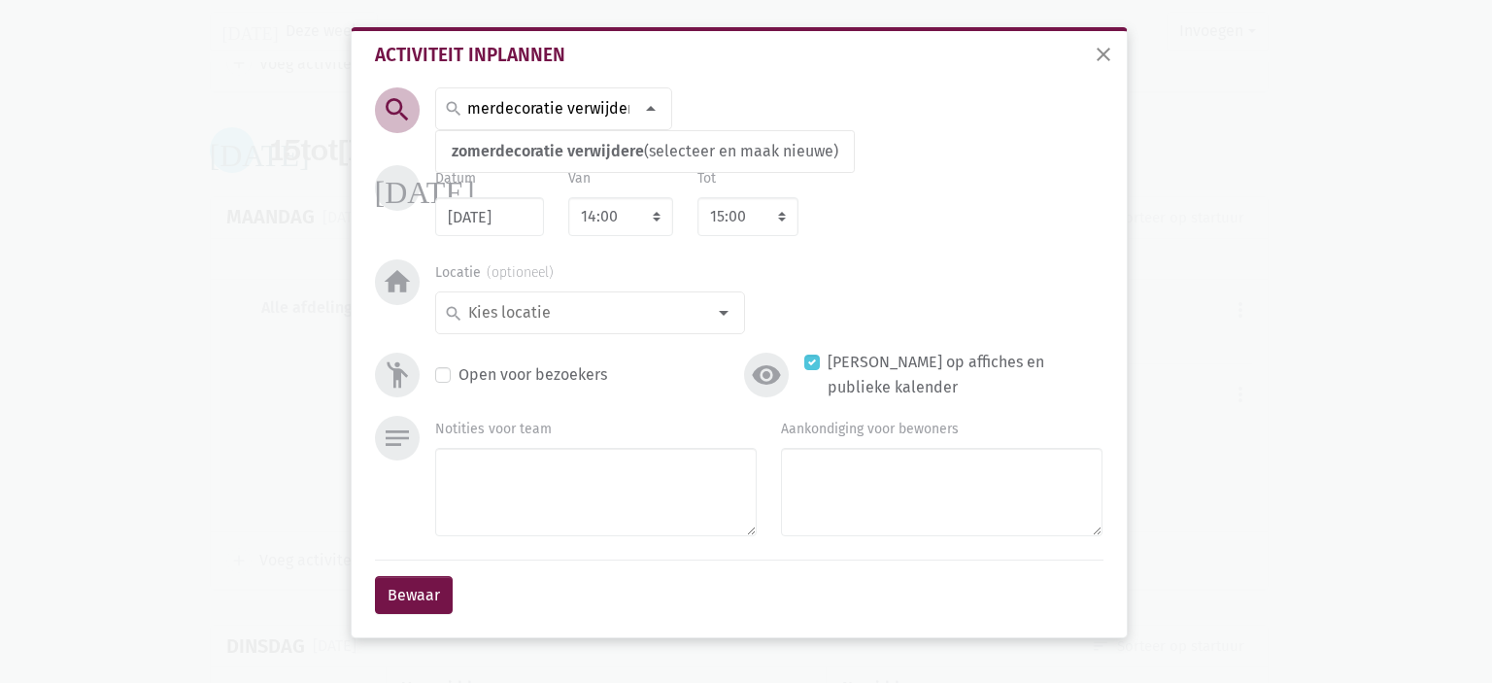
scroll to position [0, 34]
type input "zomerdecoratie verwijderen"
click at [586, 153] on span "zomerdecoratie verwijderen" at bounding box center [552, 151] width 201 height 18
click at [643, 299] on div "search" at bounding box center [590, 312] width 310 height 43
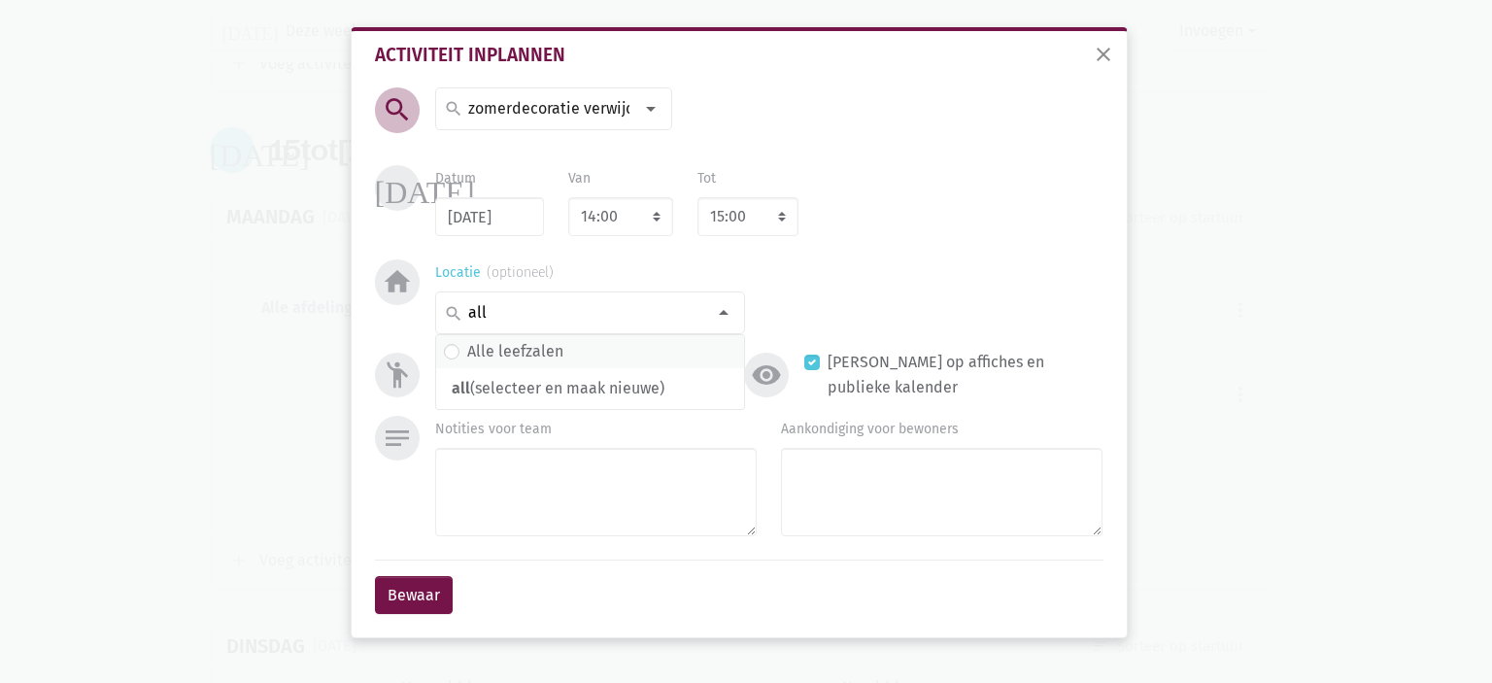
type input "all"
click at [637, 341] on span "Alle leefzalen" at bounding box center [590, 351] width 292 height 25
click at [715, 230] on select "8:00 8:15 8:30 8:45 9:00 9:15 9:30 9:45 10:00 10:15 10:30 10:45 11:00 11:15 11:…" at bounding box center [748, 216] width 101 height 39
select select "16:00"
click at [698, 197] on select "8:00 8:15 8:30 8:45 9:00 9:15 9:30 9:45 10:00 10:15 10:30 10:45 11:00 11:15 11:…" at bounding box center [748, 216] width 101 height 39
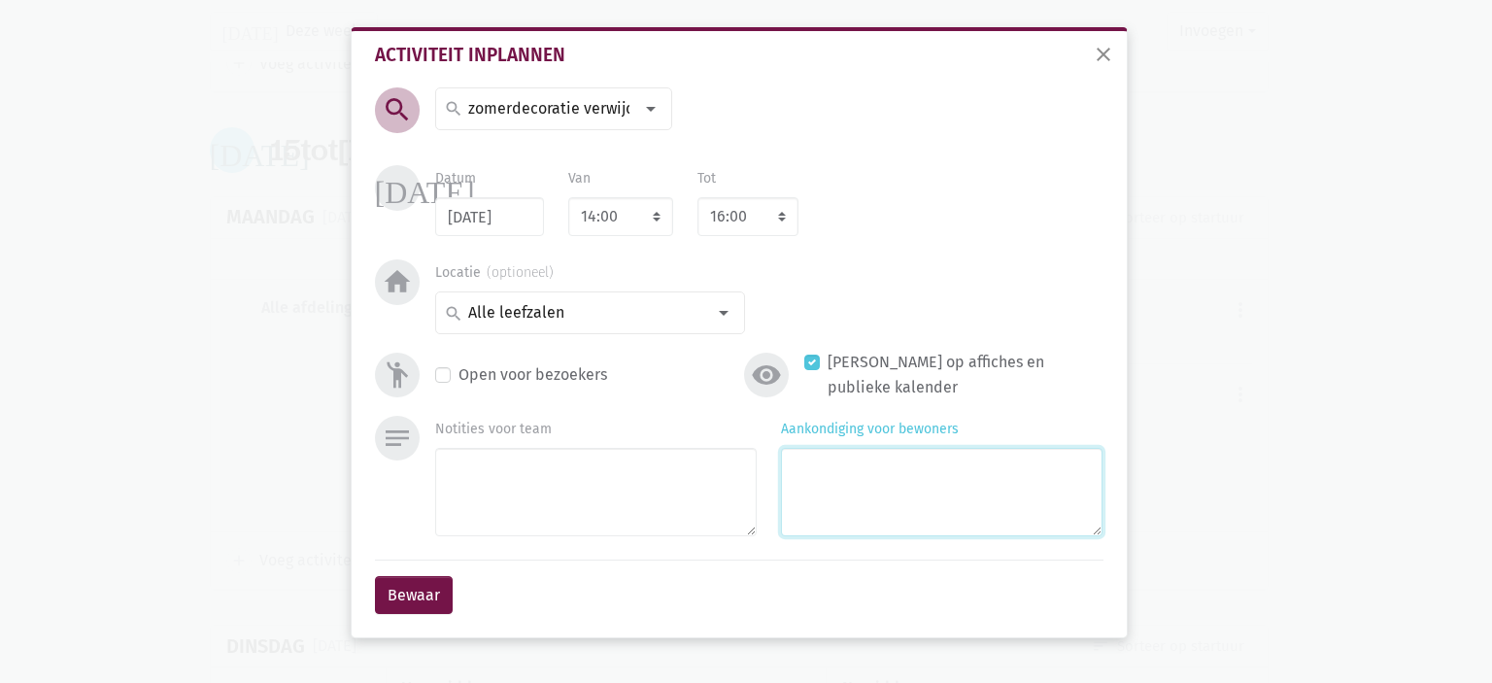
click at [824, 472] on textarea "Aankondiging voor bewoners" at bounding box center [942, 492] width 322 height 88
type textarea "[PERSON_NAME]"
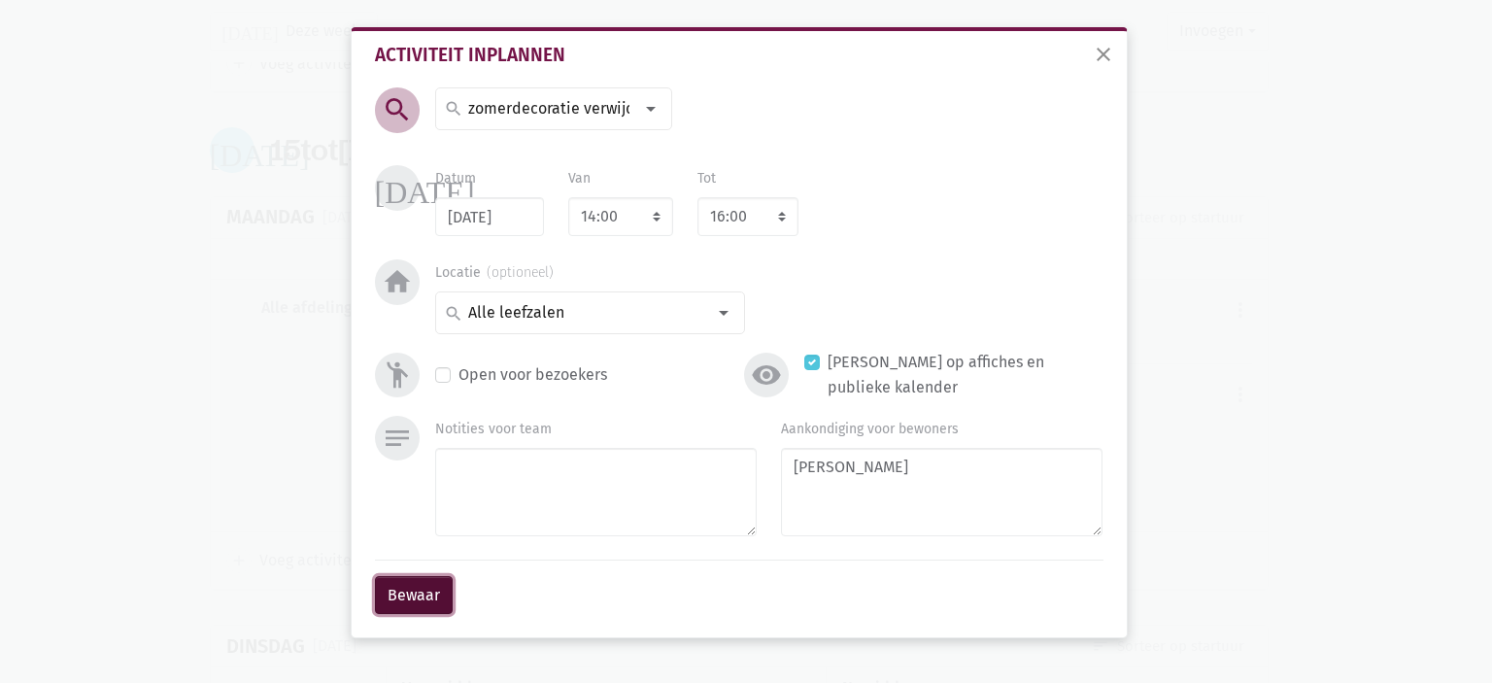
click at [423, 606] on button "Bewaar" at bounding box center [414, 595] width 78 height 39
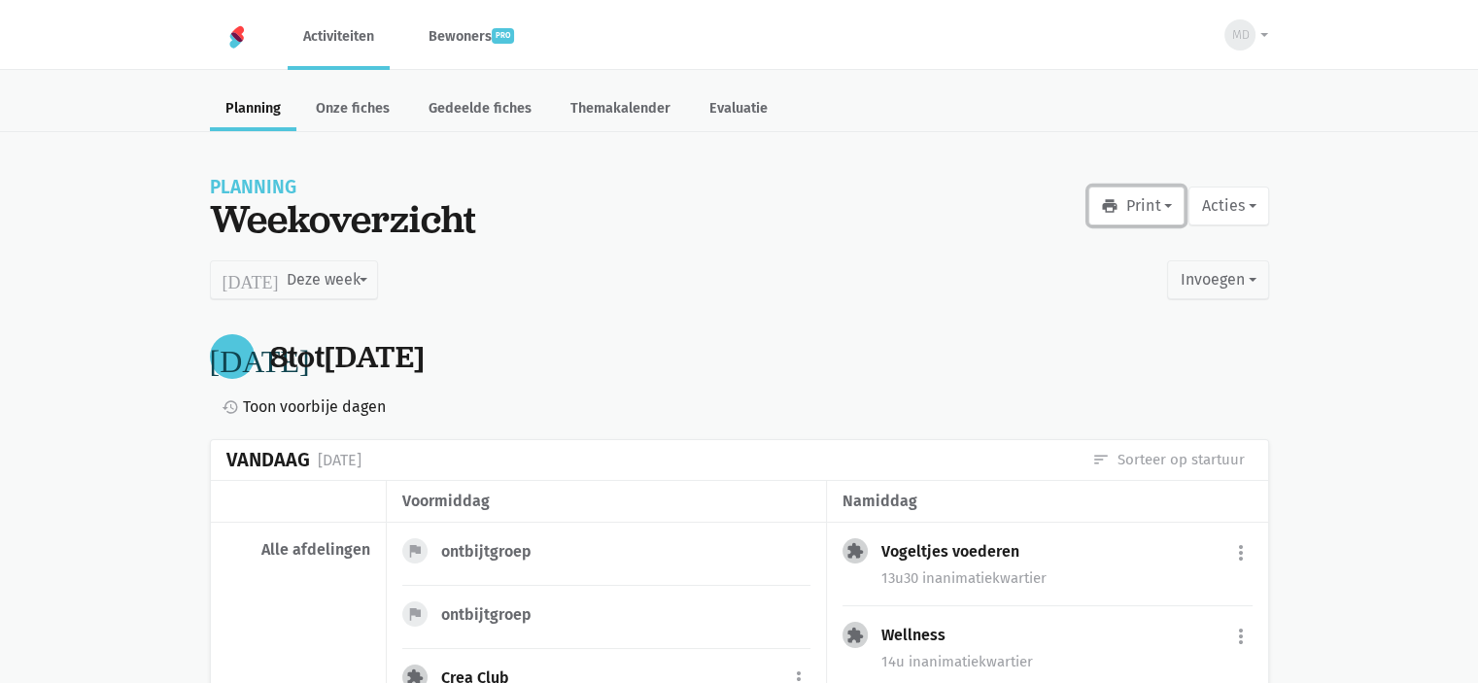
click at [1127, 209] on button "print Print" at bounding box center [1136, 206] width 96 height 39
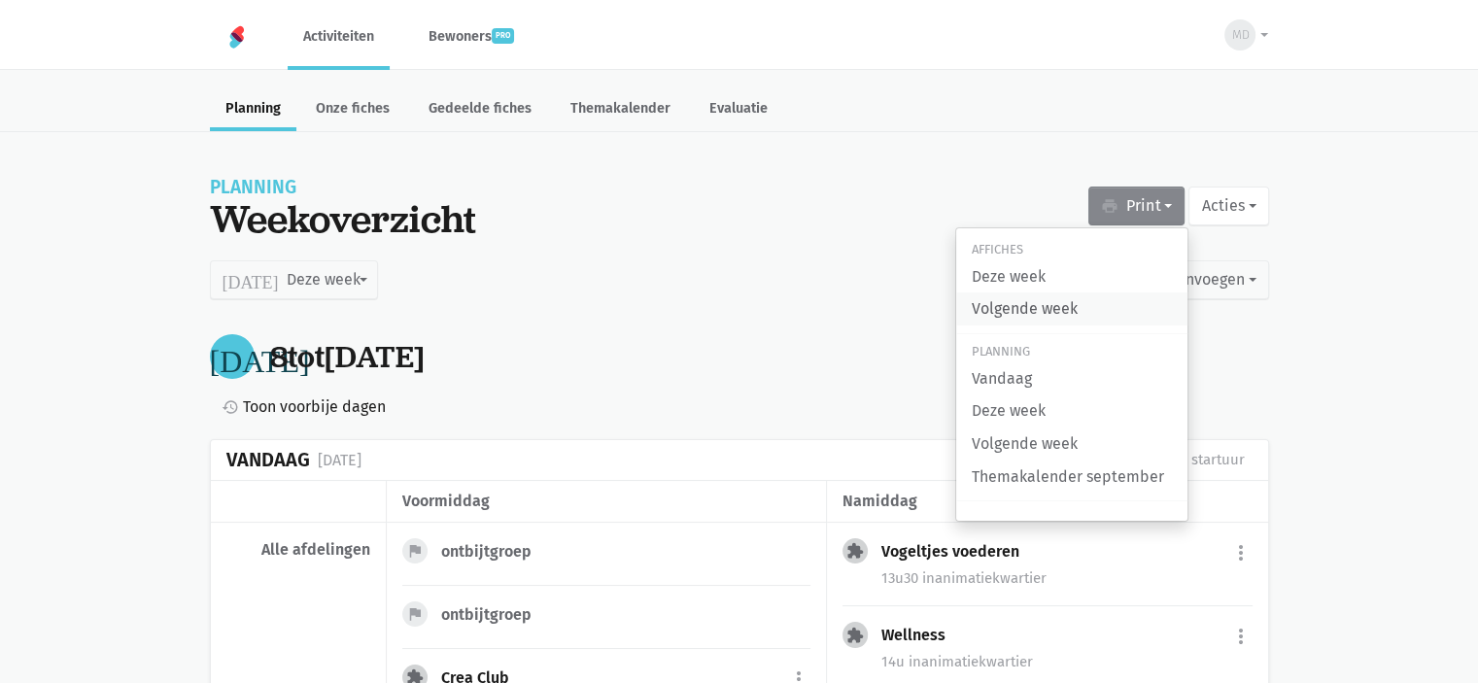
click at [1103, 319] on link "Volgende week" at bounding box center [1071, 308] width 231 height 33
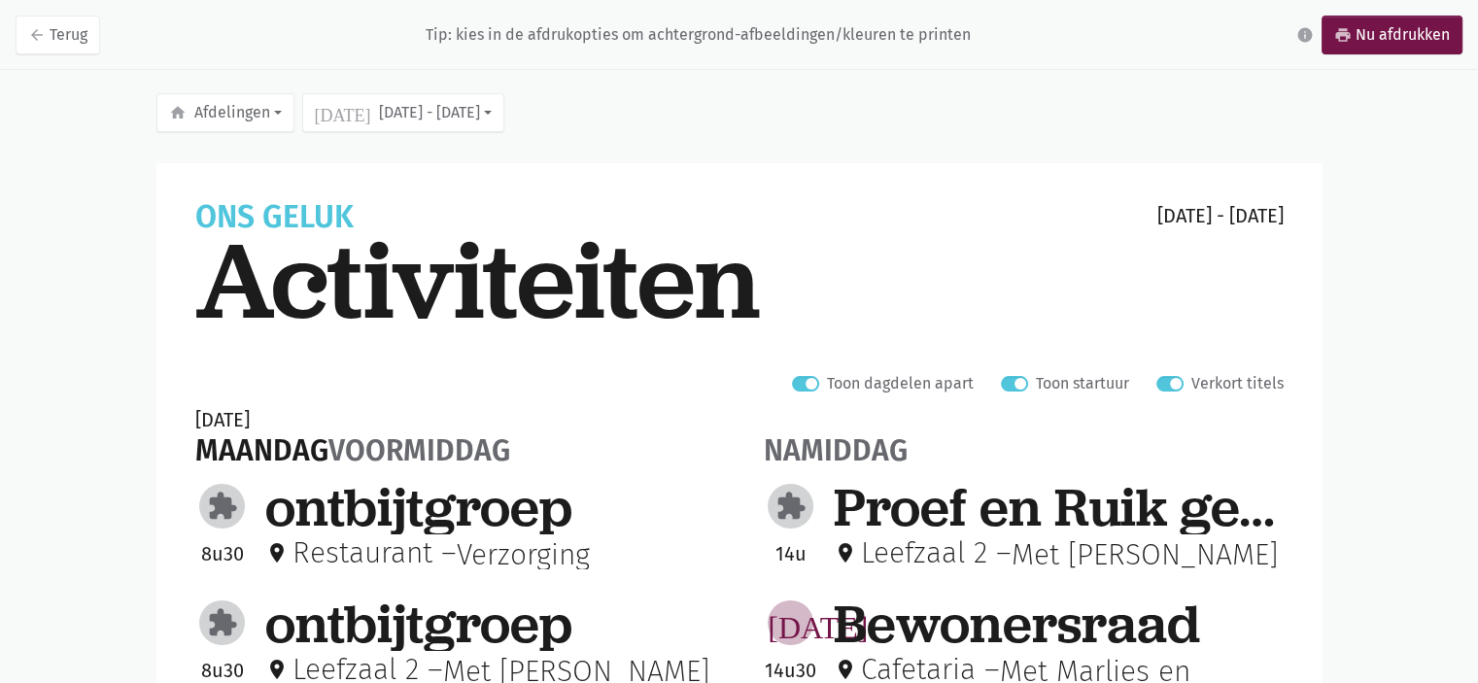
click at [1191, 384] on label "Verkort titels" at bounding box center [1237, 383] width 92 height 25
click at [1169, 384] on input "Verkort titels" at bounding box center [1164, 381] width 16 height 20
checkbox input "false"
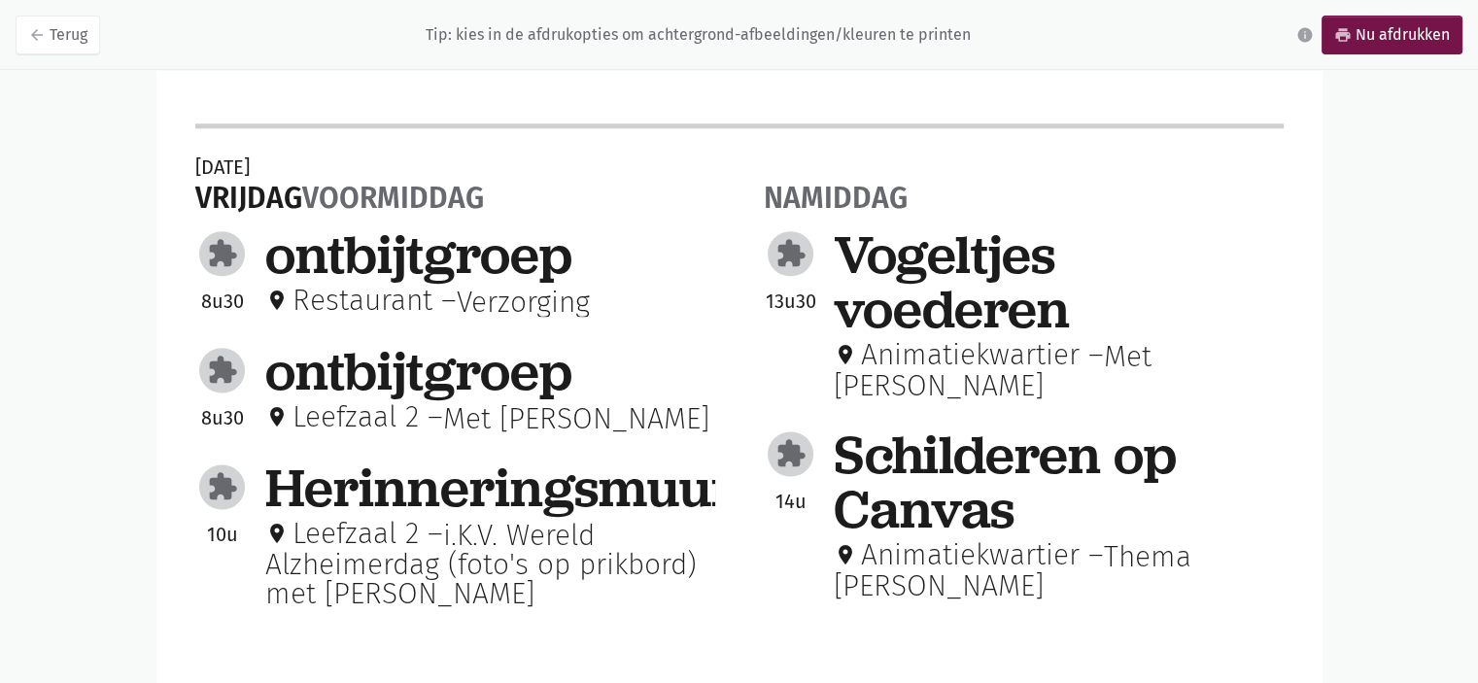
scroll to position [2332, 0]
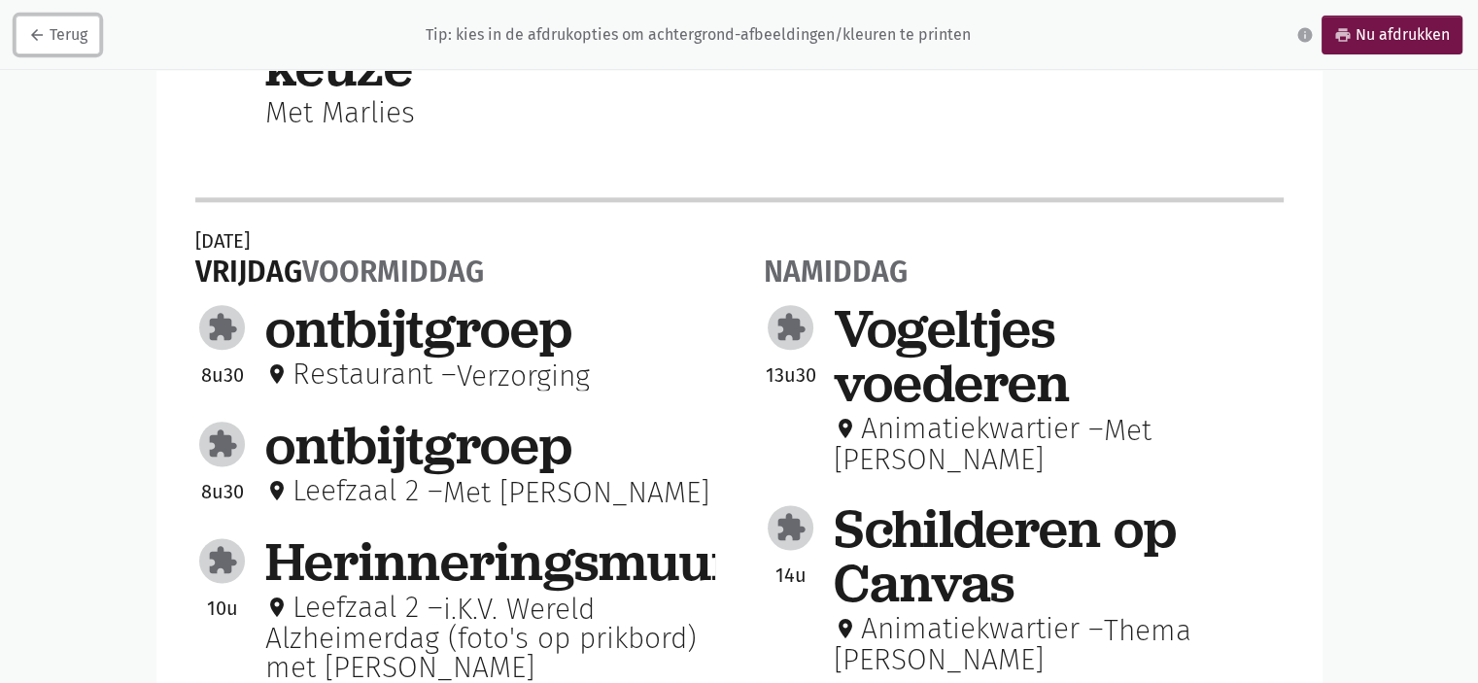
click at [45, 42] on icon "arrow_back" at bounding box center [36, 34] width 17 height 17
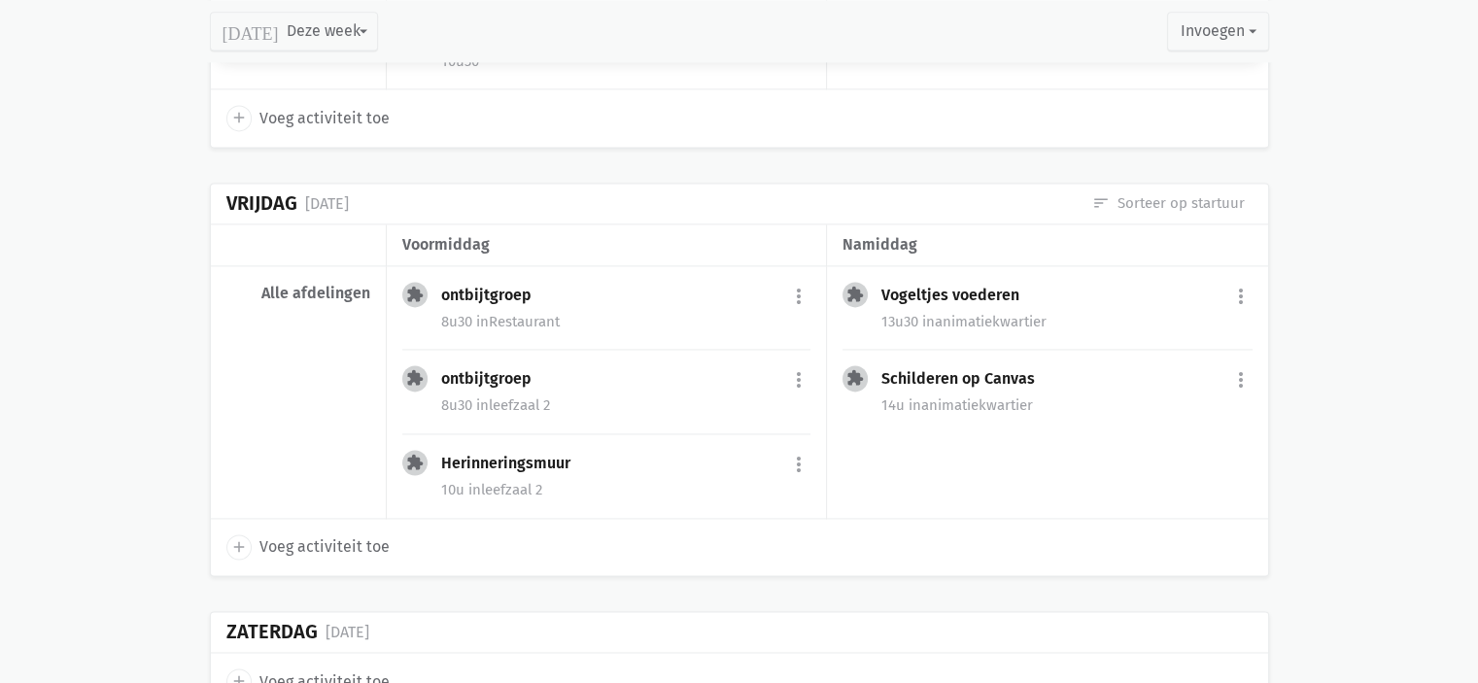
scroll to position [2793, 0]
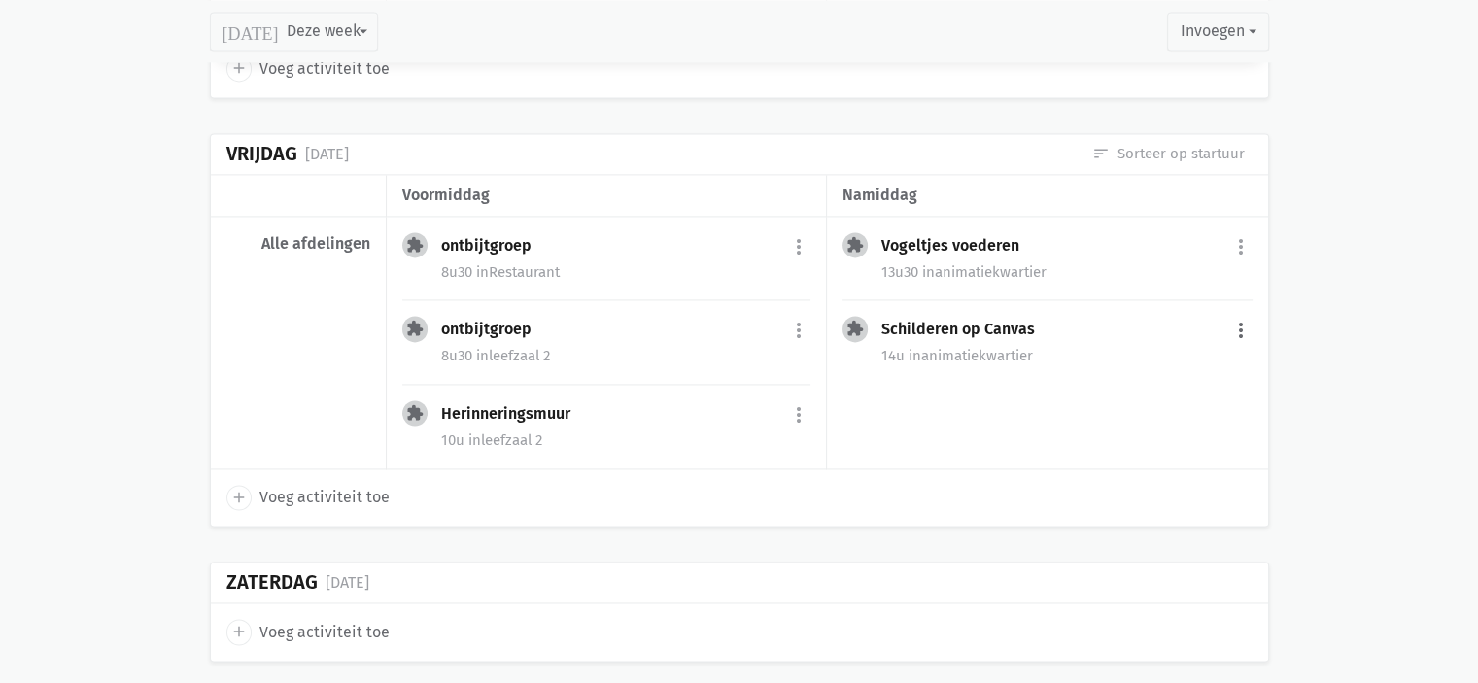
click at [1236, 323] on button "more_vert" at bounding box center [1240, 330] width 23 height 37
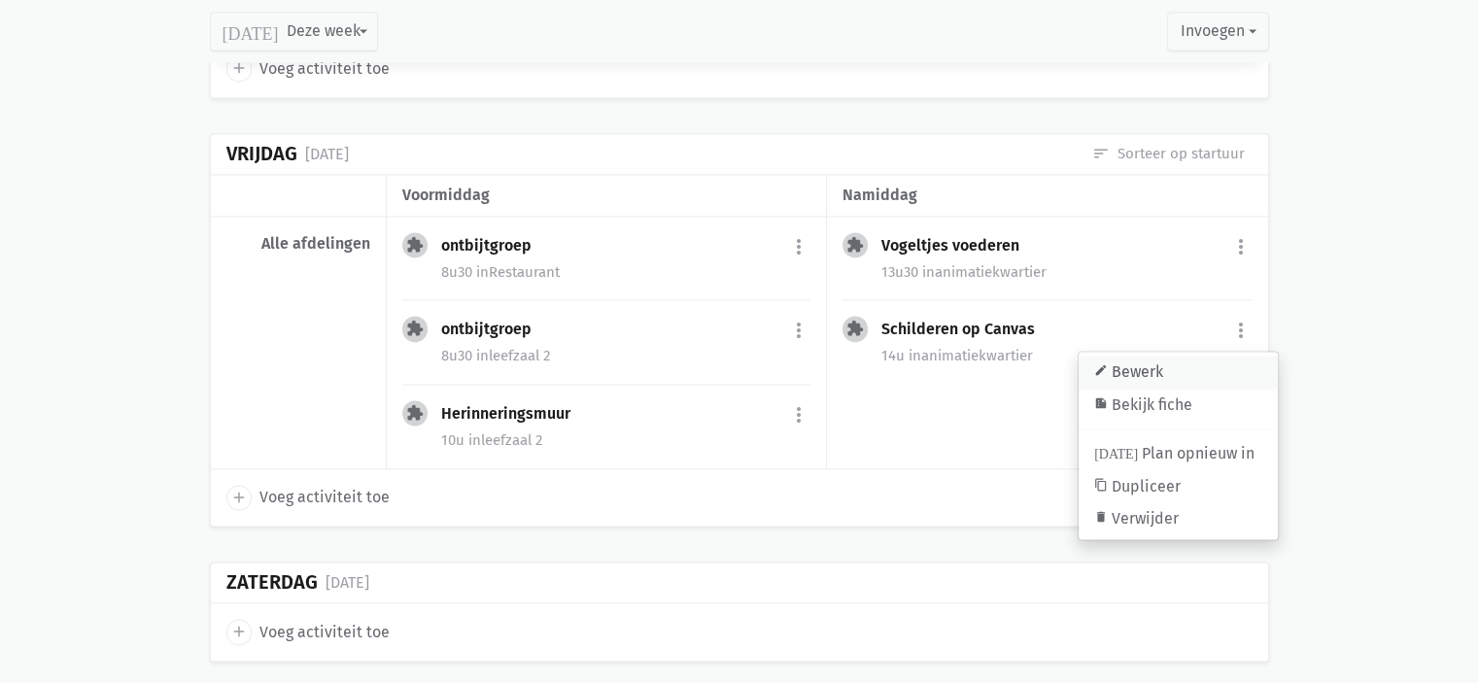
click at [1198, 359] on link "edit Bewerk" at bounding box center [1177, 372] width 199 height 33
select select "14:00"
select select "16:00"
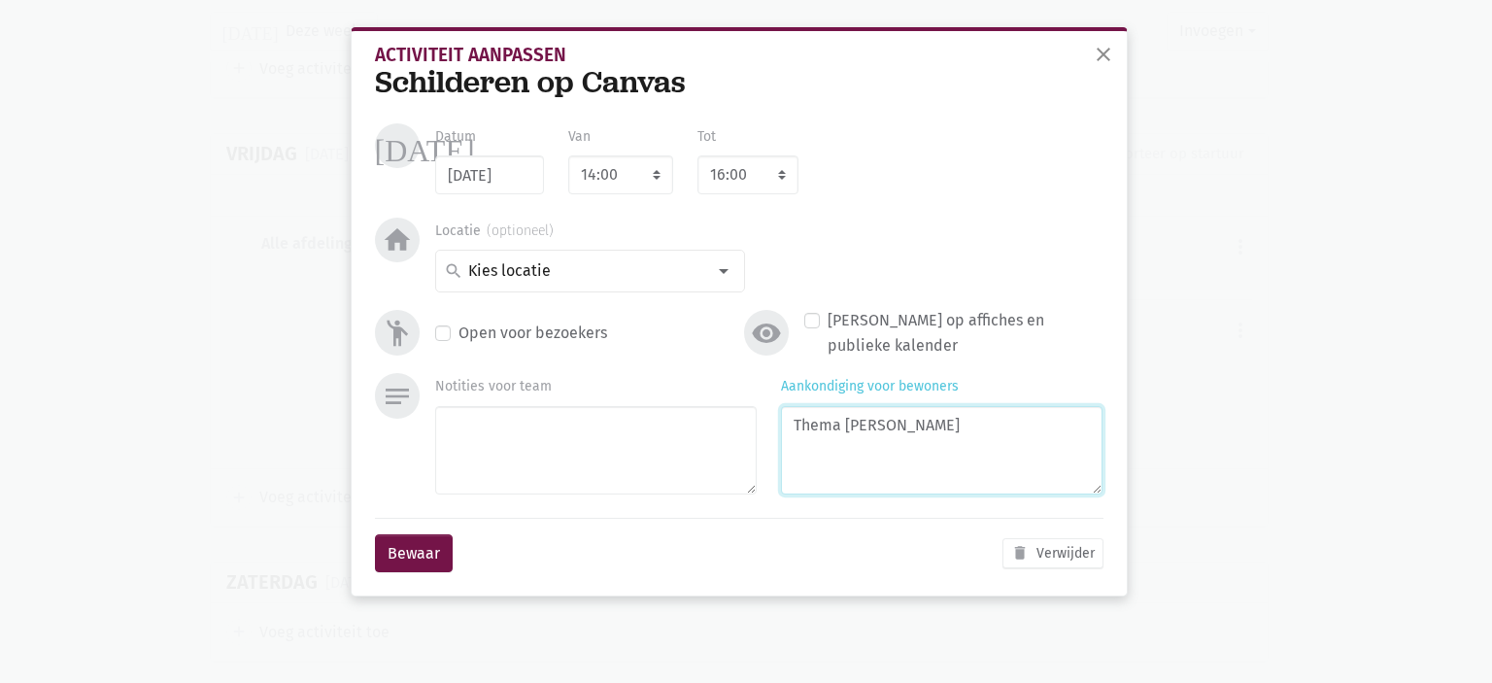
click at [999, 426] on textarea "Thema Jackson Pollock" at bounding box center [942, 450] width 322 height 88
type textarea "Thema Jackson Pollock met Pia"
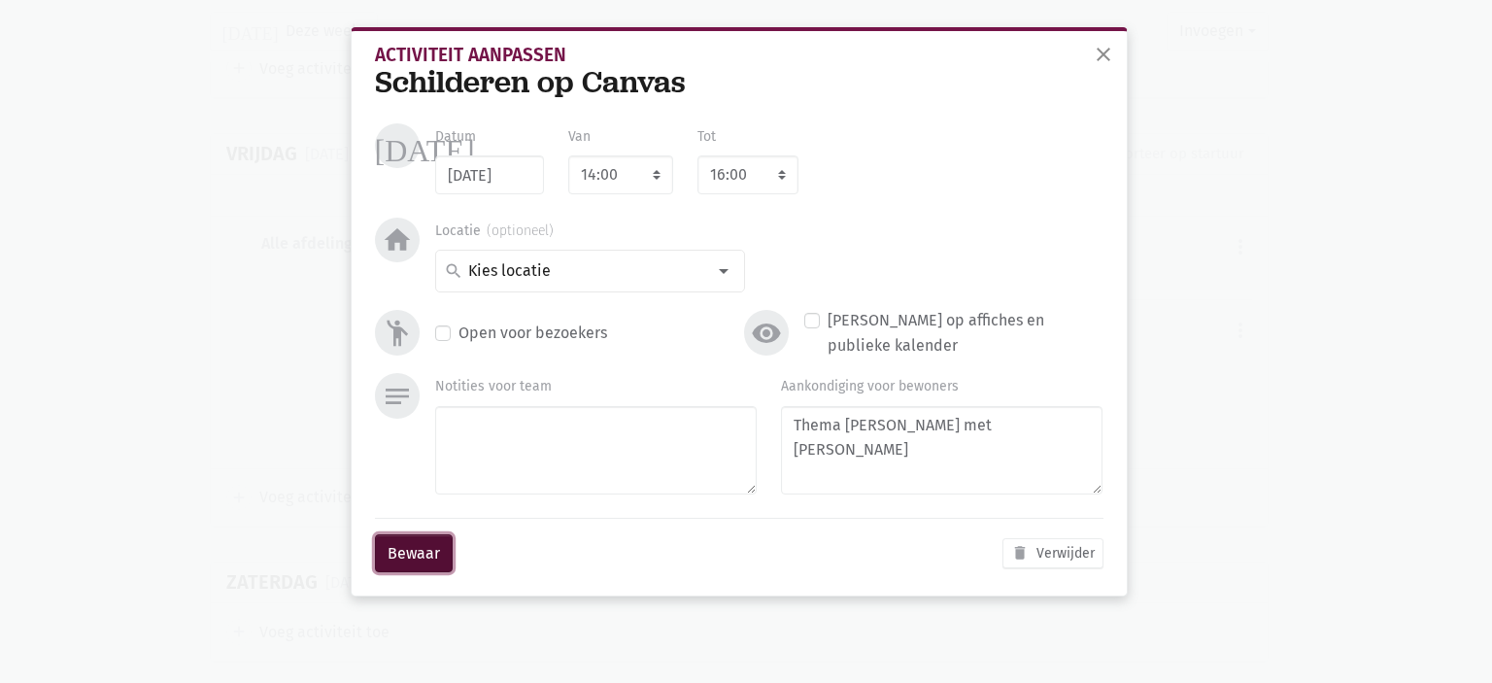
click at [430, 550] on button "Bewaar" at bounding box center [414, 553] width 78 height 39
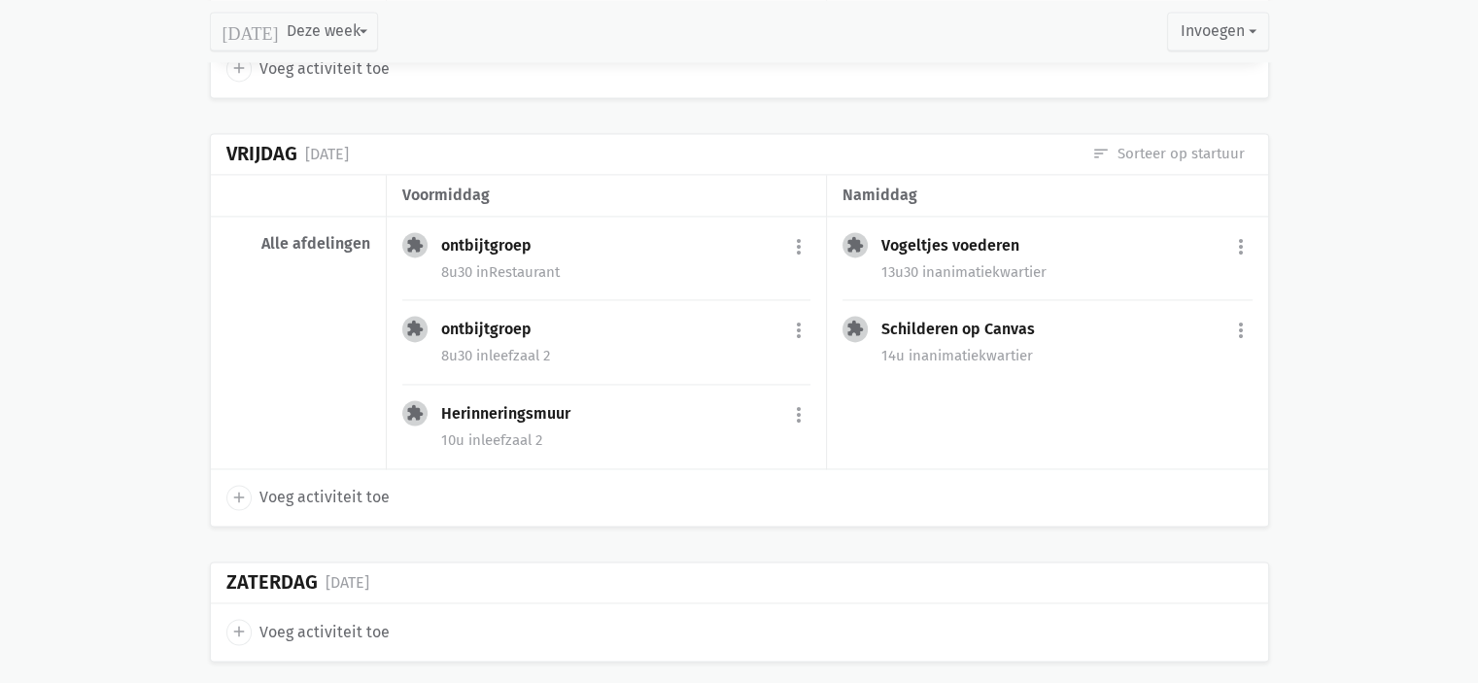
click at [313, 485] on span "Voeg activiteit toe" at bounding box center [324, 497] width 130 height 25
select select "14:00"
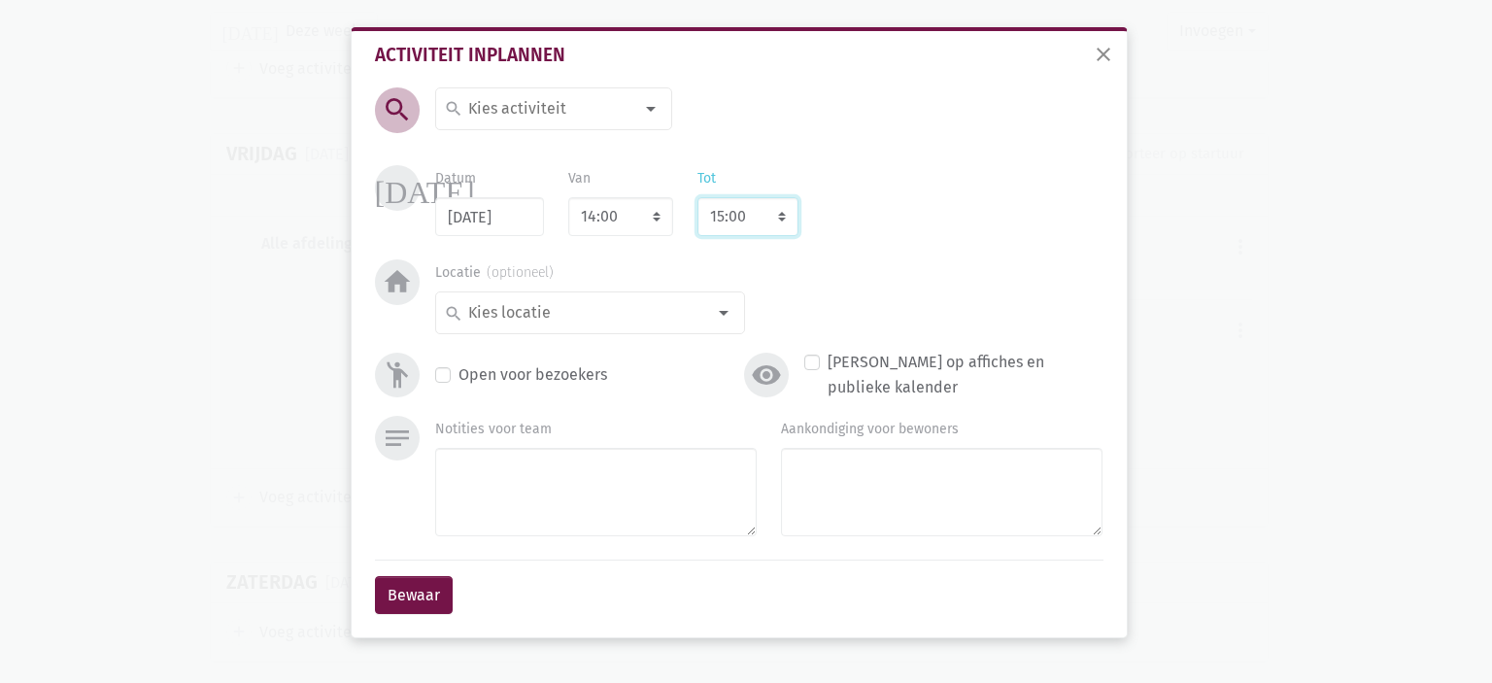
click at [737, 228] on select "8:00 8:15 8:30 8:45 9:00 9:15 9:30 9:45 10:00 10:15 10:30 10:45 11:00 11:15 11:…" at bounding box center [748, 216] width 101 height 39
select select "16:00"
click at [698, 197] on select "8:00 8:15 8:30 8:45 9:00 9:15 9:30 9:45 10:00 10:15 10:30 10:45 11:00 11:15 11:…" at bounding box center [748, 216] width 101 height 39
click at [632, 124] on div at bounding box center [651, 108] width 39 height 39
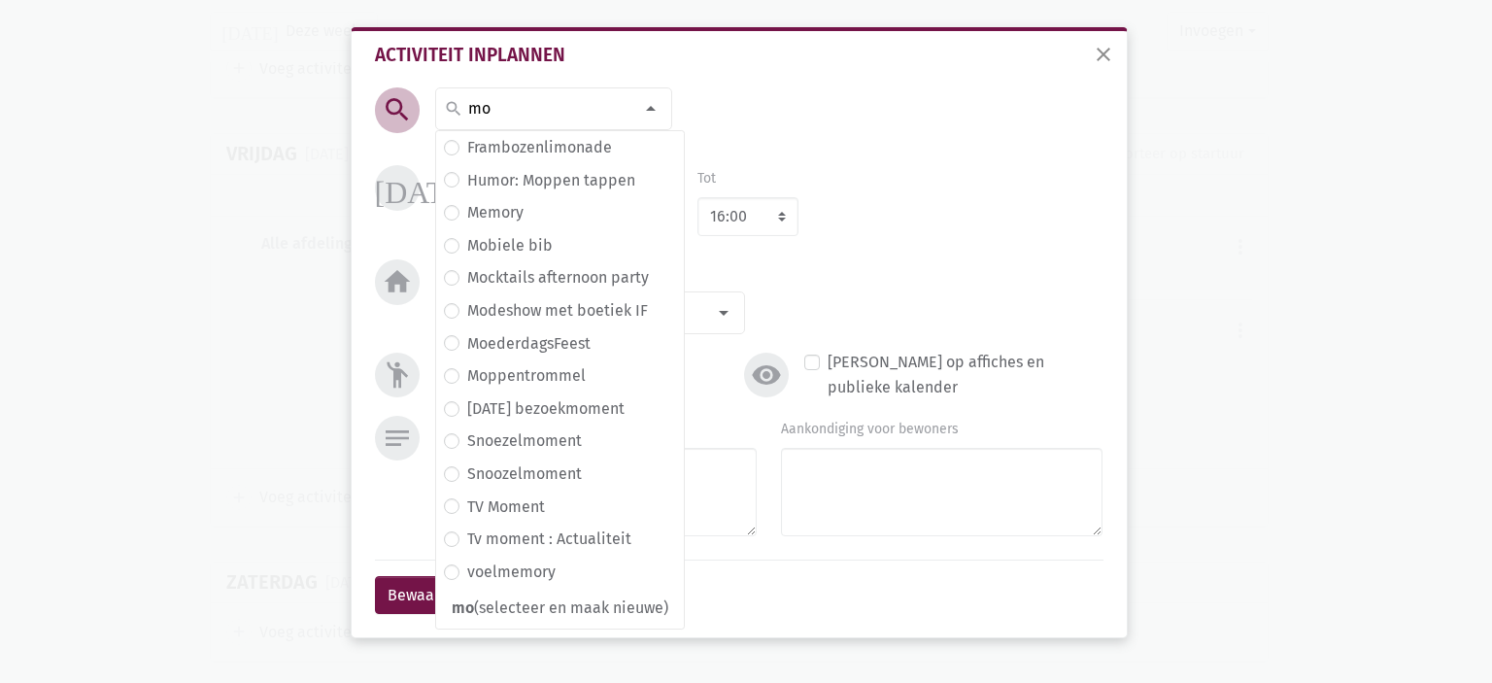
type input "m"
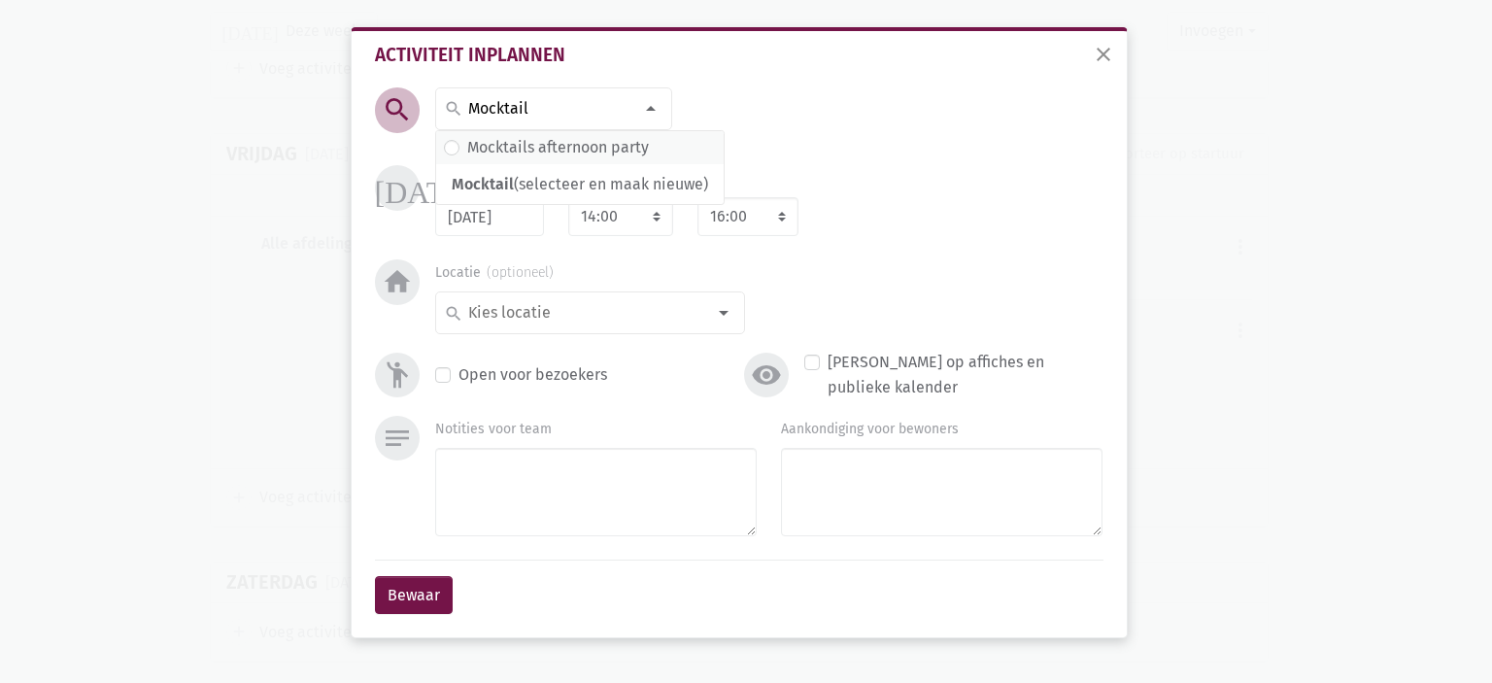
type input "Mocktail"
click at [560, 139] on label "Mocktails afternoon party" at bounding box center [558, 147] width 182 height 25
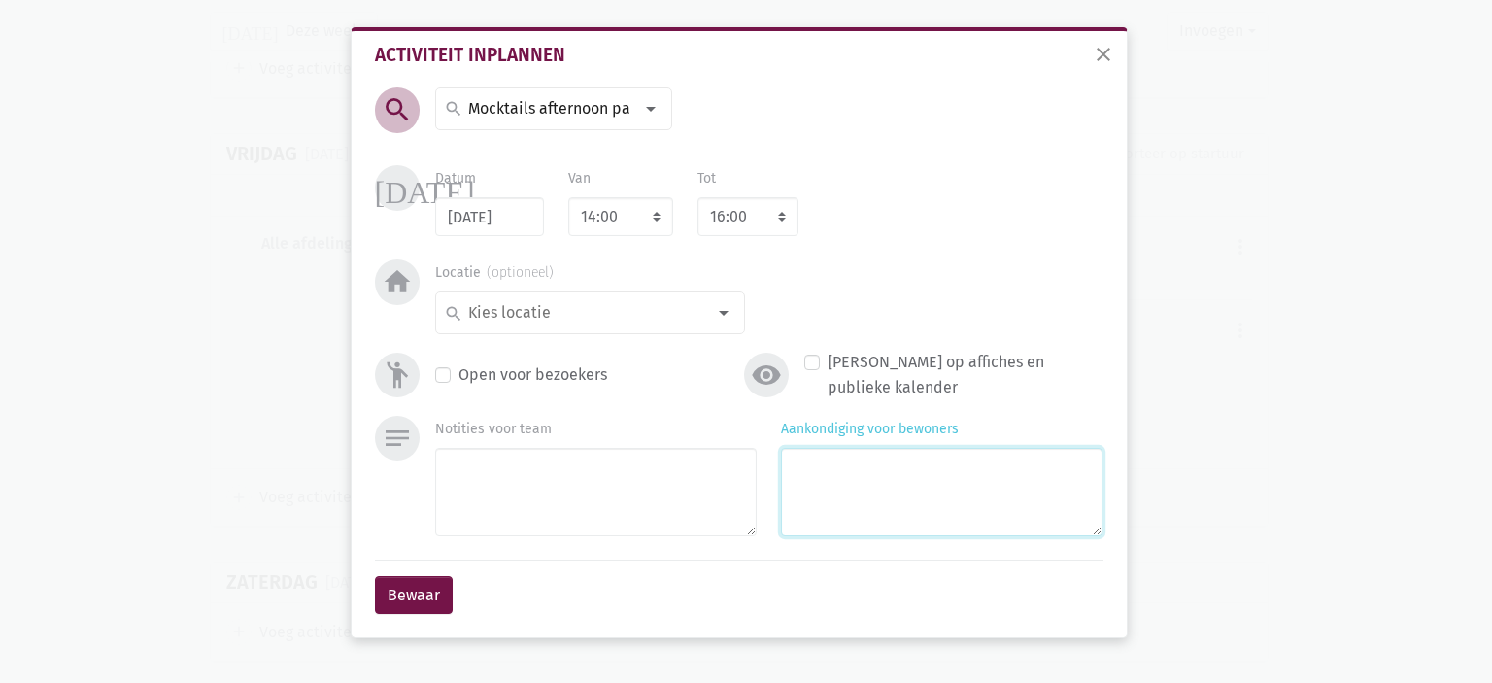
click at [948, 515] on textarea "Aankondiging voor bewoners" at bounding box center [942, 492] width 322 height 88
type textarea "M"
type textarea "Ter afsluiting van de zomer Met [PERSON_NAME]"
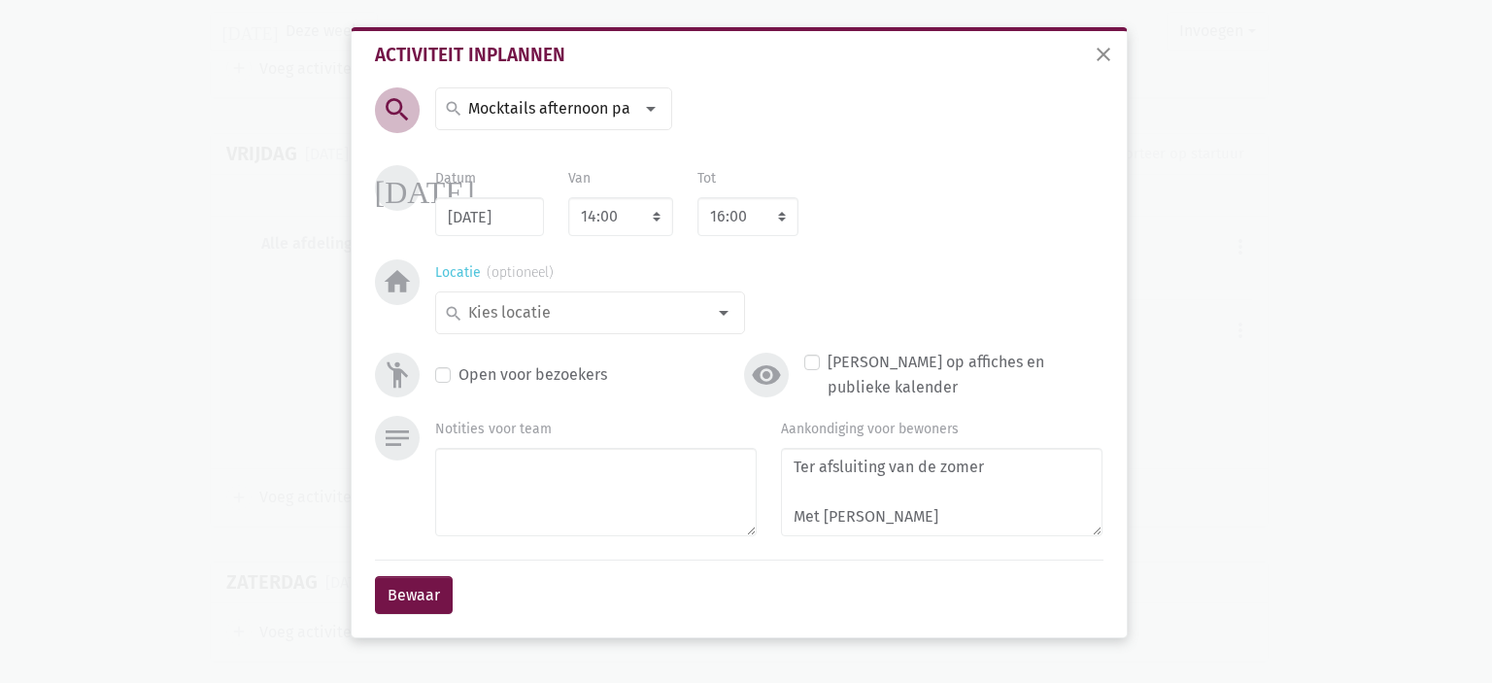
click at [664, 309] on input at bounding box center [585, 312] width 240 height 25
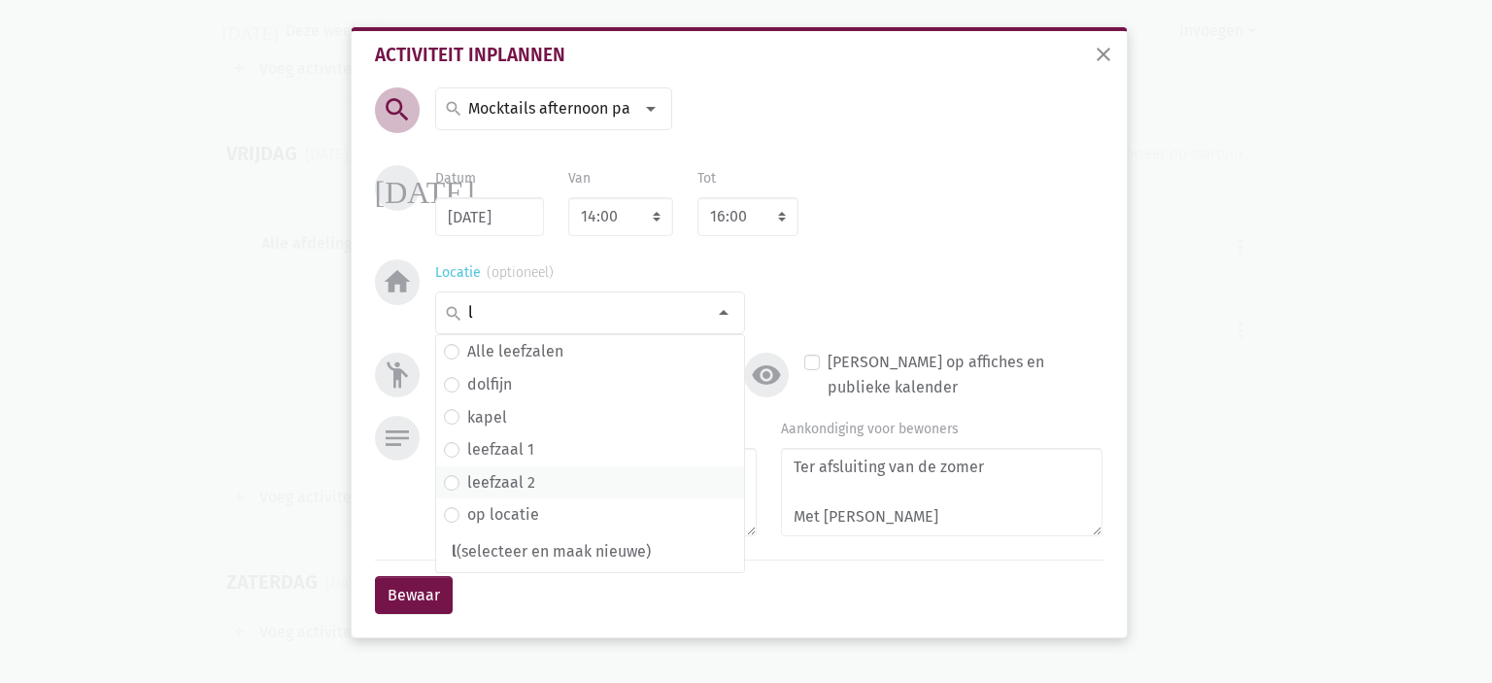
type input "l"
click at [532, 486] on label "leefzaal 2" at bounding box center [501, 482] width 68 height 25
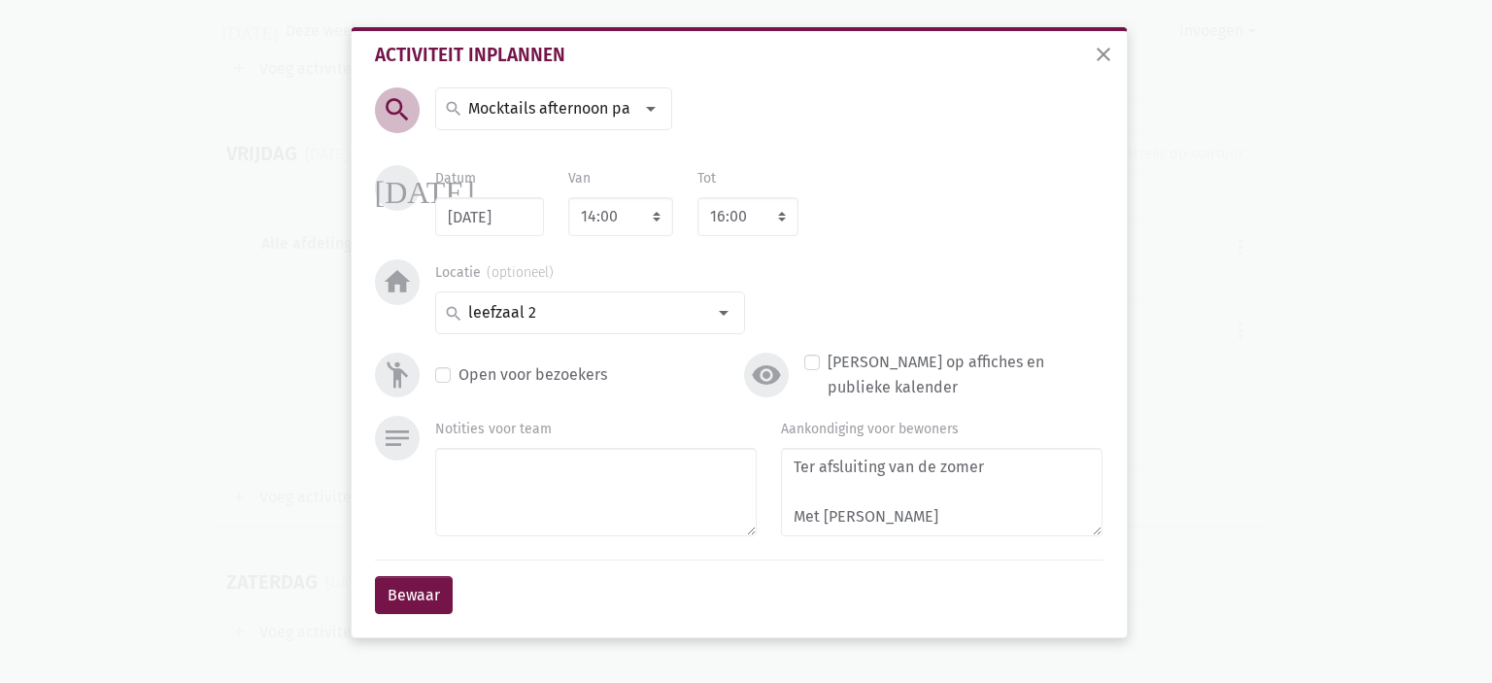
click at [453, 364] on div "emoji_people Open voor bezoekers" at bounding box center [554, 375] width 369 height 50
click at [459, 371] on label "Open voor bezoekers" at bounding box center [533, 374] width 149 height 25
click at [445, 371] on input "Open voor bezoekers" at bounding box center [443, 372] width 16 height 20
checkbox input "true"
click at [415, 576] on button "Bewaar" at bounding box center [414, 595] width 78 height 39
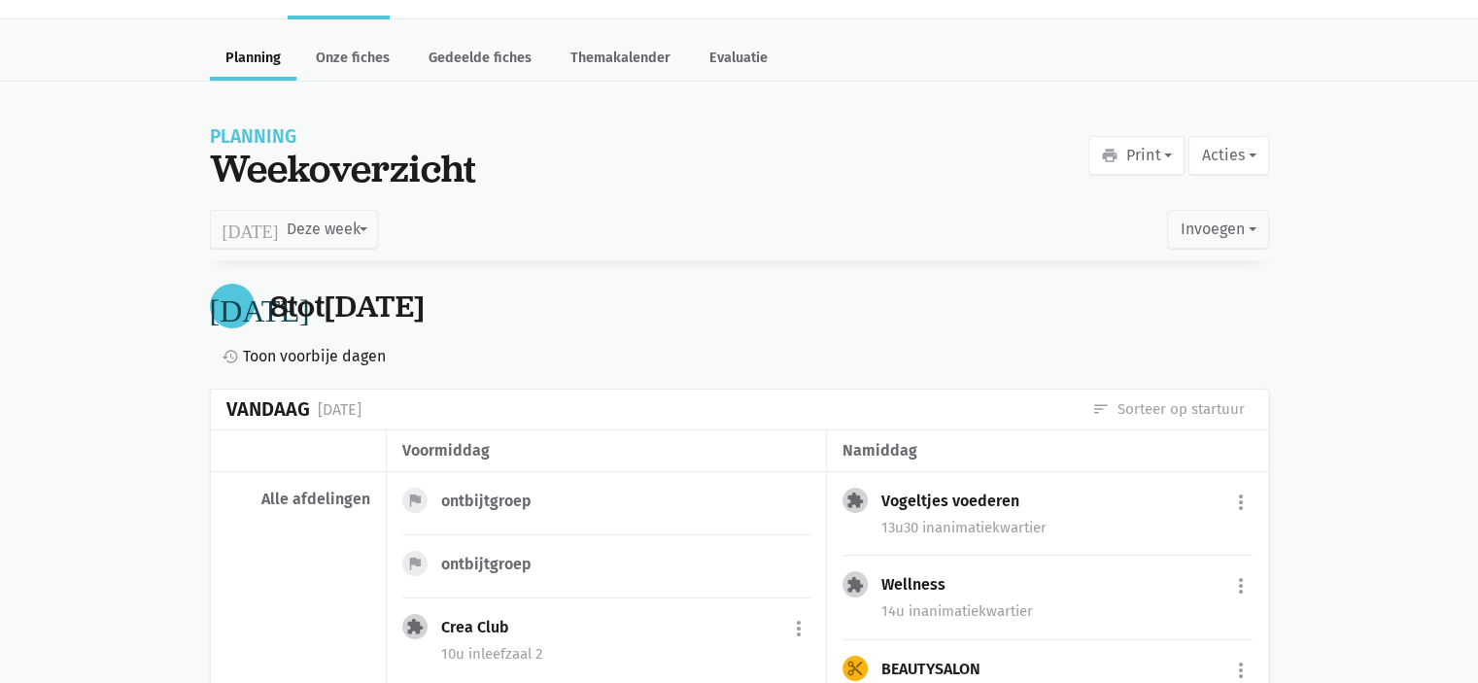
scroll to position [0, 0]
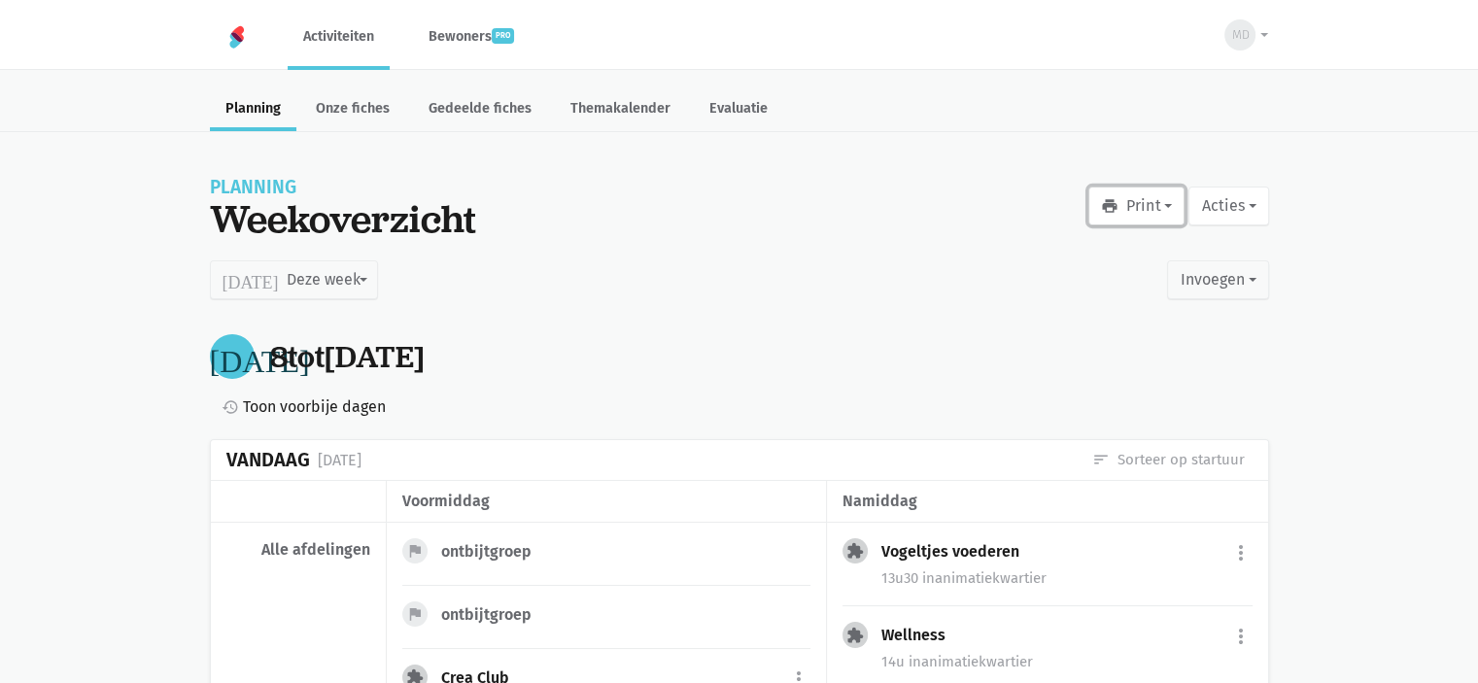
click at [1150, 207] on button "print Print" at bounding box center [1136, 206] width 96 height 39
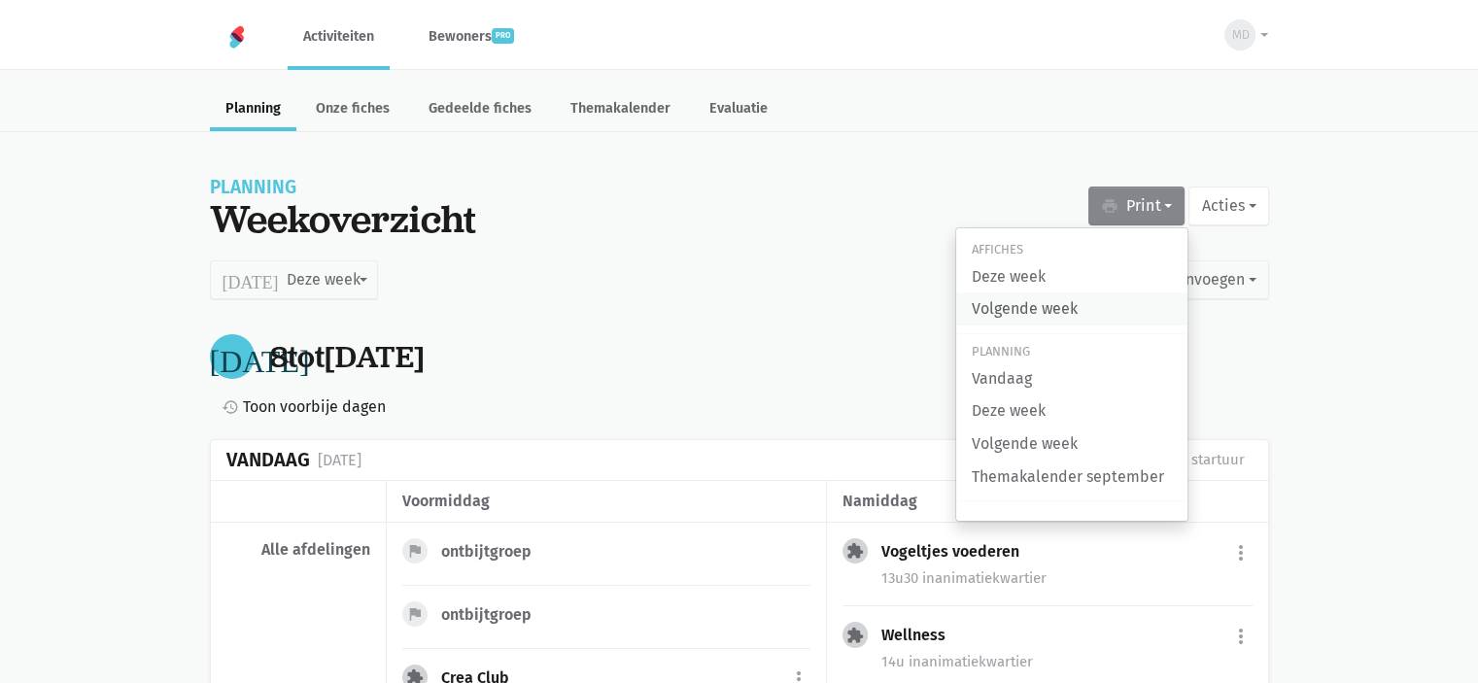
click at [1079, 319] on link "Volgende week" at bounding box center [1071, 308] width 231 height 33
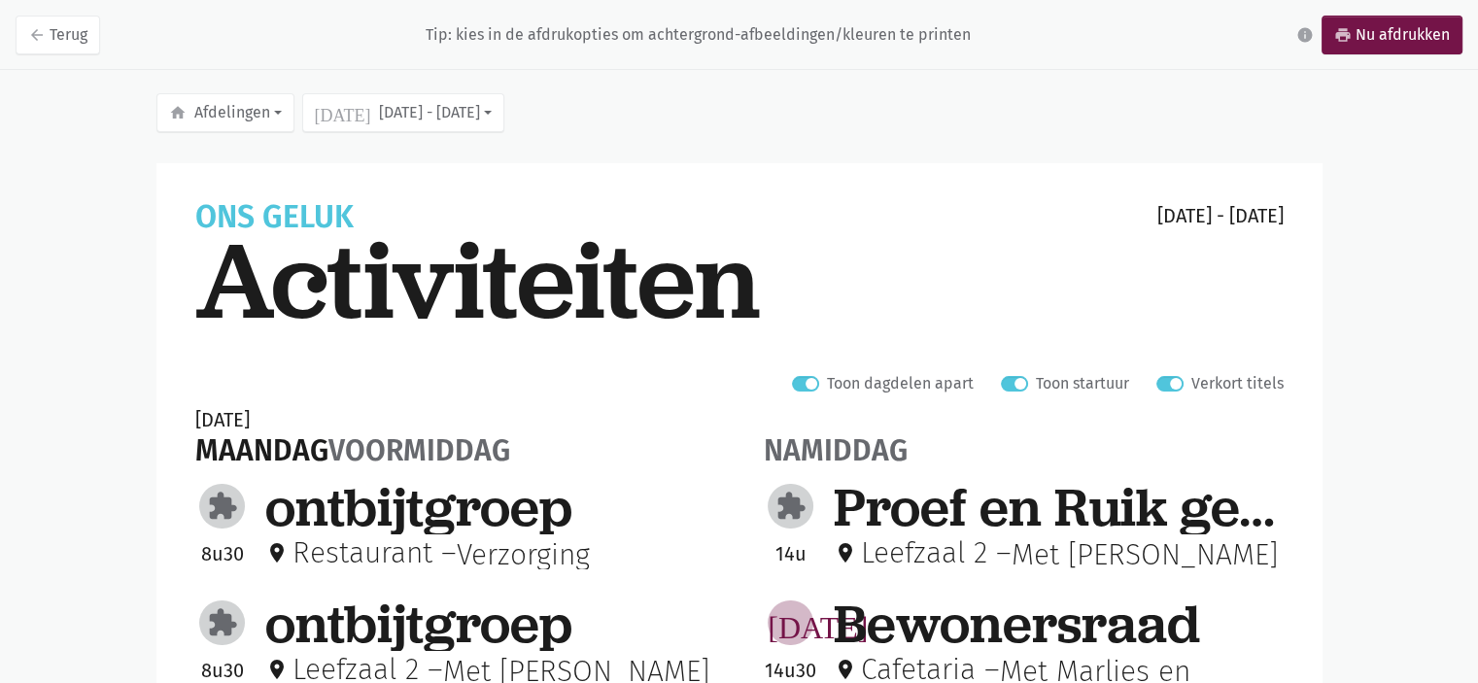
click at [1191, 383] on label "Verkort titels" at bounding box center [1237, 383] width 92 height 25
click at [1172, 383] on input "Verkort titels" at bounding box center [1164, 381] width 16 height 20
checkbox input "false"
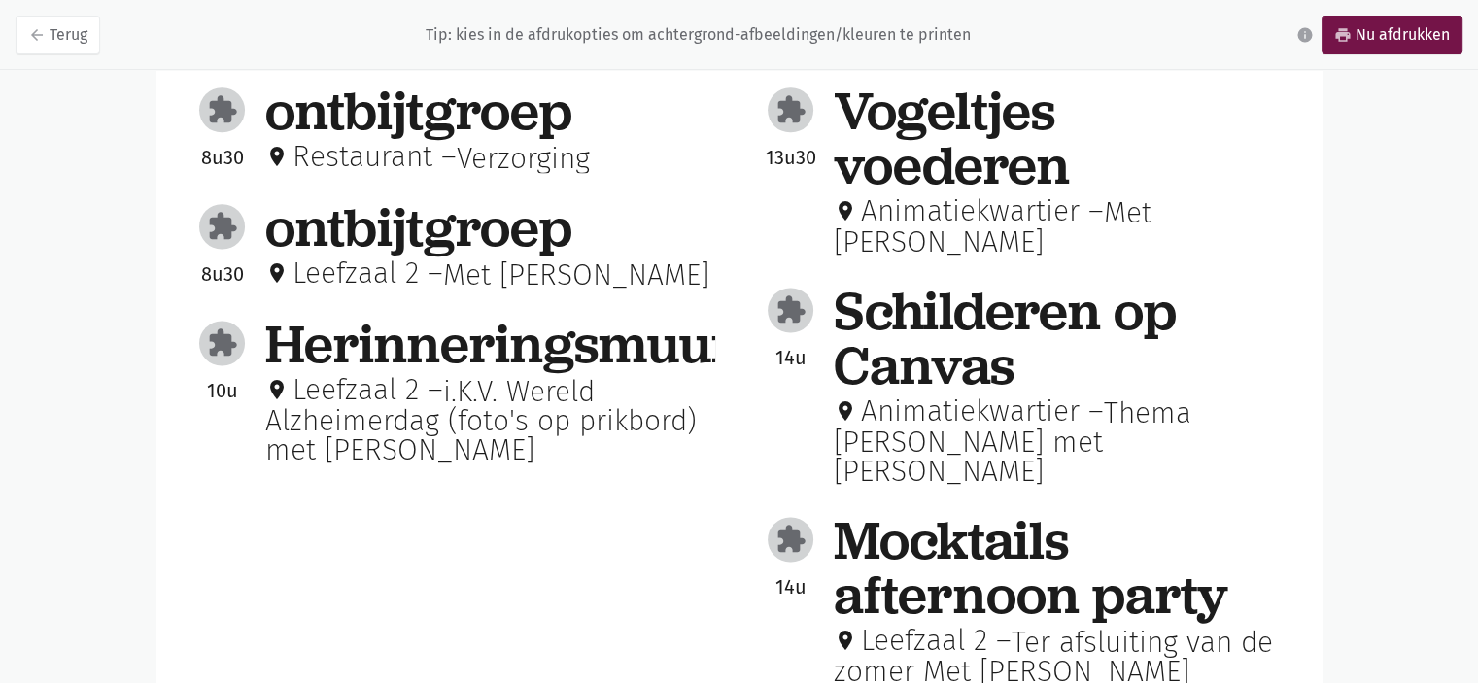
scroll to position [2553, 0]
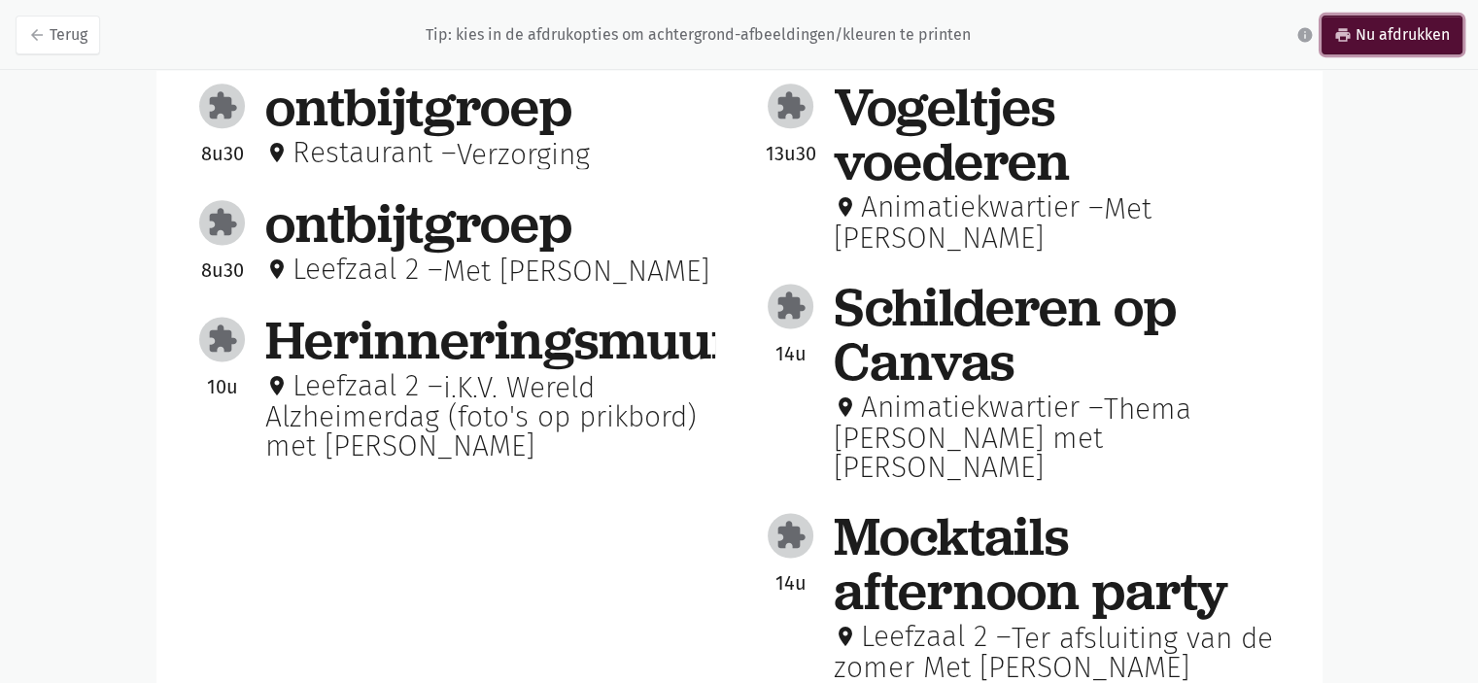
click at [1432, 50] on link "print Nu afdrukken" at bounding box center [1391, 35] width 141 height 39
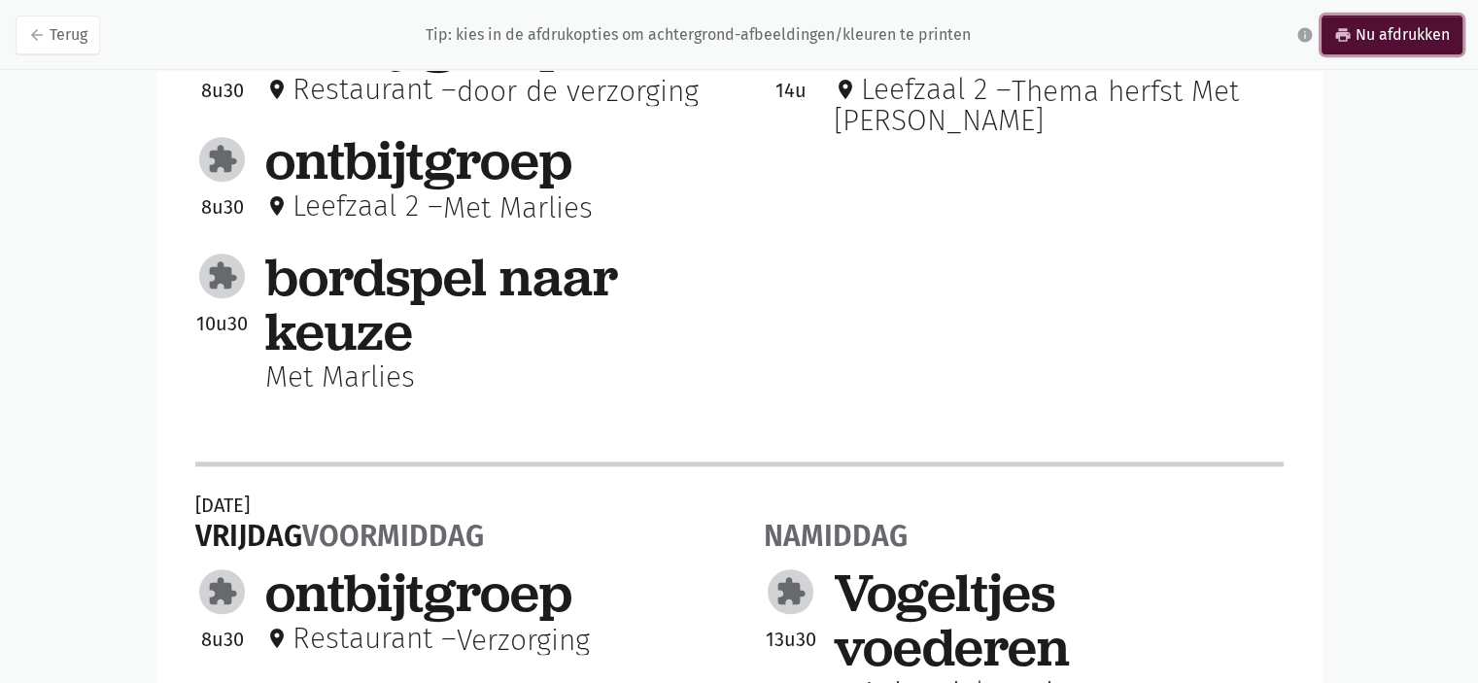
scroll to position [1849, 0]
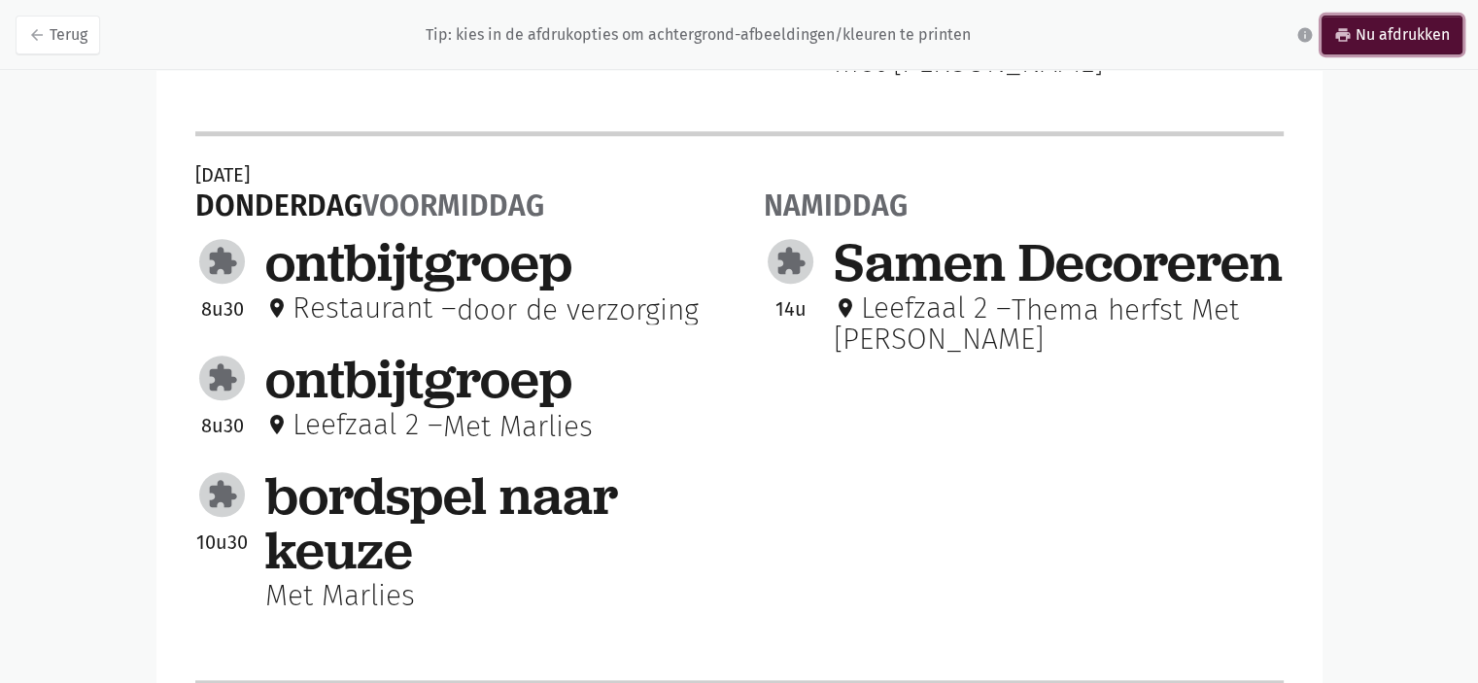
click at [1383, 50] on link "print Nu afdrukken" at bounding box center [1391, 35] width 141 height 39
drag, startPoint x: 60, startPoint y: 37, endPoint x: 68, endPoint y: 44, distance: 10.3
click at [59, 37] on link "arrow_back Terug" at bounding box center [58, 35] width 85 height 39
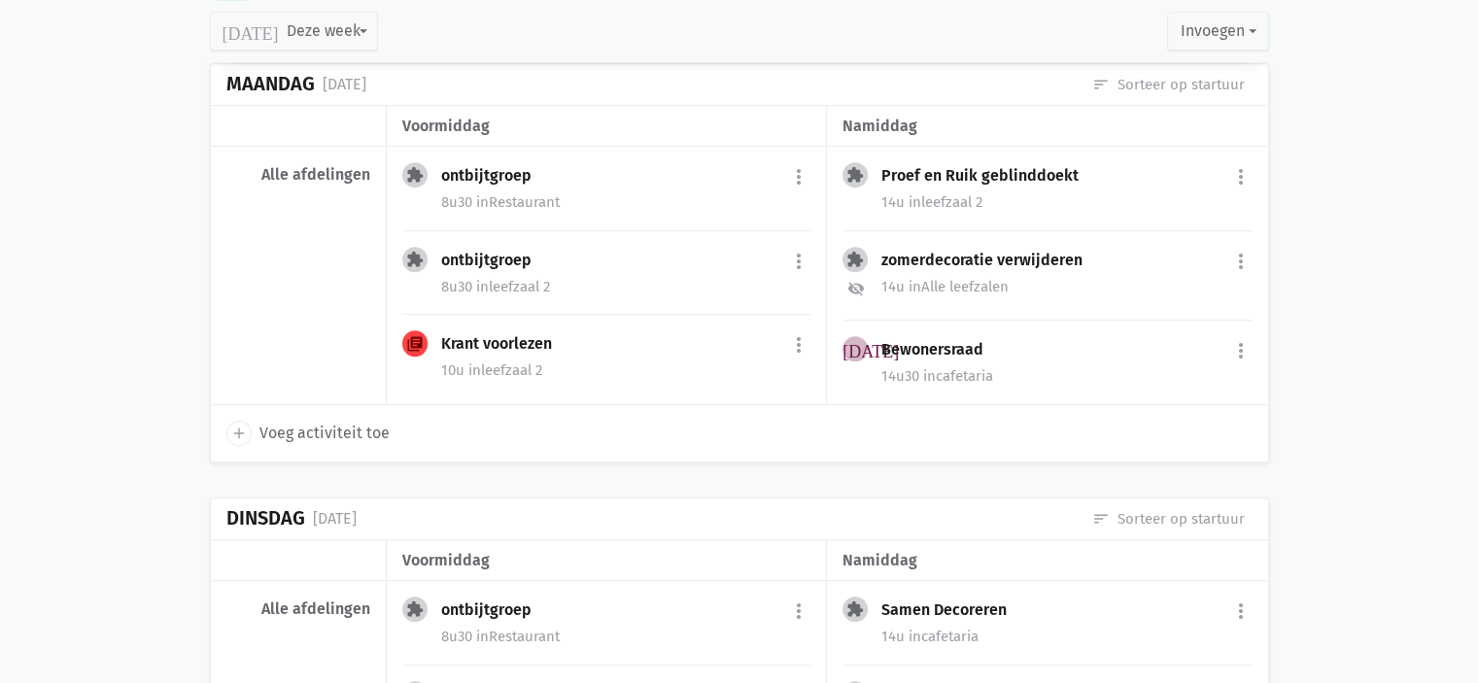
scroll to position [1069, 0]
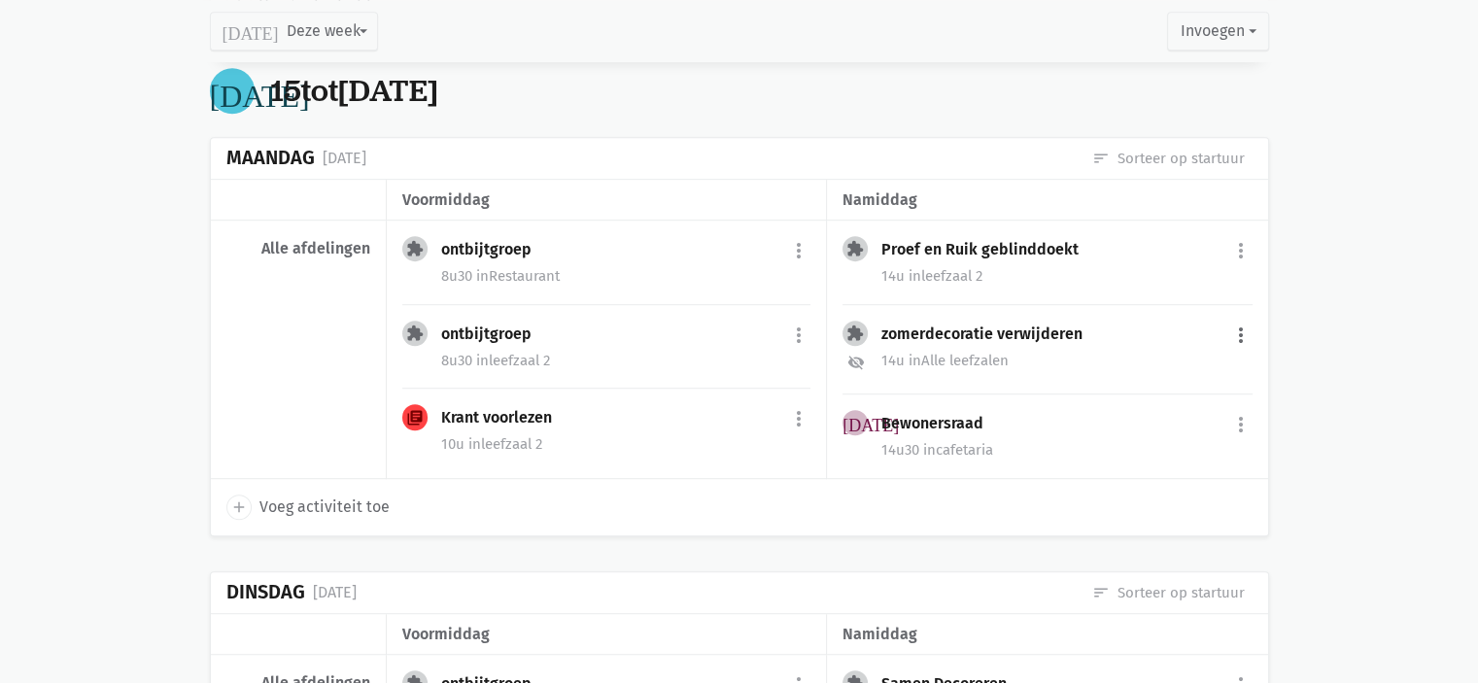
click at [1236, 326] on button "more_vert" at bounding box center [1240, 335] width 23 height 37
click at [1186, 360] on link "edit Bewerk" at bounding box center [1177, 376] width 199 height 33
select select "14:00"
select select "16:00"
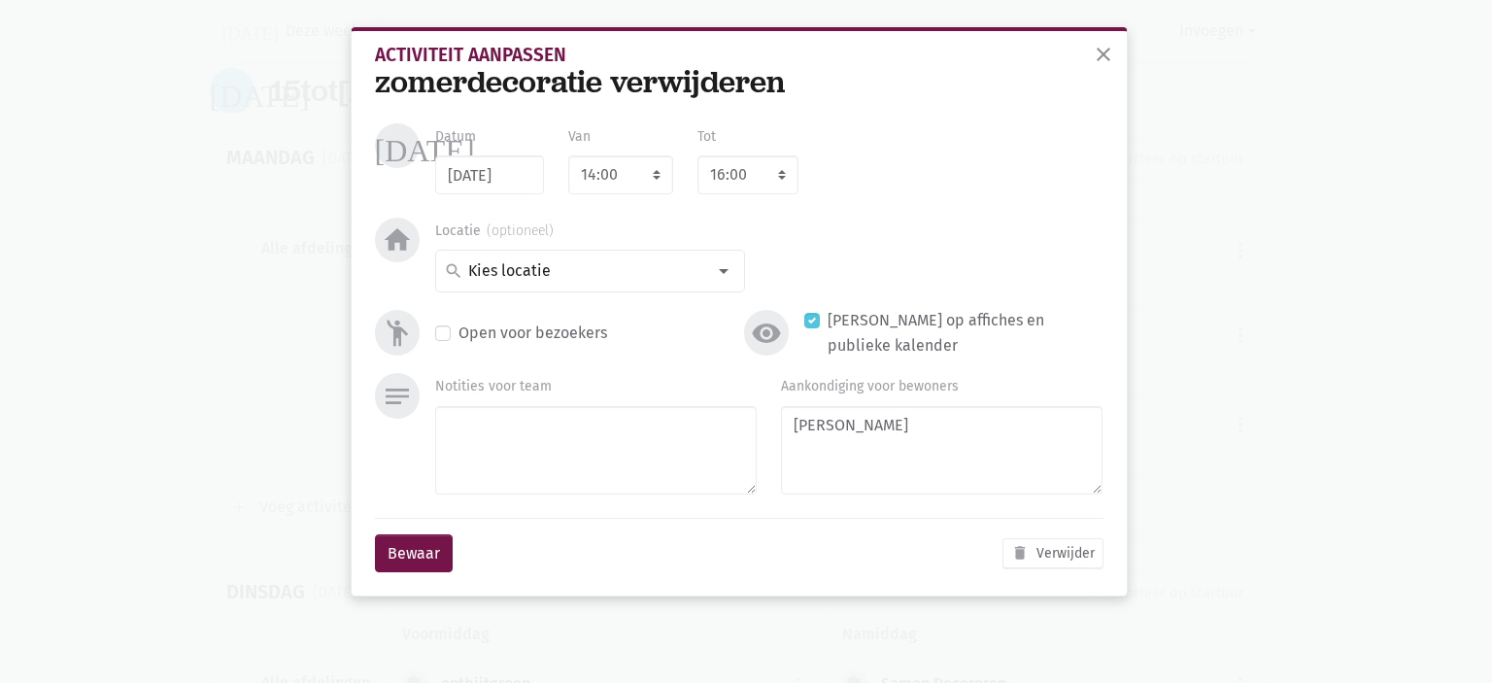
click at [828, 322] on label "[PERSON_NAME] op affiches en publieke kalender" at bounding box center [965, 333] width 275 height 50
click at [812, 322] on input "Verberg op affiches en publieke kalender" at bounding box center [812, 318] width 16 height 20
checkbox input "false"
click at [388, 553] on button "Bewaar" at bounding box center [414, 553] width 78 height 39
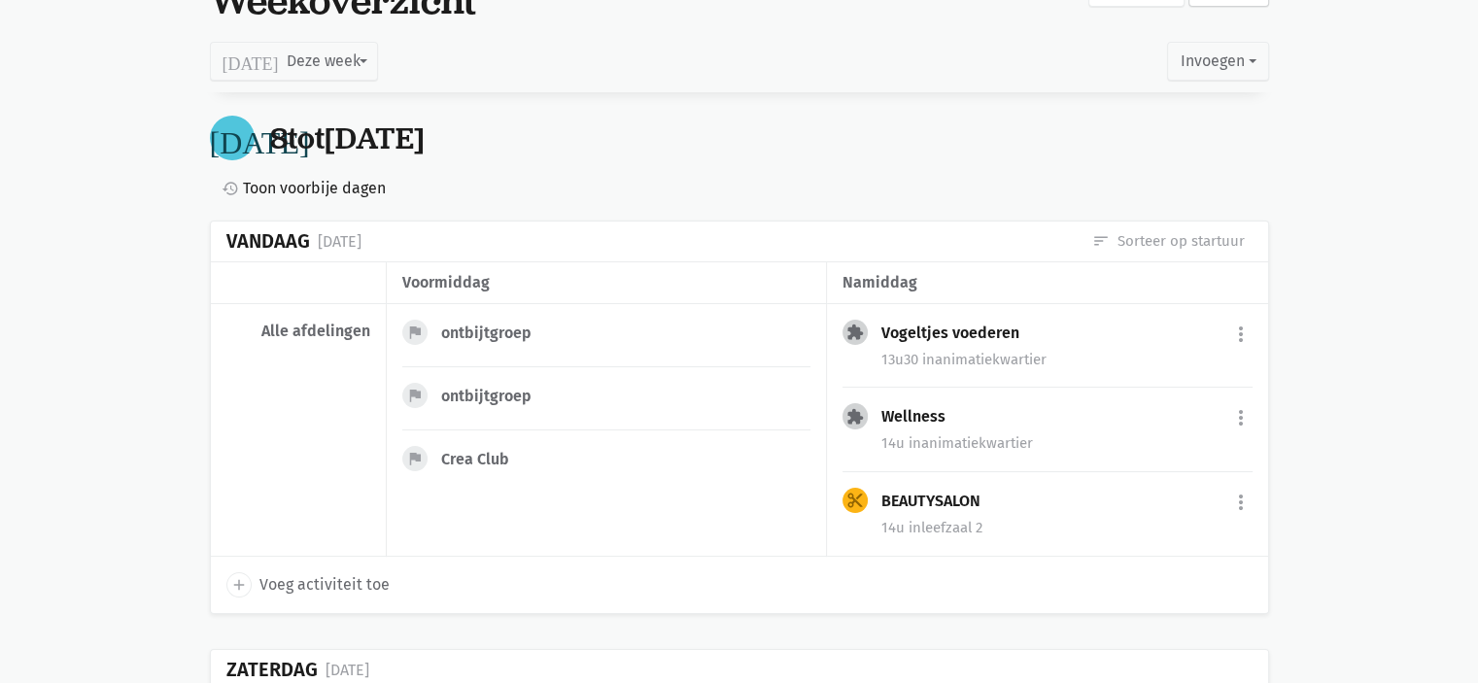
scroll to position [0, 0]
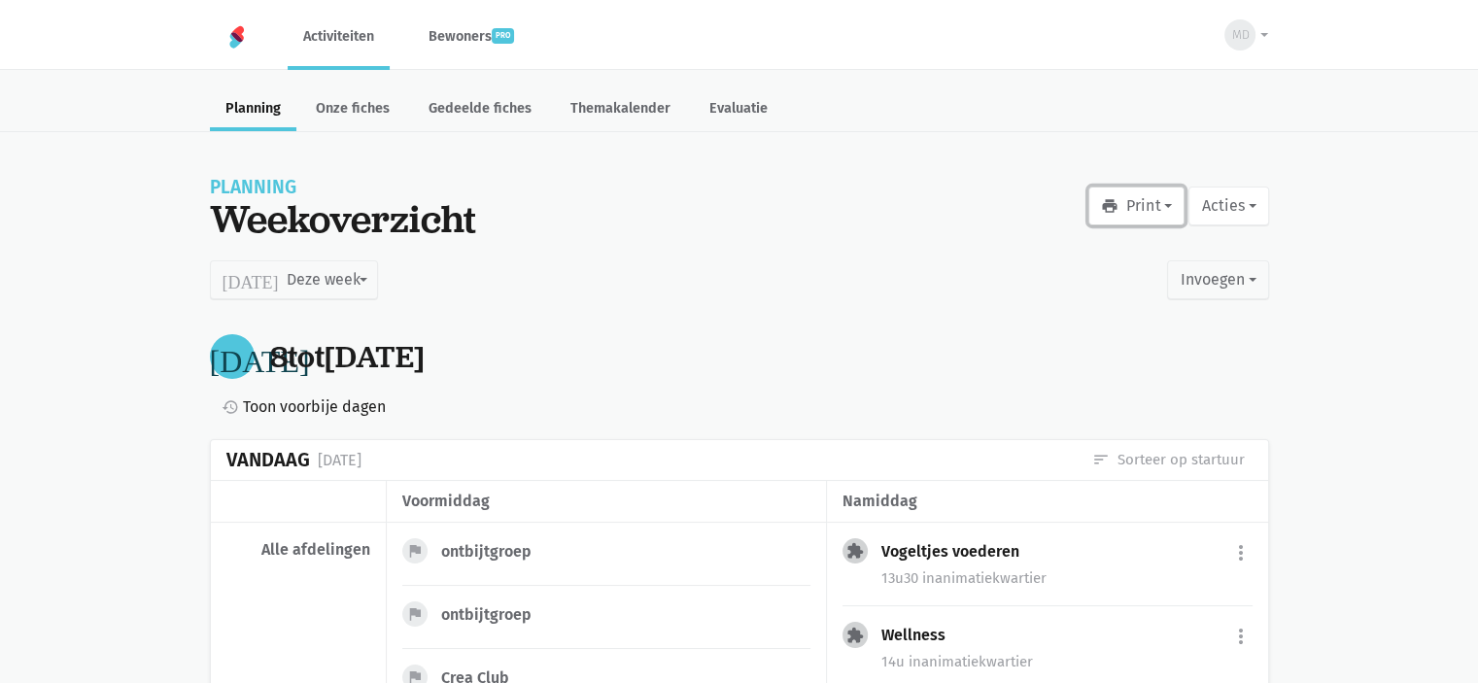
click at [1129, 210] on button "print Print" at bounding box center [1136, 206] width 96 height 39
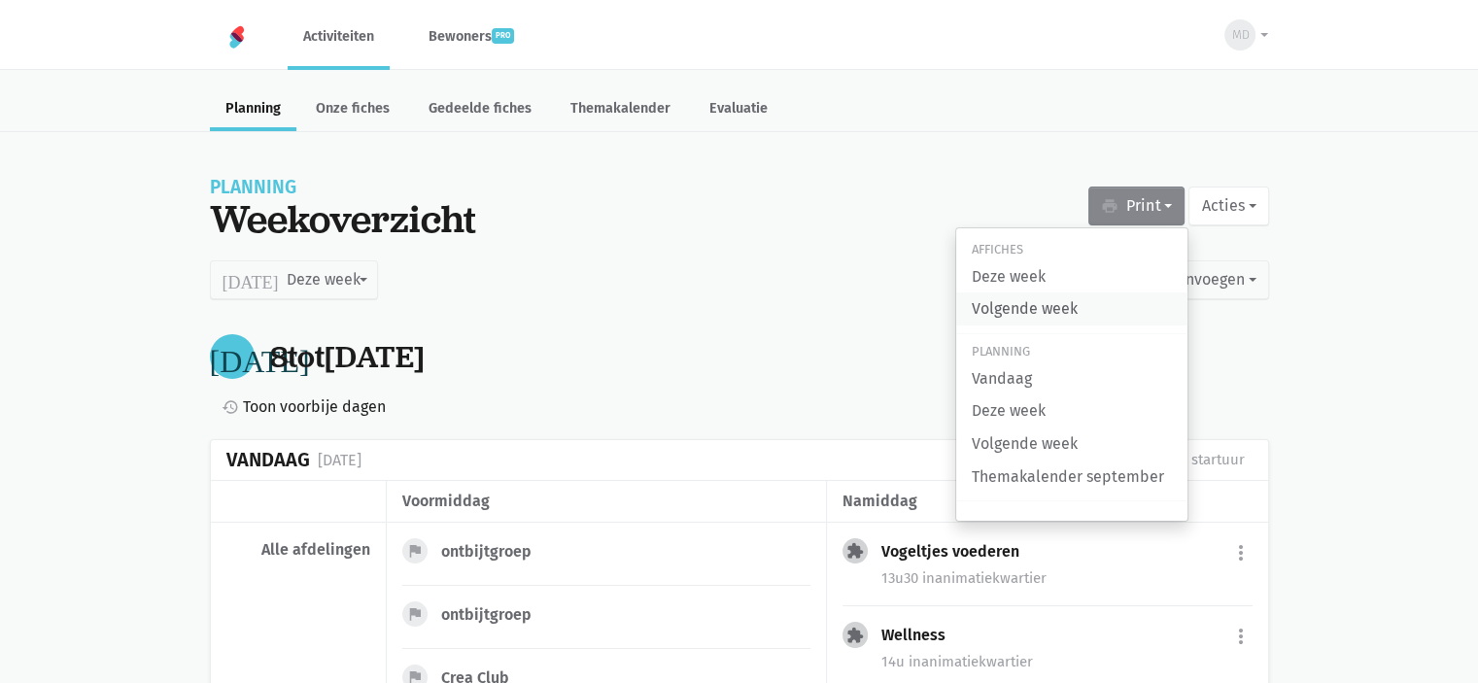
click at [1080, 307] on link "Volgende week" at bounding box center [1071, 308] width 231 height 33
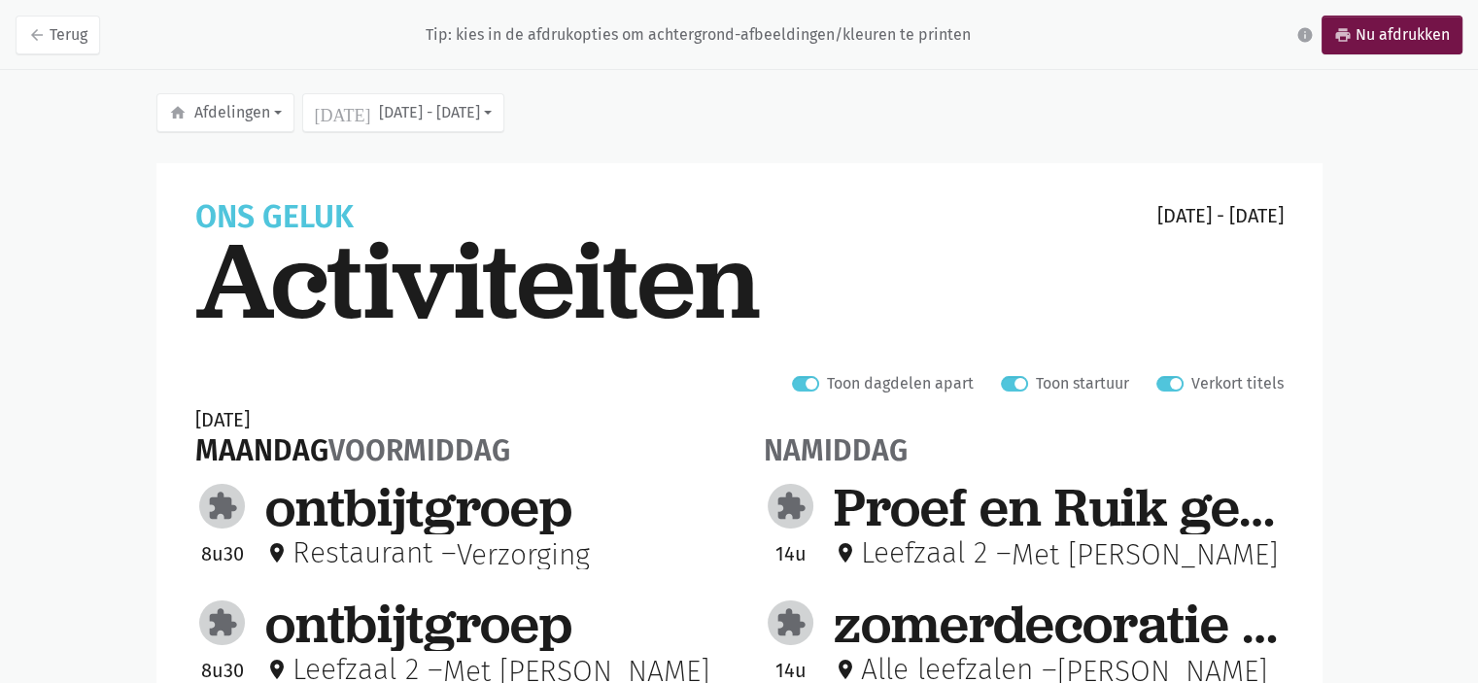
click at [1191, 388] on label "Verkort titels" at bounding box center [1237, 383] width 92 height 25
click at [1162, 388] on input "Verkort titels" at bounding box center [1164, 381] width 16 height 20
checkbox input "false"
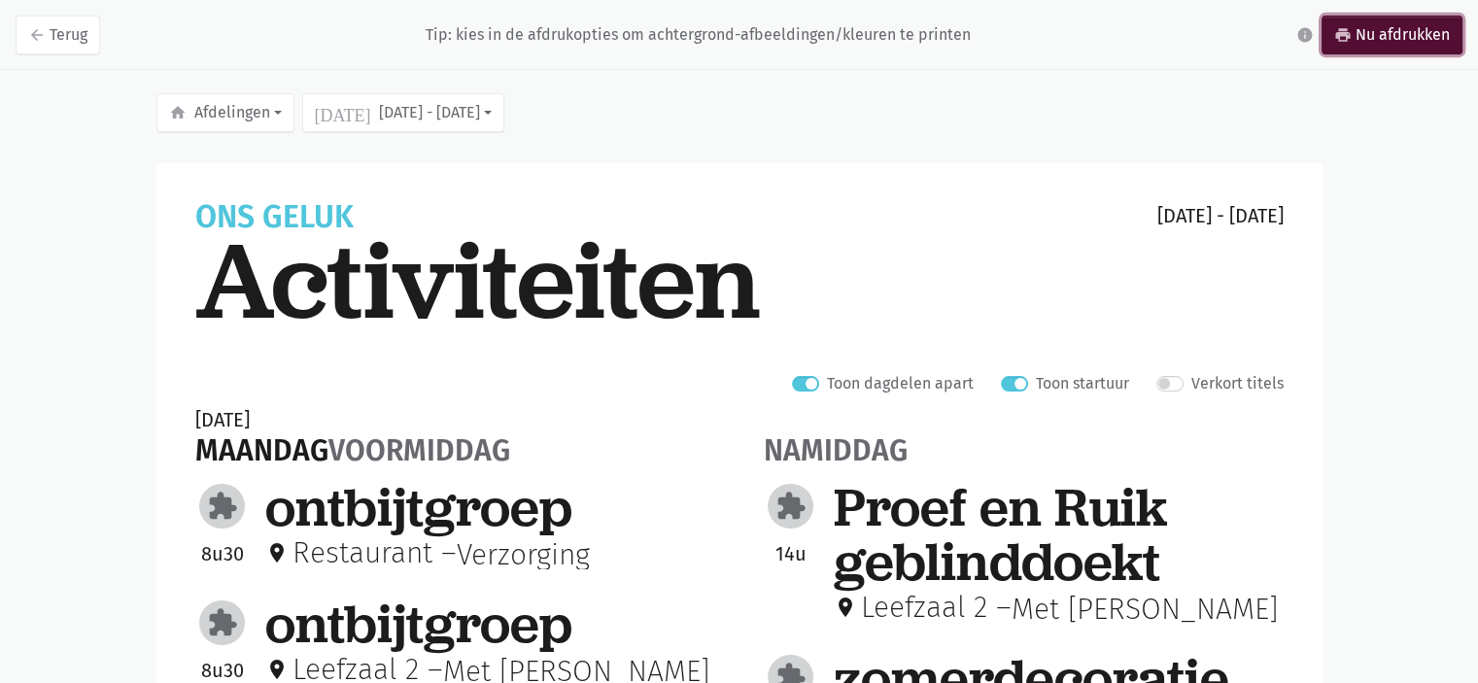
click at [1380, 39] on link "print Nu afdrukken" at bounding box center [1391, 35] width 141 height 39
